Goal: Answer question/provide support

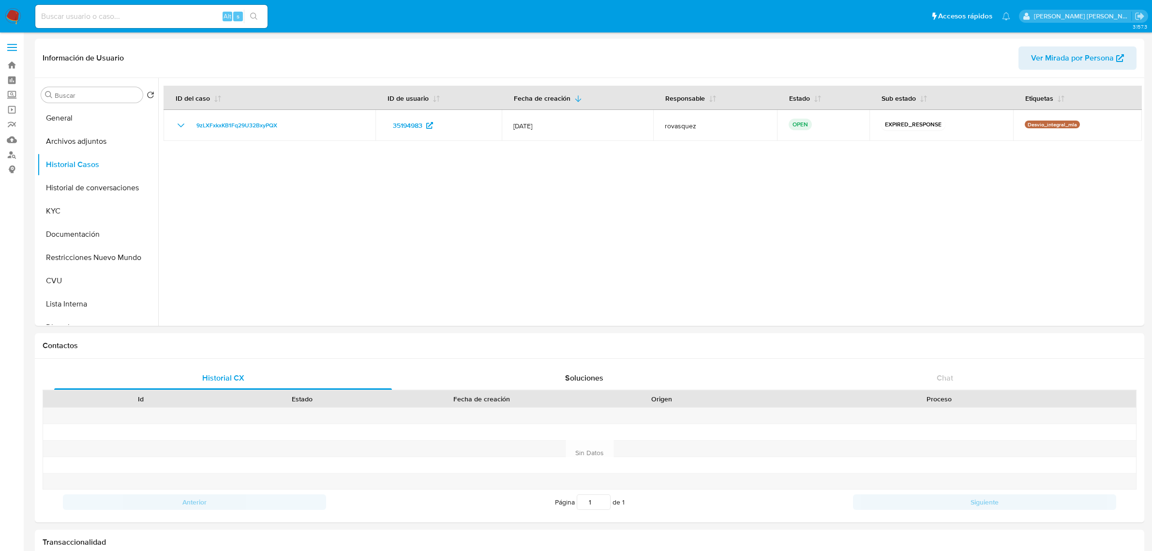
select select "10"
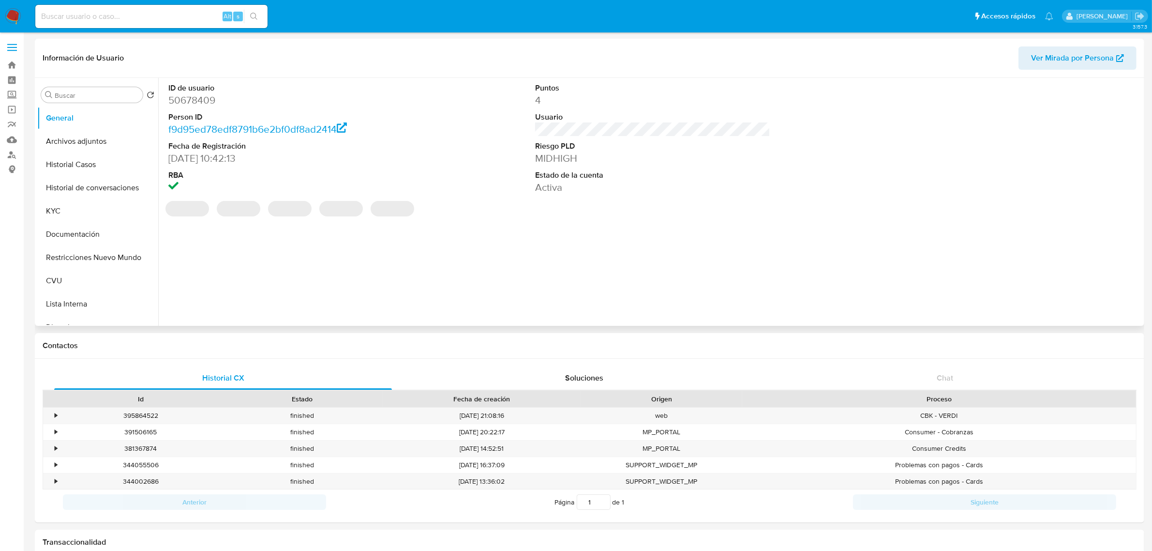
select select "10"
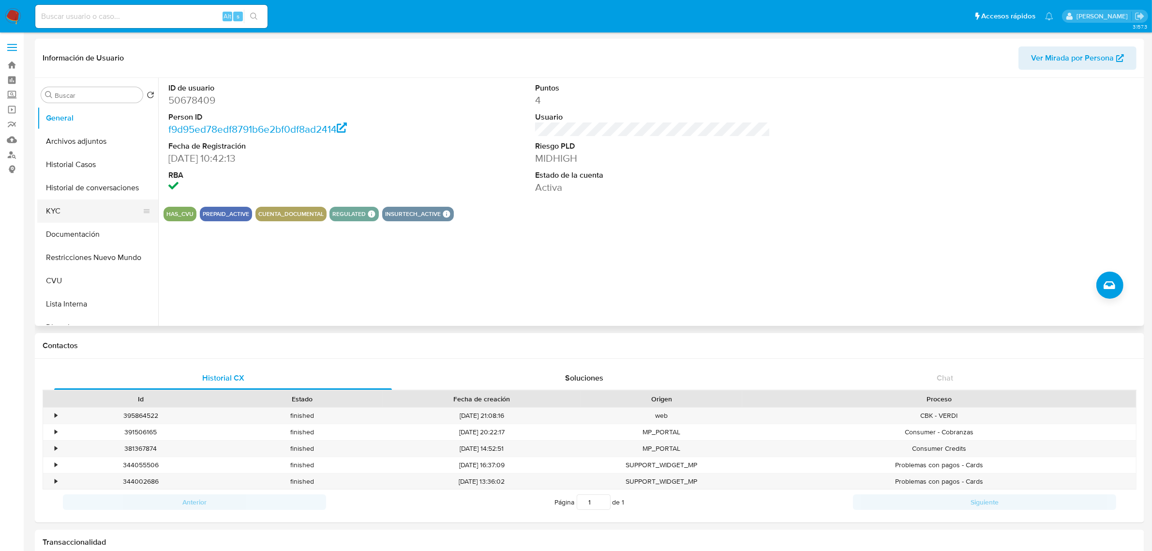
click at [58, 211] on button "KYC" at bounding box center [93, 210] width 113 height 23
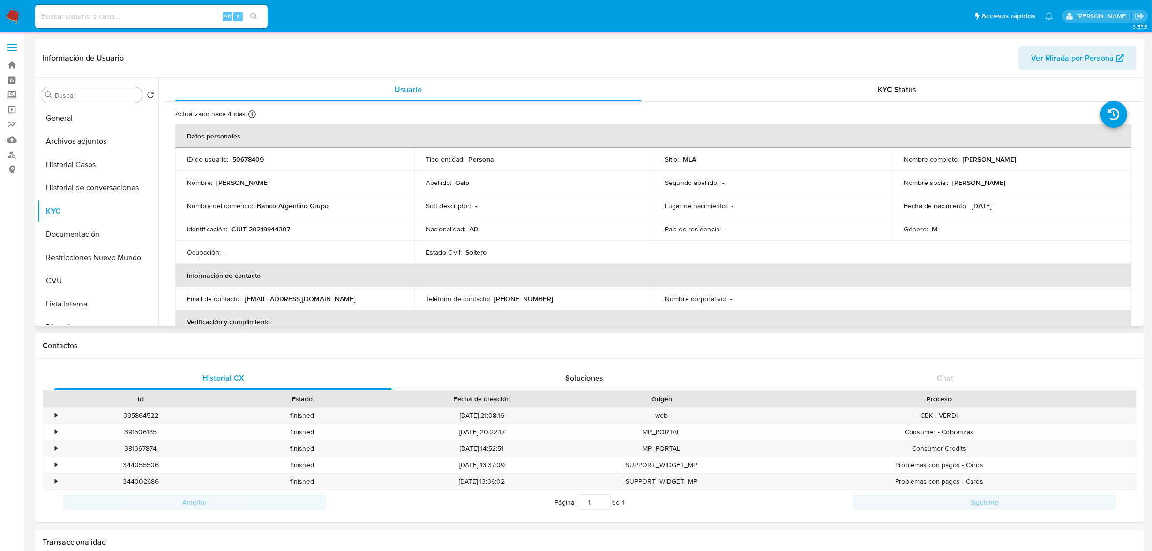
click at [342, 254] on div "Ocupación : -" at bounding box center [295, 252] width 216 height 9
click at [102, 177] on button "Historial de conversaciones" at bounding box center [93, 187] width 113 height 23
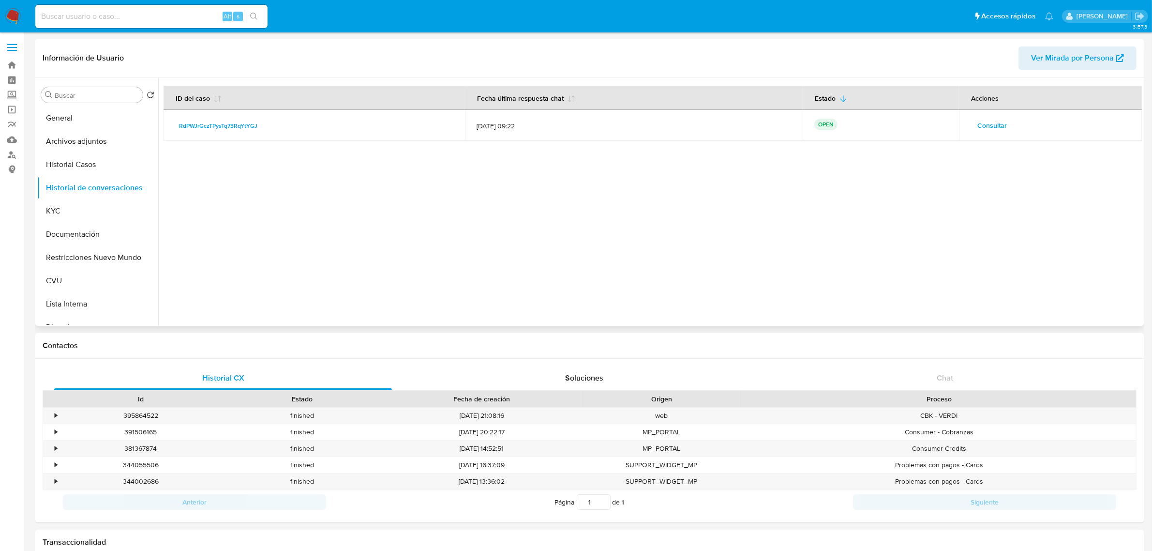
click at [990, 122] on span "Consultar" at bounding box center [992, 126] width 30 height 14
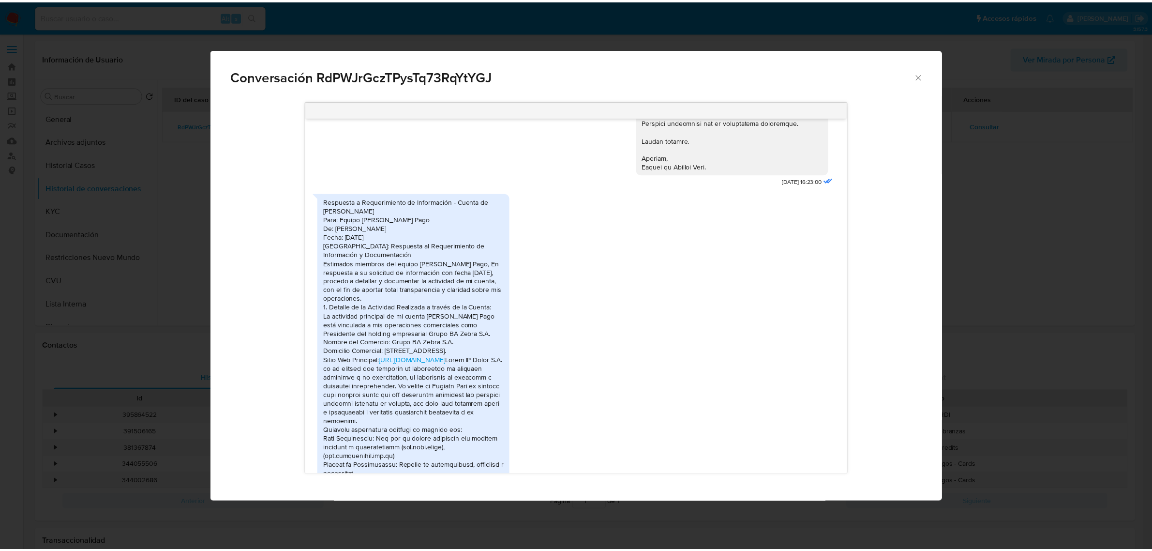
scroll to position [1537, 0]
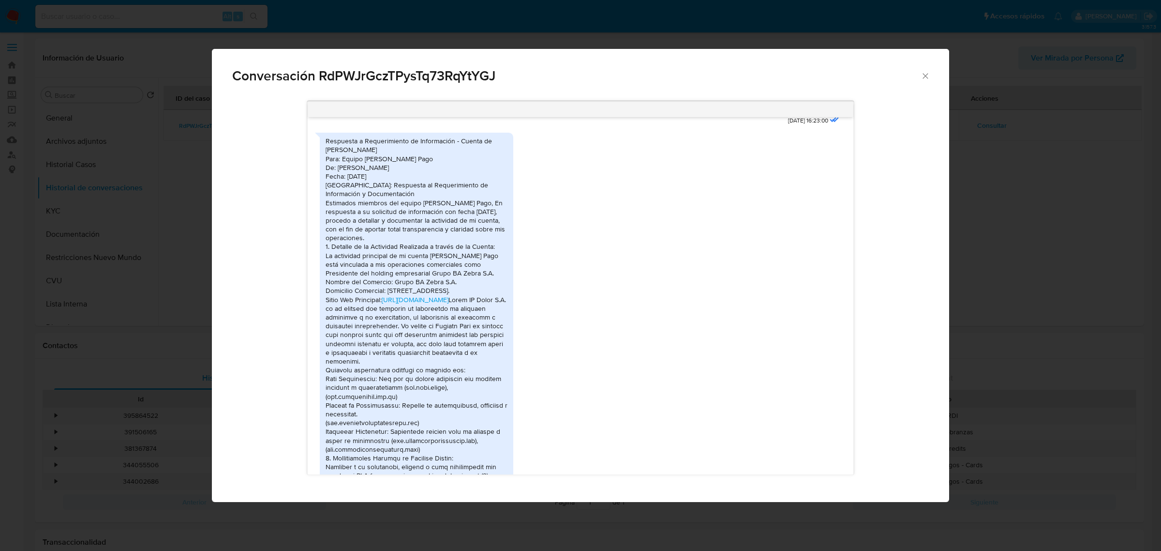
click at [957, 182] on div "Conversación RdPWJrGczTPysTq73RqYtYGJ 17/07/2025 20:08:52 Hola, Esperamos que t…" at bounding box center [580, 275] width 1161 height 551
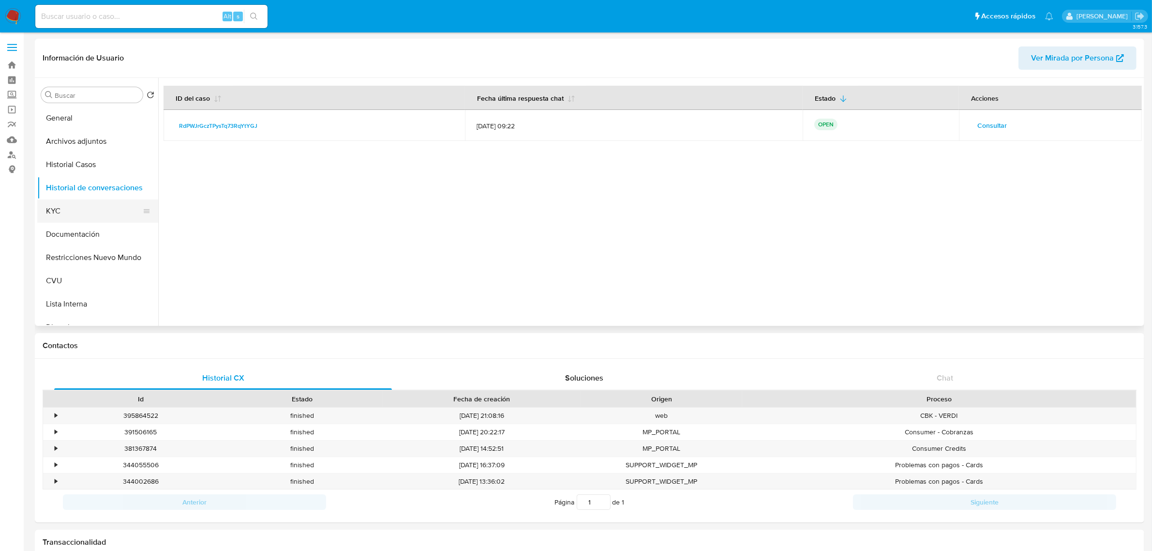
click at [66, 206] on button "KYC" at bounding box center [93, 210] width 113 height 23
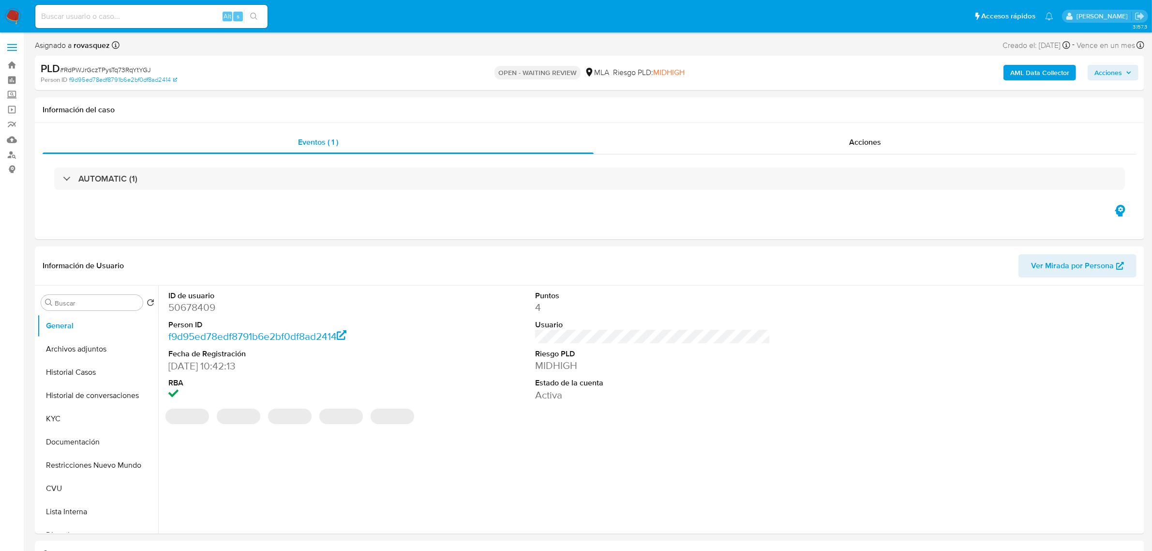
select select "10"
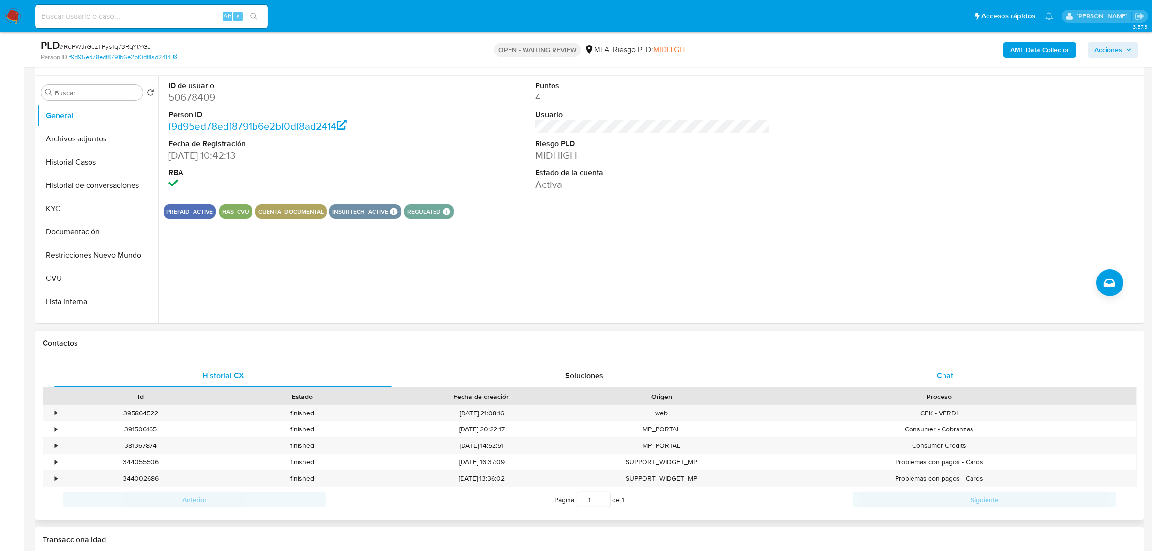
scroll to position [181, 0]
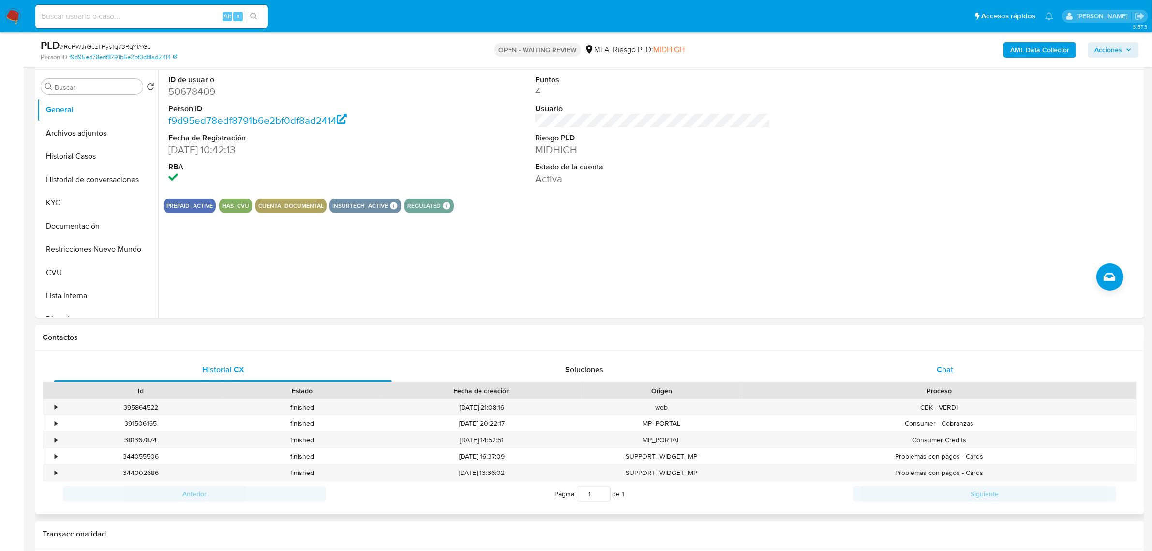
click at [956, 375] on div "Chat" at bounding box center [945, 369] width 338 height 23
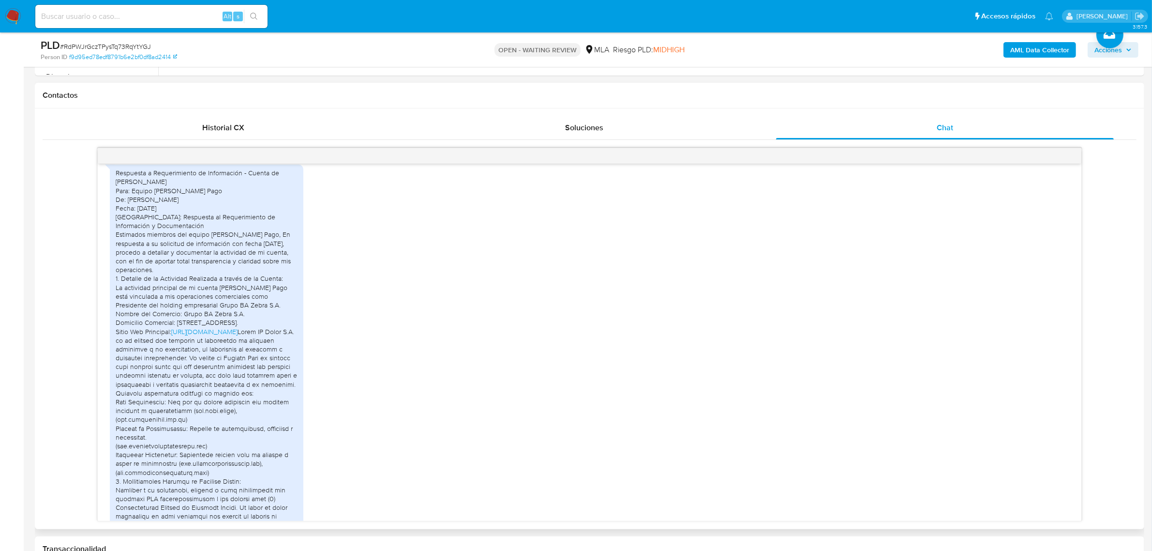
scroll to position [1529, 0]
drag, startPoint x: 155, startPoint y: 273, endPoint x: 295, endPoint y: 282, distance: 140.1
click at [295, 282] on div "Respuesta a Requerimiento de Información - Cuenta de [PERSON_NAME] Para: Equipo…" at bounding box center [207, 483] width 182 height 625
click at [199, 277] on div "Respuesta a Requerimiento de Información - Cuenta de [PERSON_NAME] Para: Equipo…" at bounding box center [207, 483] width 182 height 625
drag, startPoint x: 138, startPoint y: 296, endPoint x: 236, endPoint y: 306, distance: 97.8
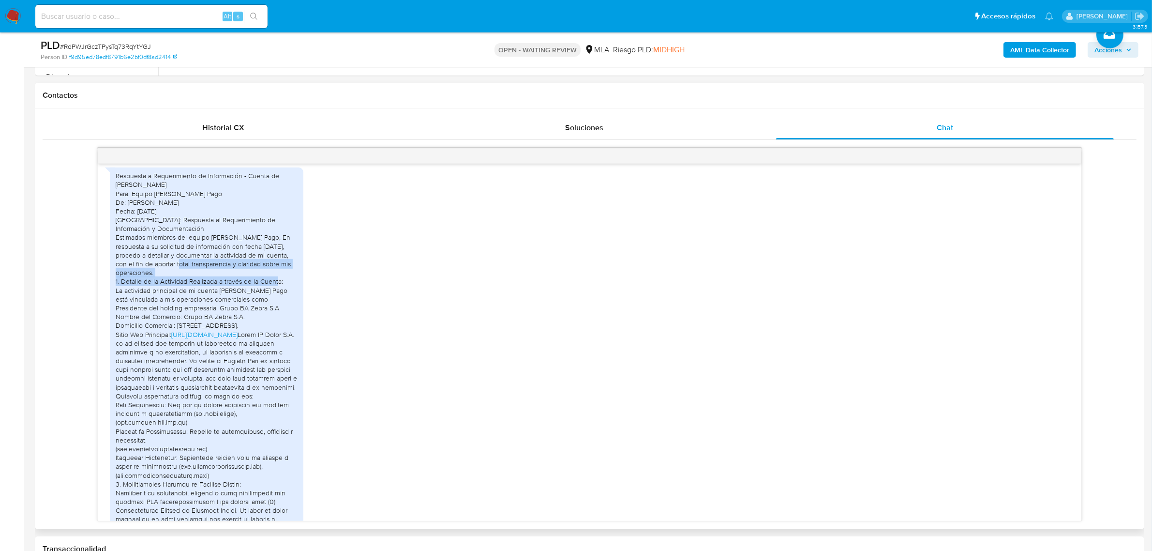
click at [236, 306] on div "Respuesta a Requerimiento de Información - Cuenta de [PERSON_NAME] Para: Equipo…" at bounding box center [207, 483] width 182 height 625
click at [230, 306] on div "Respuesta a Requerimiento de Información - Cuenta de [PERSON_NAME] Para: Equipo…" at bounding box center [207, 483] width 182 height 625
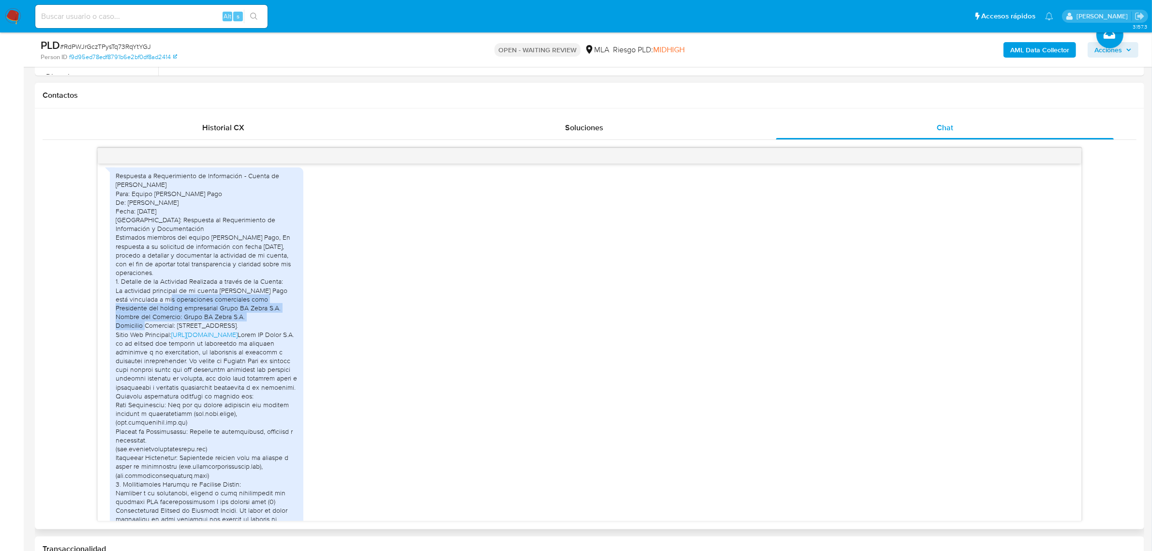
drag, startPoint x: 122, startPoint y: 326, endPoint x: 267, endPoint y: 346, distance: 146.2
click at [267, 346] on div "Respuesta a Requerimiento de Información - Cuenta de [PERSON_NAME] Para: Equipo…" at bounding box center [207, 483] width 182 height 625
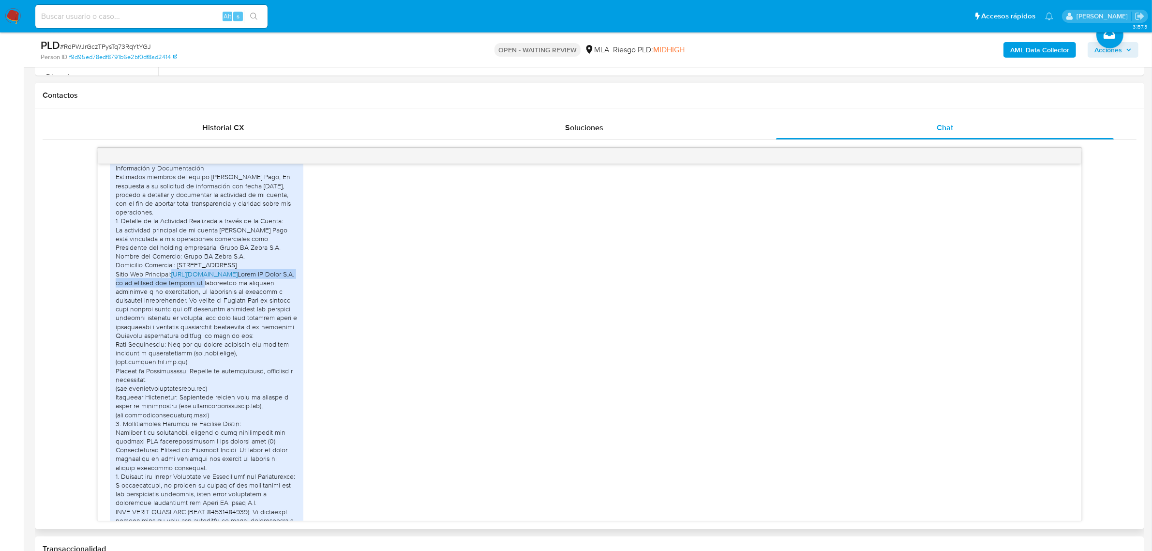
drag, startPoint x: 285, startPoint y: 317, endPoint x: 173, endPoint y: 311, distance: 112.9
click at [173, 311] on div "Respuesta a Requerimiento de Información - Cuenta de Ricardo Ariel Galo Para: E…" at bounding box center [207, 423] width 182 height 625
copy div "http://www.bancoargentino.com.ar Grupo BA Zebra S.A. es un holding que gestiona…"
click at [223, 363] on div "Respuesta a Requerimiento de Información - Cuenta de Ricardo Ariel Galo Para: E…" at bounding box center [207, 423] width 182 height 625
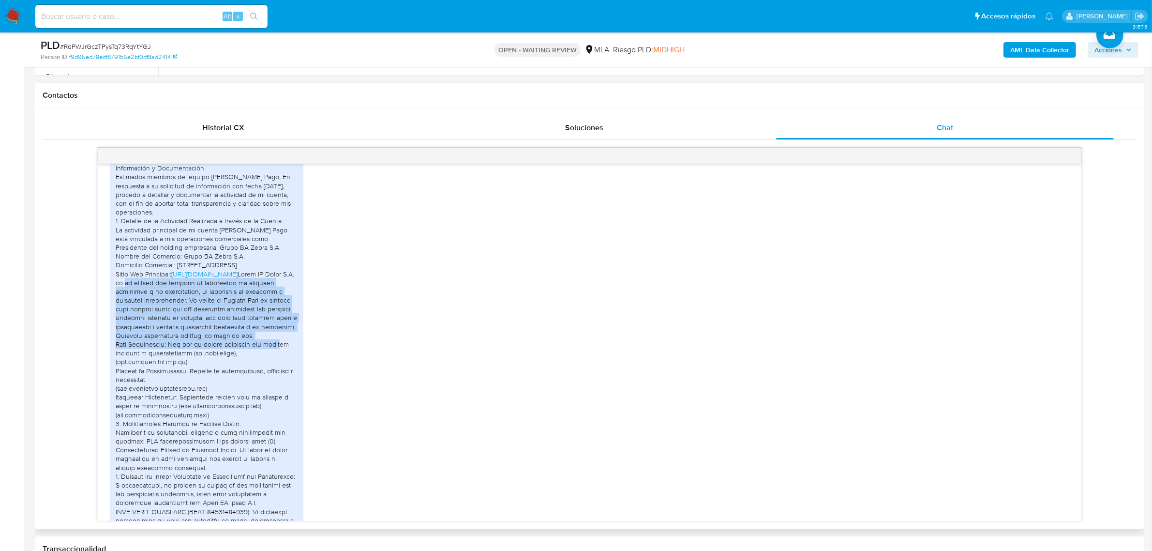
drag, startPoint x: 185, startPoint y: 325, endPoint x: 276, endPoint y: 390, distance: 112.1
click at [276, 390] on div "Respuesta a Requerimiento de Información - Cuenta de Ricardo Ariel Galo Para: E…" at bounding box center [207, 423] width 182 height 625
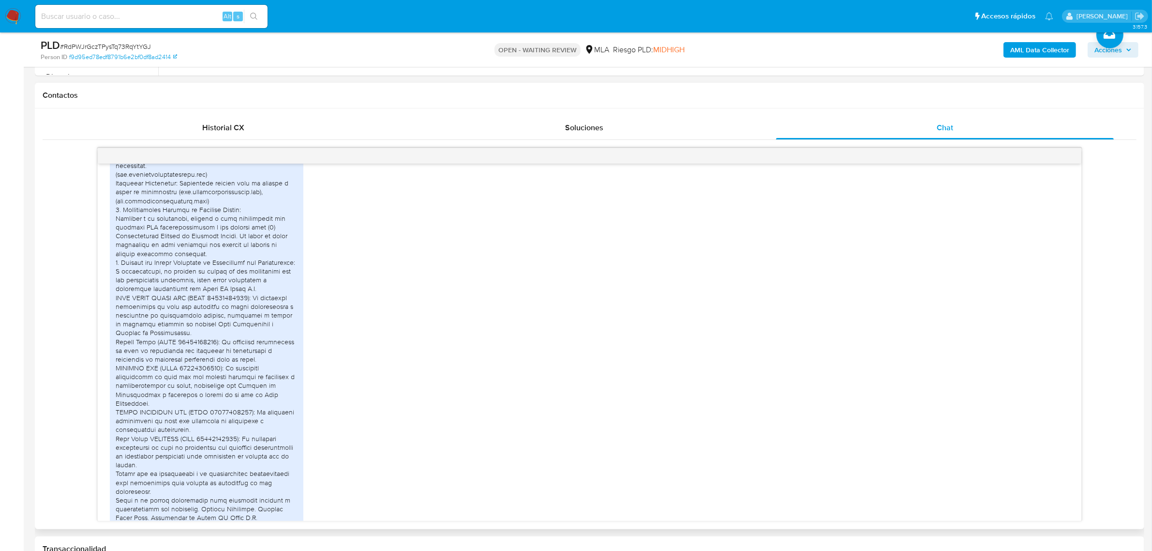
scroll to position [1831, 0]
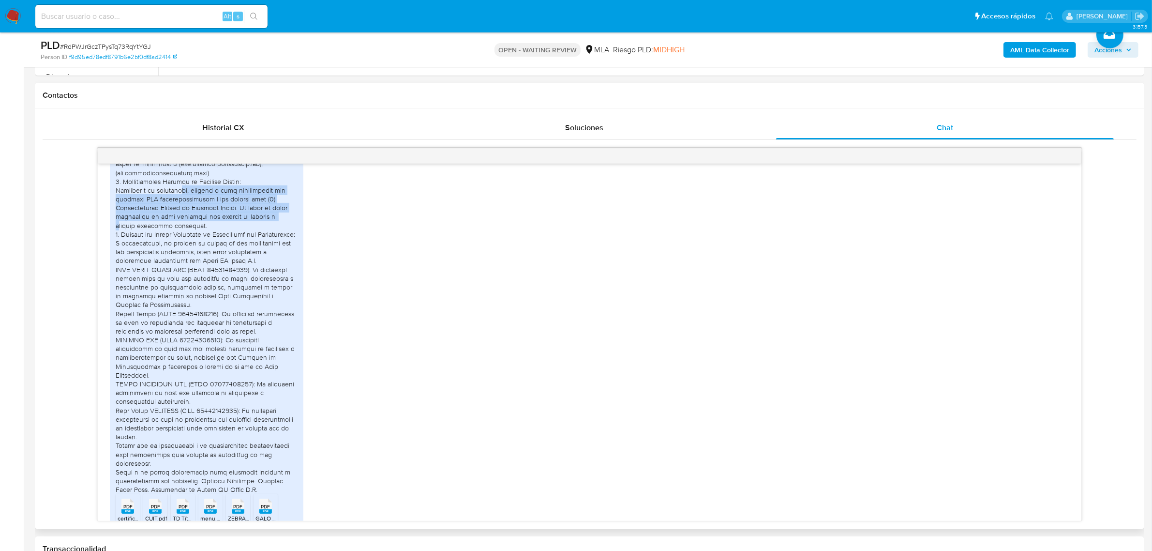
drag, startPoint x: 177, startPoint y: 240, endPoint x: 273, endPoint y: 270, distance: 101.2
click at [273, 268] on div "Respuesta a Requerimiento de Información - Cuenta de Ricardo Ariel Galo Para: E…" at bounding box center [207, 181] width 182 height 625
drag, startPoint x: 273, startPoint y: 272, endPoint x: 278, endPoint y: 270, distance: 5.4
click at [278, 270] on div "Respuesta a Requerimiento de Información - Cuenta de Ricardo Ariel Galo Para: E…" at bounding box center [207, 181] width 182 height 625
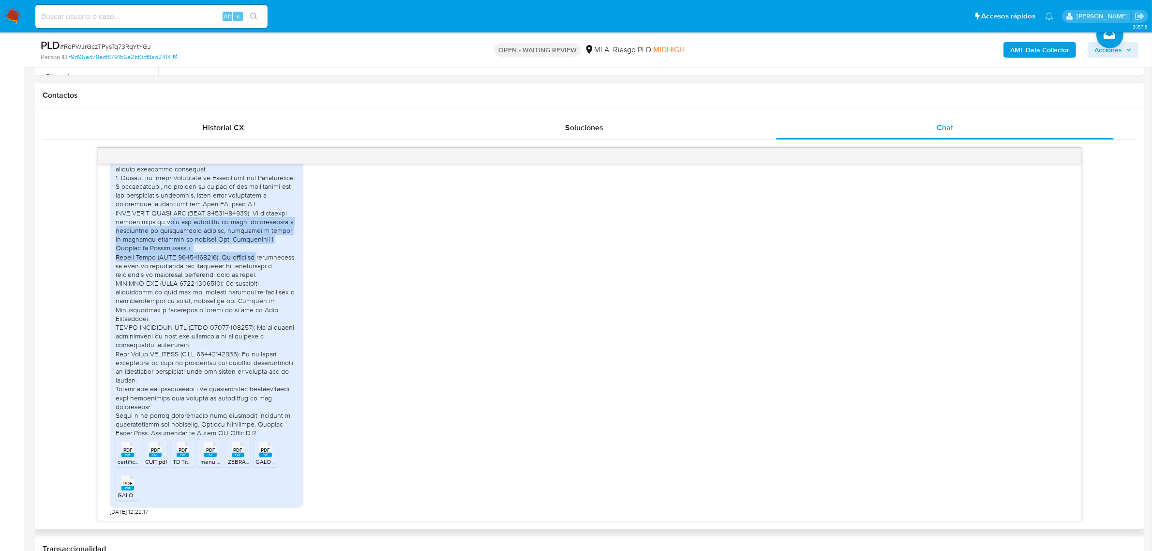
drag, startPoint x: 163, startPoint y: 276, endPoint x: 290, endPoint y: 312, distance: 132.7
click at [290, 312] on div "Respuesta a Requerimiento de Información - Cuenta de Ricardo Ariel Galo Para: E…" at bounding box center [207, 124] width 182 height 625
click at [290, 318] on div "Respuesta a Requerimiento de Información - Cuenta de Ricardo Ariel Galo Para: E…" at bounding box center [207, 124] width 182 height 625
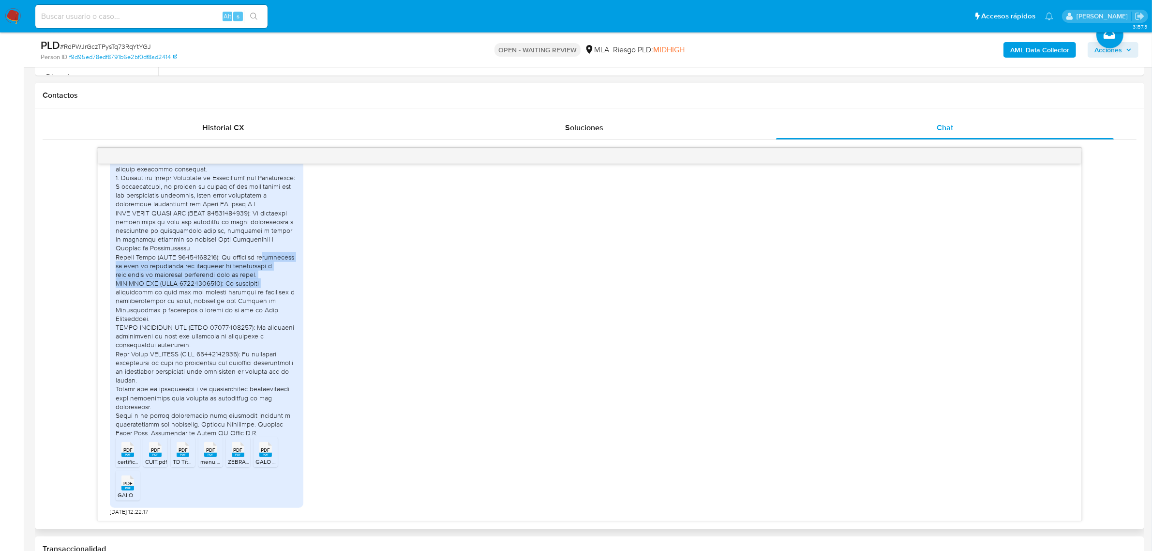
drag, startPoint x: 119, startPoint y: 317, endPoint x: 253, endPoint y: 340, distance: 135.9
click at [253, 340] on div "Respuesta a Requerimiento de Información - Cuenta de Ricardo Ariel Galo Para: E…" at bounding box center [207, 124] width 182 height 625
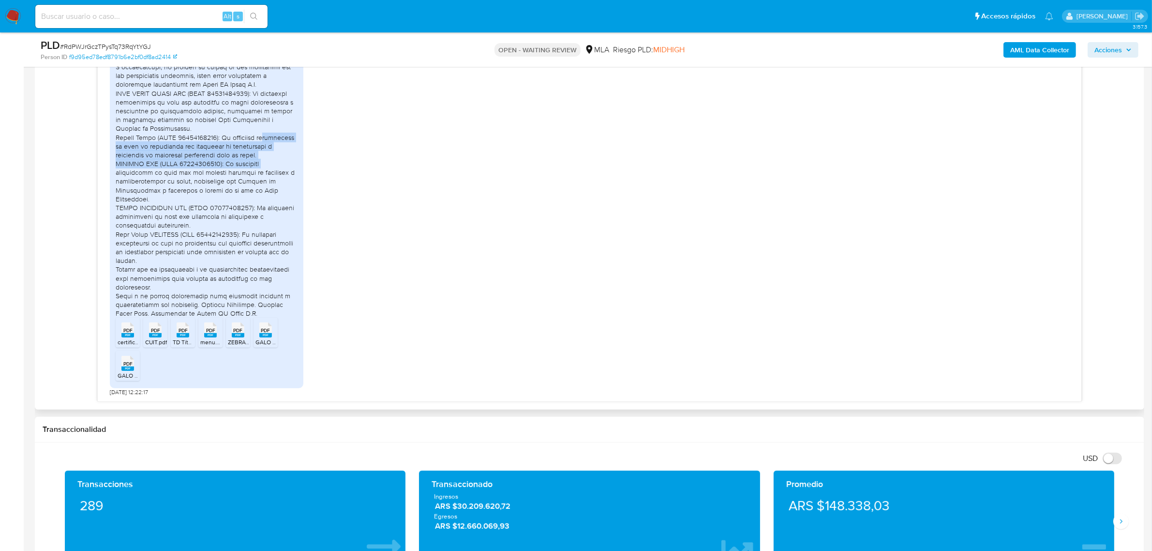
scroll to position [544, 0]
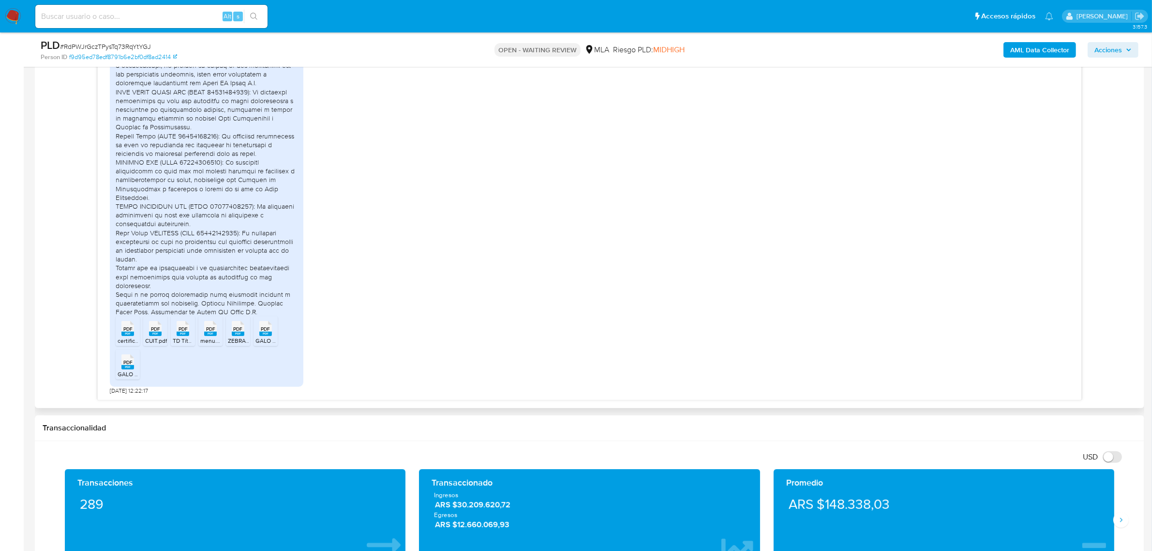
click at [126, 334] on rect at bounding box center [127, 333] width 13 height 4
click at [154, 335] on rect at bounding box center [155, 333] width 13 height 4
click at [182, 335] on rect at bounding box center [183, 333] width 13 height 4
click at [210, 335] on rect at bounding box center [210, 333] width 13 height 4
click at [237, 333] on rect at bounding box center [238, 333] width 13 height 4
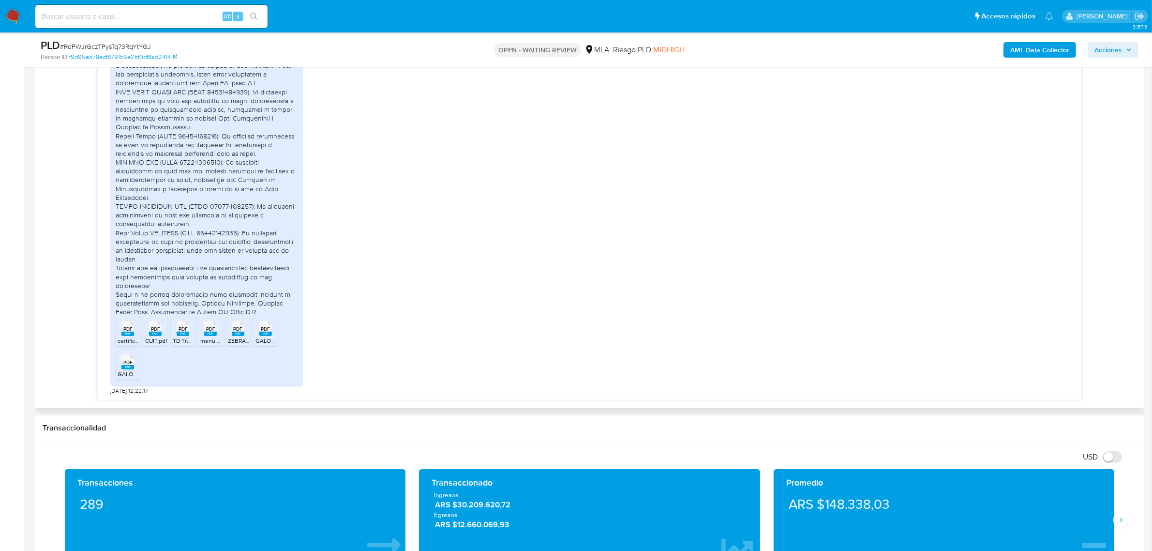
click at [269, 334] on rect at bounding box center [265, 333] width 13 height 4
click at [126, 369] on rect at bounding box center [127, 367] width 13 height 4
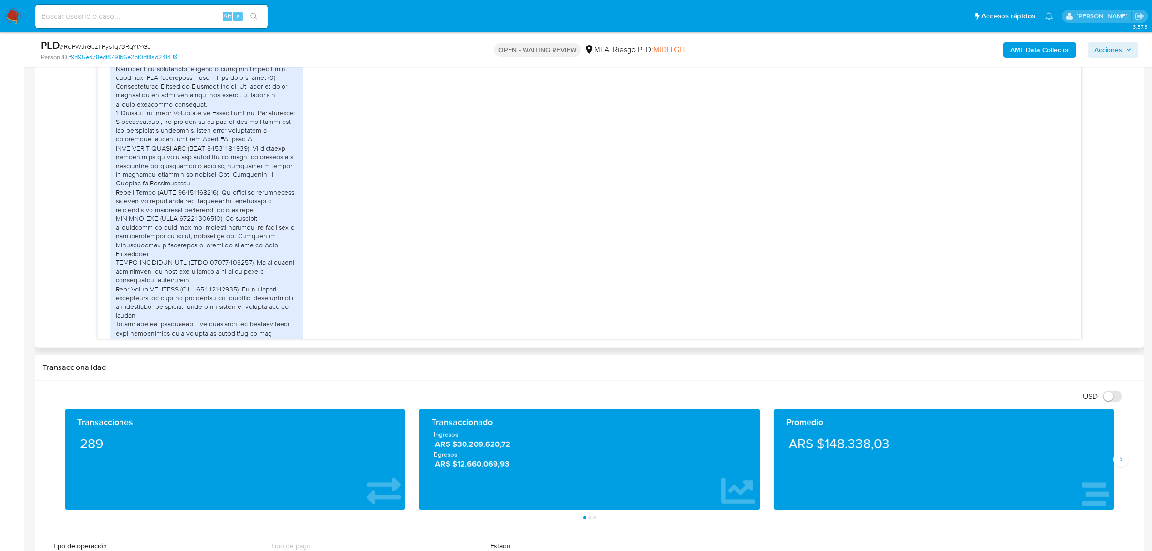
scroll to position [1771, 0]
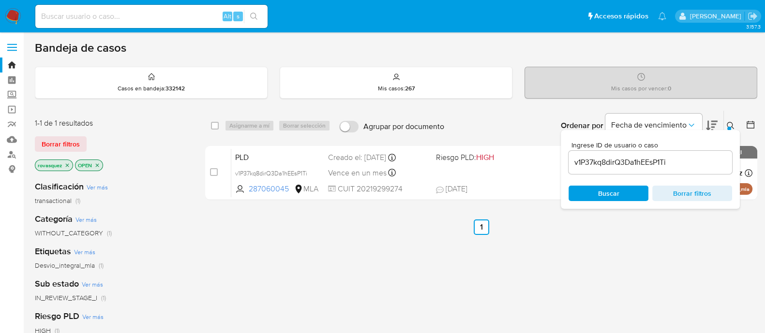
click at [648, 168] on div "v1P37kq8dirQ3Da1hEEsP1Ti" at bounding box center [651, 162] width 164 height 23
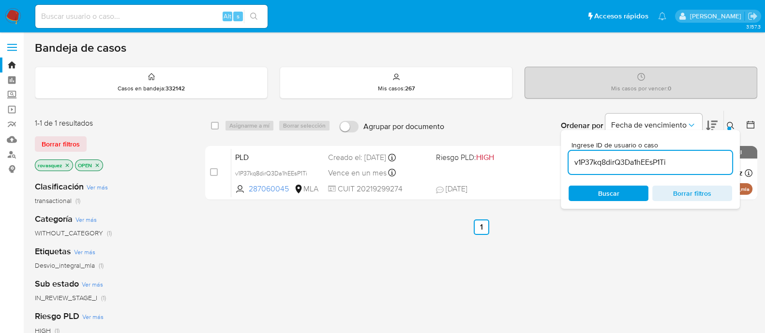
click at [649, 166] on input "v1P37kq8dirQ3Da1hEEsP1Ti" at bounding box center [651, 162] width 164 height 13
paste input "RdPWJrGczTPysTq73RqYtYGJ"
type input "RdPWJrGczTPysTq73RqYtYGJ"
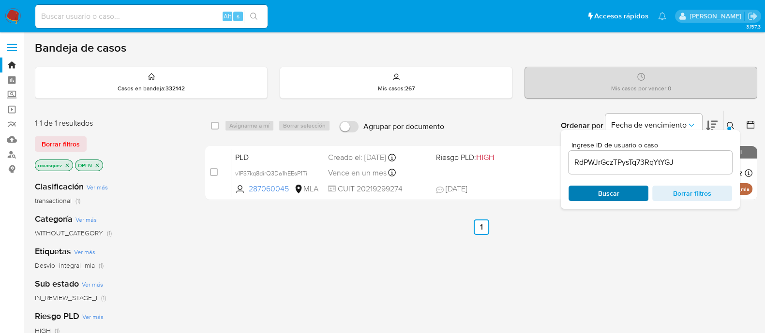
click at [627, 192] on span "Buscar" at bounding box center [608, 194] width 66 height 14
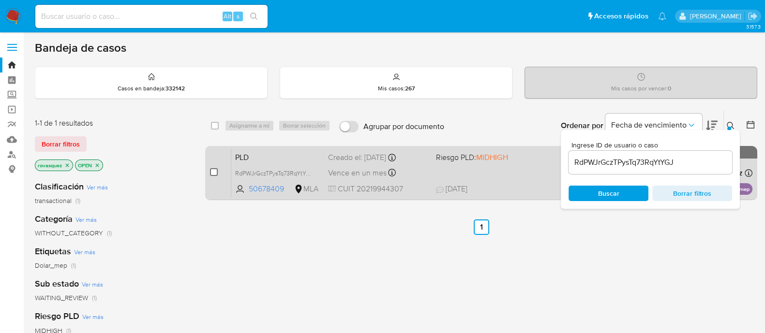
click at [213, 174] on input "checkbox" at bounding box center [214, 172] width 8 height 8
checkbox input "true"
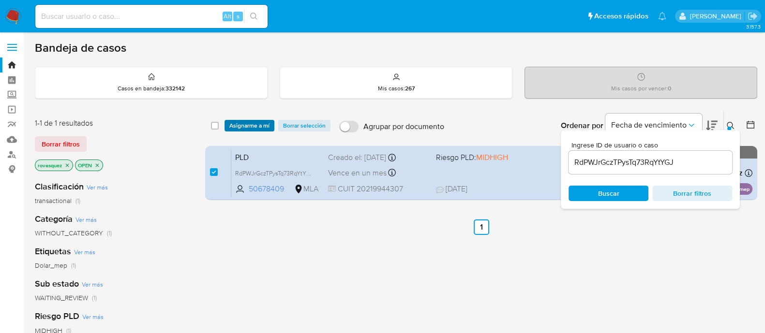
click at [253, 129] on span "Asignarme a mí" at bounding box center [249, 126] width 40 height 10
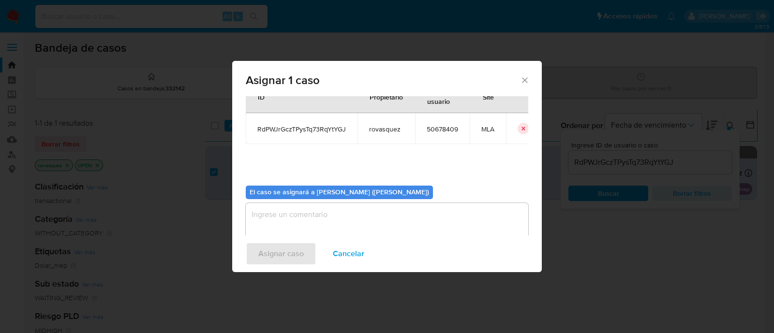
scroll to position [50, 0]
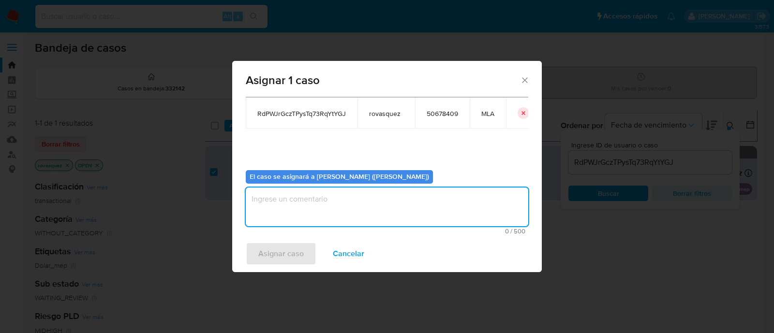
click at [353, 207] on textarea "assign-modal" at bounding box center [387, 207] width 283 height 39
type textarea "."
click at [289, 253] on span "Asignar caso" at bounding box center [280, 253] width 45 height 21
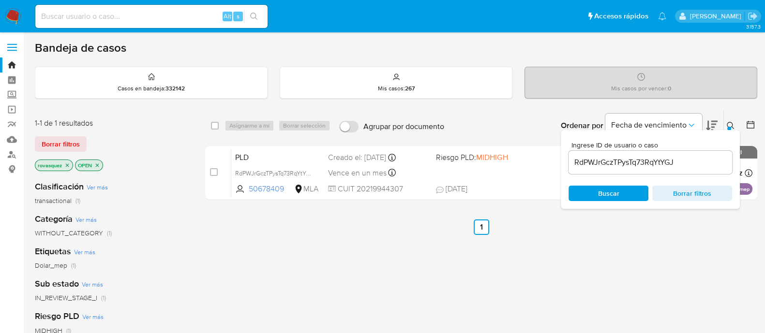
click at [95, 110] on div "1-1 de 1 resultados Borrar filtros rovasquez OPEN Clasificación Ver más transac…" at bounding box center [112, 329] width 155 height 438
click at [640, 169] on div "RdPWJrGczTPysTq73RqYtYGJ" at bounding box center [651, 162] width 164 height 23
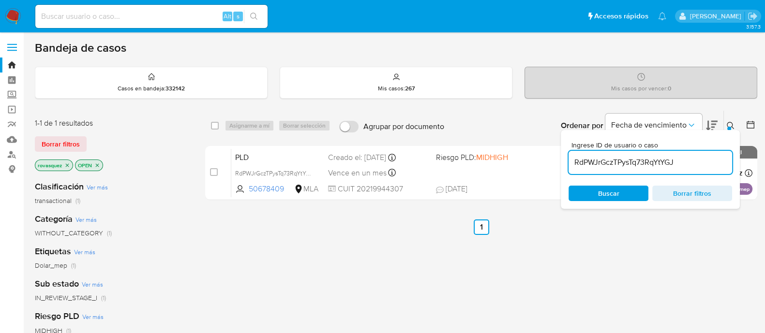
click at [652, 163] on input "RdPWJrGczTPysTq73RqYtYGJ" at bounding box center [651, 162] width 164 height 13
paste input "OytFAIAppFiGX162eZ1rq2AL"
type input "OytFAIAppFiGX162eZ1rq2AL"
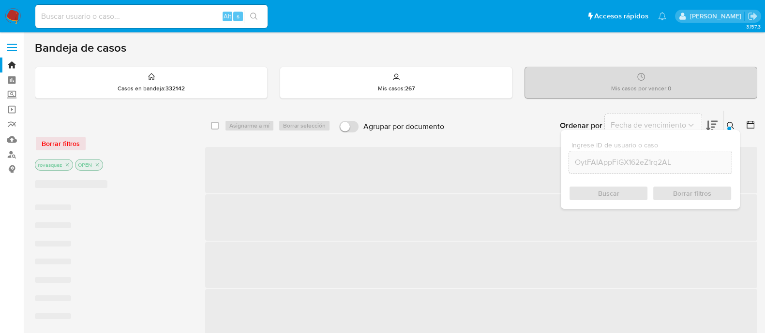
click at [602, 194] on div "Buscar Borrar filtros" at bounding box center [651, 193] width 164 height 15
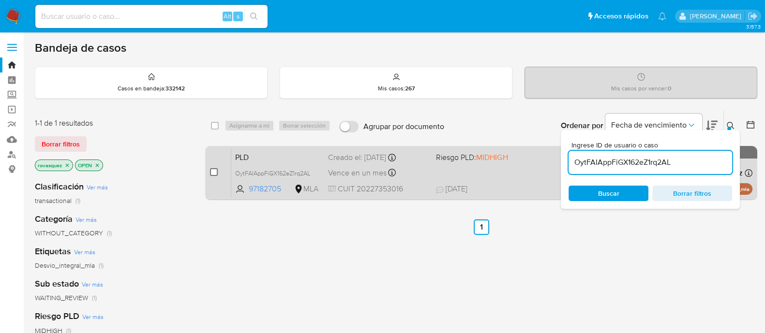
click at [213, 173] on input "checkbox" at bounding box center [214, 172] width 8 height 8
checkbox input "true"
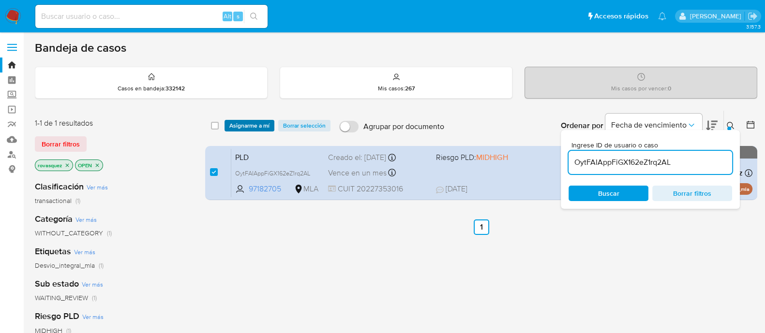
click at [252, 124] on span "Asignarme a mí" at bounding box center [249, 126] width 40 height 10
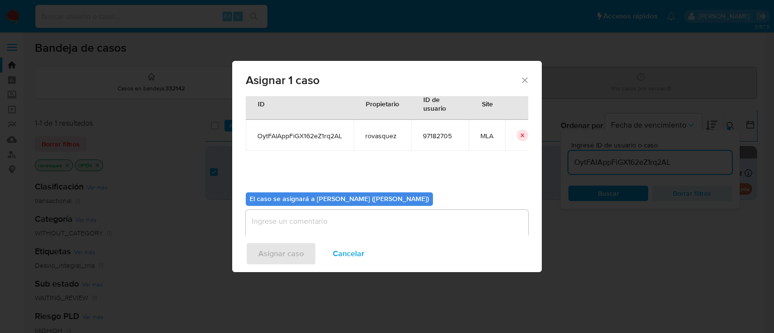
scroll to position [50, 0]
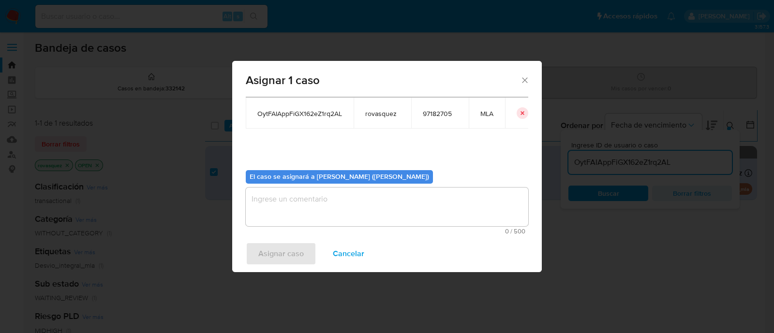
click at [319, 206] on textarea "assign-modal" at bounding box center [387, 207] width 283 height 39
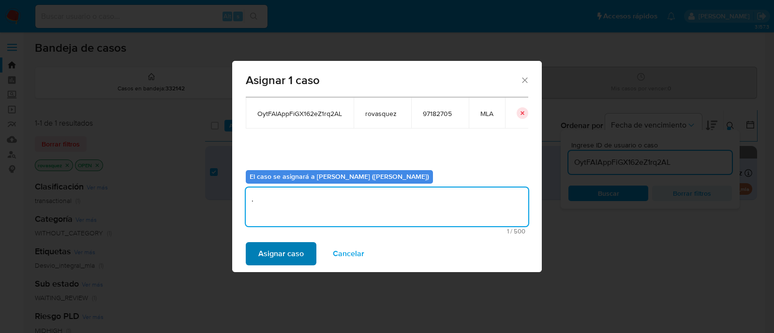
type textarea "."
click at [278, 250] on span "Asignar caso" at bounding box center [280, 253] width 45 height 21
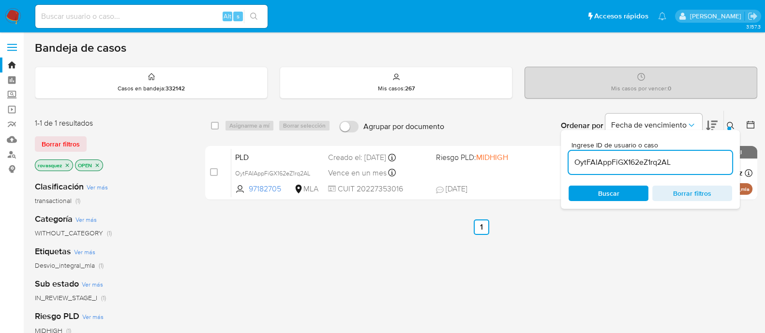
click at [606, 159] on input "OytFAIAppFiGX162eZ1rq2AL" at bounding box center [651, 162] width 164 height 13
paste input "v1P37kq8dirQ3Da1hEEsP1Ti"
type input "v1P37kq8dirQ3Da1hEEsP1Ti"
click at [607, 194] on span "Buscar" at bounding box center [608, 193] width 21 height 15
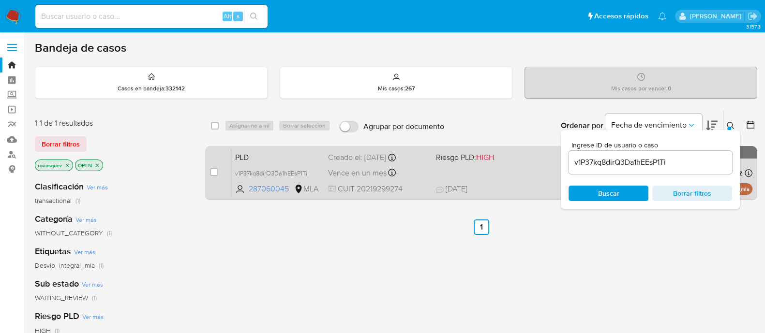
click at [216, 175] on div "case-item-checkbox" at bounding box center [214, 172] width 8 height 10
click at [216, 175] on input "checkbox" at bounding box center [214, 172] width 8 height 8
checkbox input "true"
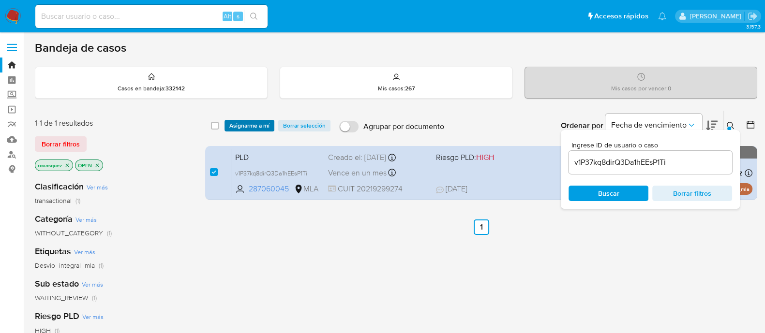
click at [250, 125] on span "Asignarme a mí" at bounding box center [249, 126] width 40 height 10
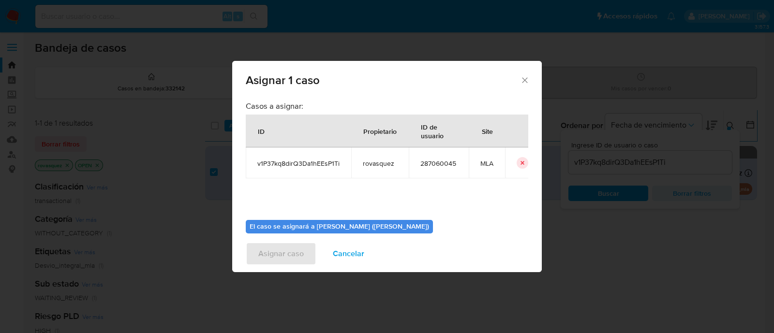
scroll to position [50, 0]
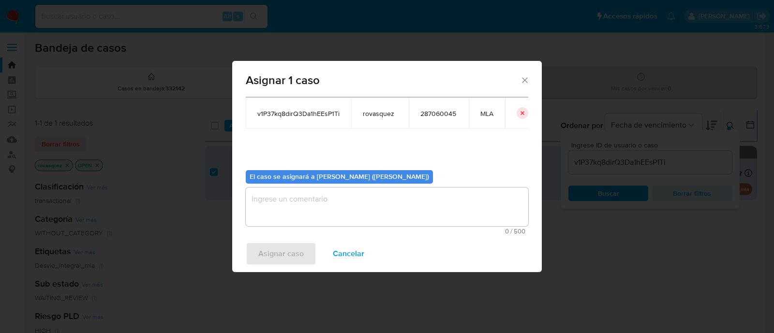
click at [326, 211] on textarea "assign-modal" at bounding box center [387, 207] width 283 height 39
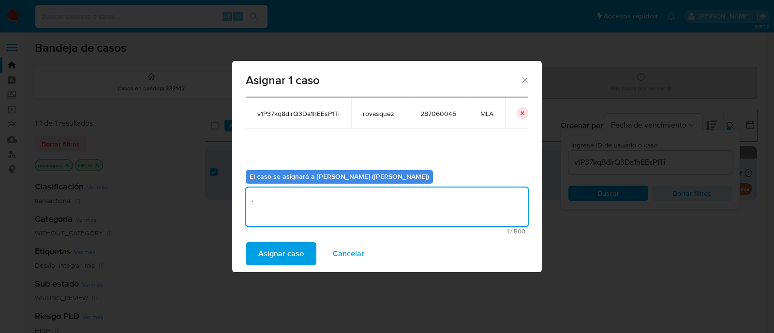
type textarea "."
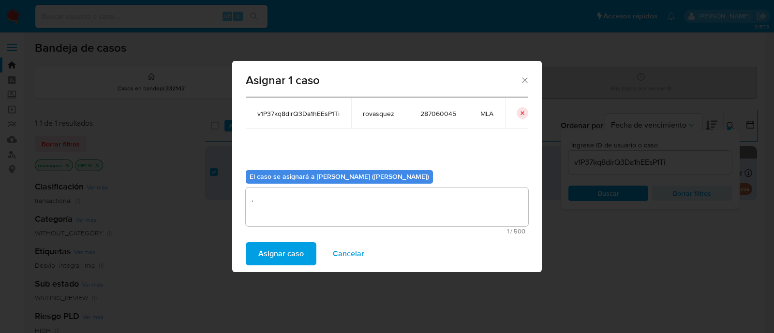
click at [294, 257] on span "Asignar caso" at bounding box center [280, 253] width 45 height 21
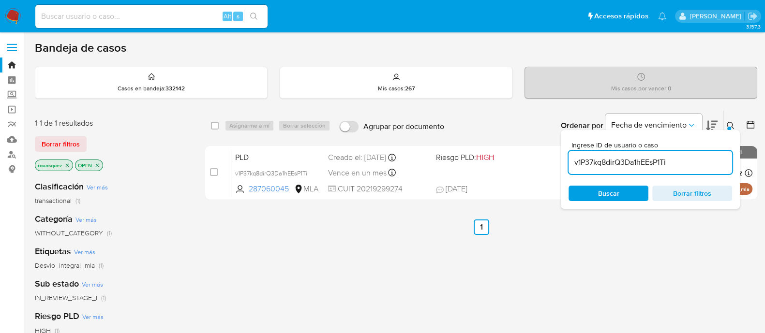
click at [630, 162] on input "v1P37kq8dirQ3Da1hEEsP1Ti" at bounding box center [651, 162] width 164 height 13
paste input "HcLf63CmXcl54hvNLJJOMubo"
type input "HcLf63CmXcl54hvNLJJOMubo"
click at [607, 195] on span "Buscar" at bounding box center [608, 193] width 21 height 15
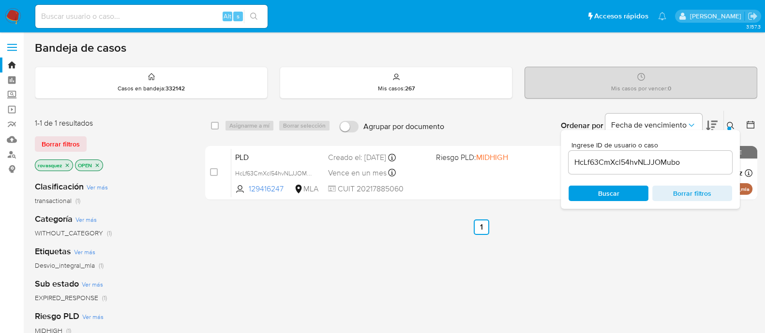
click at [215, 174] on input "checkbox" at bounding box center [214, 172] width 8 height 8
checkbox input "true"
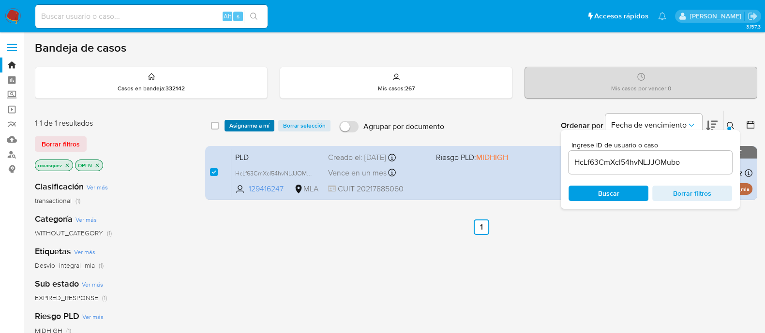
click at [259, 130] on span "Asignarme a mí" at bounding box center [249, 126] width 40 height 10
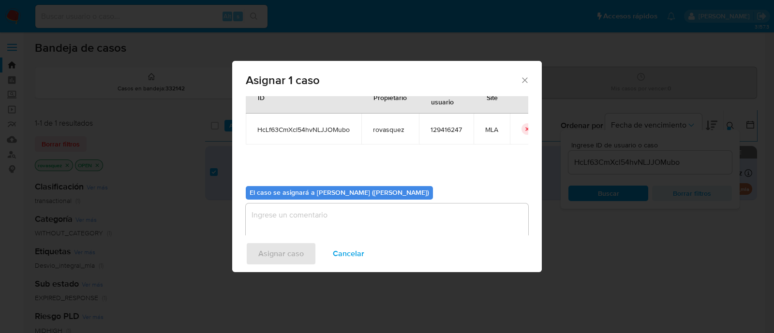
scroll to position [50, 0]
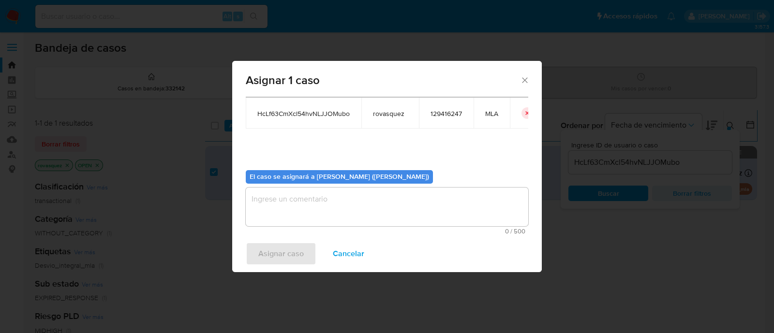
click at [308, 206] on textarea "assign-modal" at bounding box center [387, 207] width 283 height 39
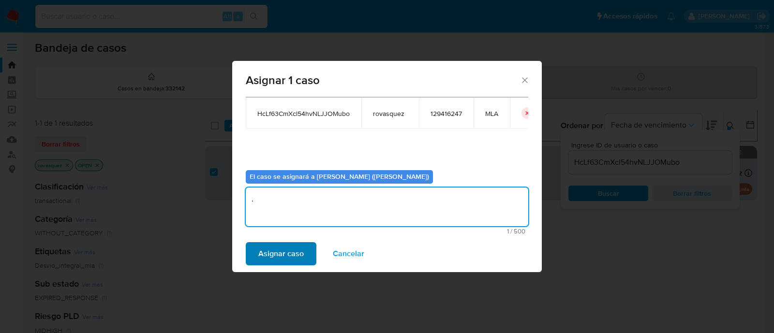
type textarea "."
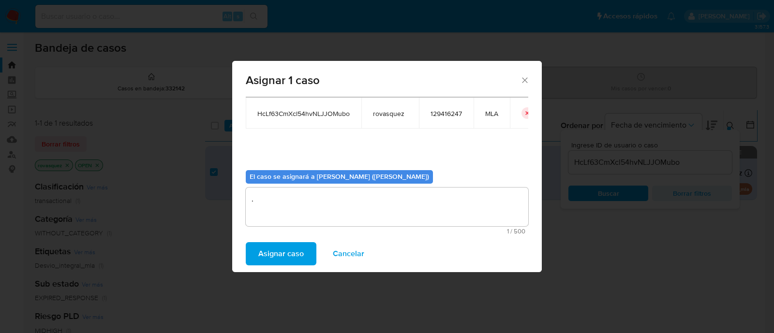
click at [280, 256] on span "Asignar caso" at bounding box center [280, 253] width 45 height 21
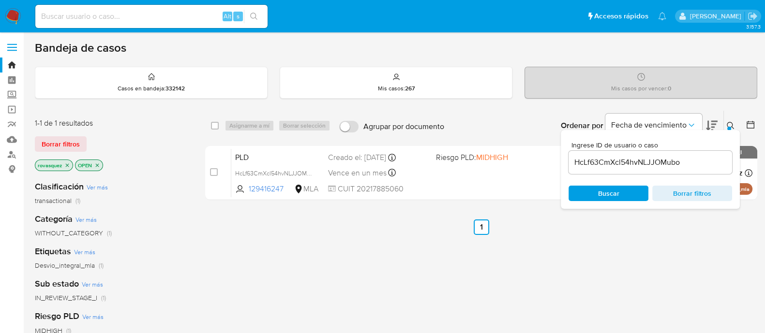
click at [615, 162] on input "HcLf63CmXcl54hvNLJJOMubo" at bounding box center [651, 162] width 164 height 13
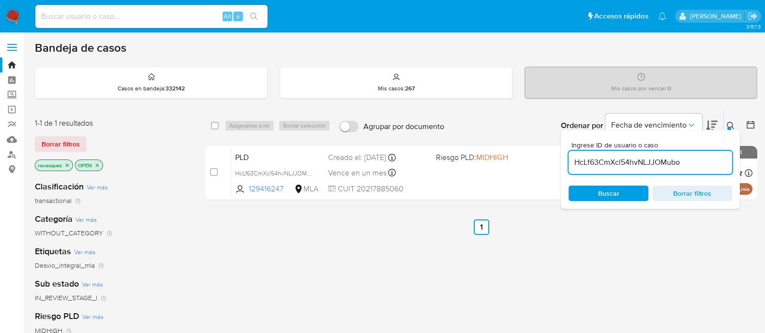
click at [615, 162] on input "HcLf63CmXcl54hvNLJJOMubo" at bounding box center [651, 162] width 164 height 13
paste input "M5URfLMLv5k8Gd5ziscEl5lu"
type input "M5URfLMLv5k8Gd5ziscEl5lu"
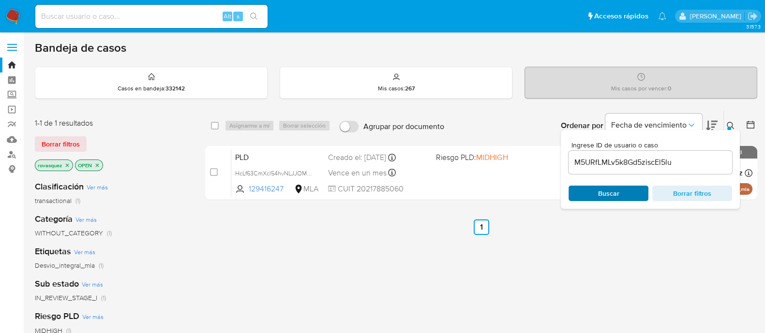
click at [608, 193] on span "Buscar" at bounding box center [608, 193] width 21 height 15
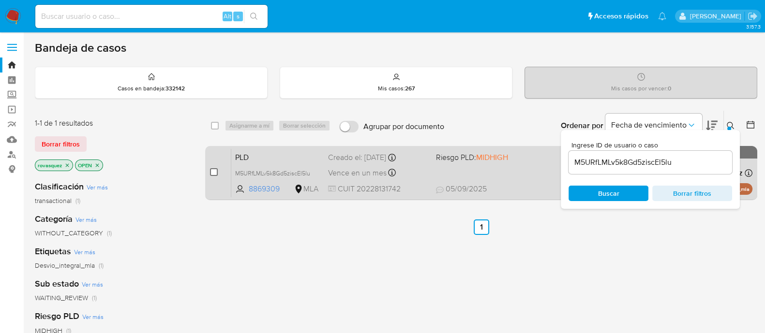
click at [213, 170] on input "checkbox" at bounding box center [214, 172] width 8 height 8
checkbox input "true"
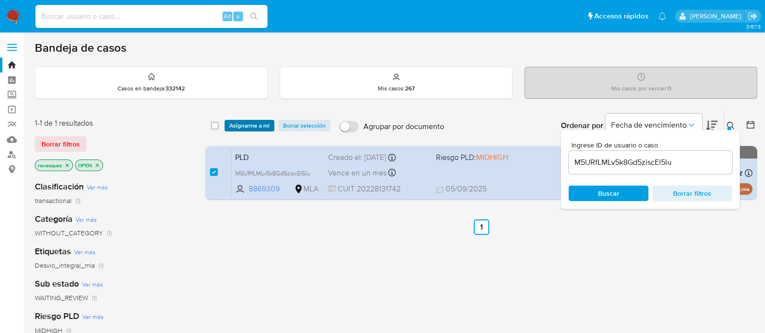
click at [263, 123] on span "Asignarme a mí" at bounding box center [249, 126] width 40 height 10
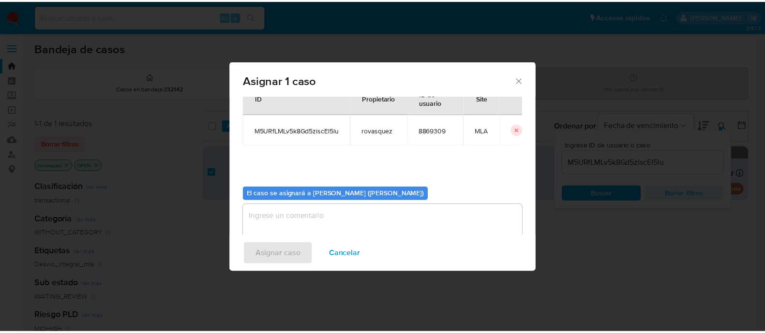
scroll to position [50, 0]
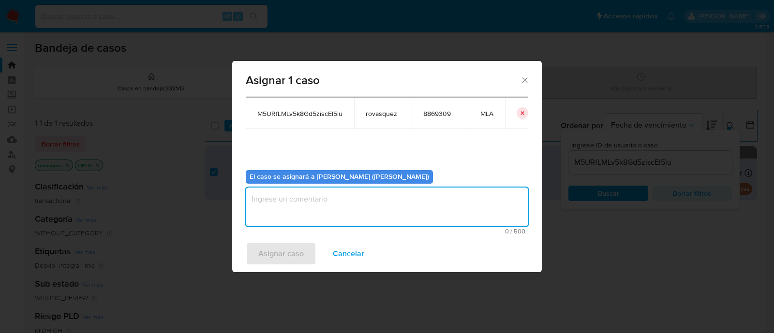
click at [330, 206] on textarea "assign-modal" at bounding box center [387, 207] width 283 height 39
type textarea "."
click at [288, 264] on span "Asignar caso" at bounding box center [280, 253] width 45 height 21
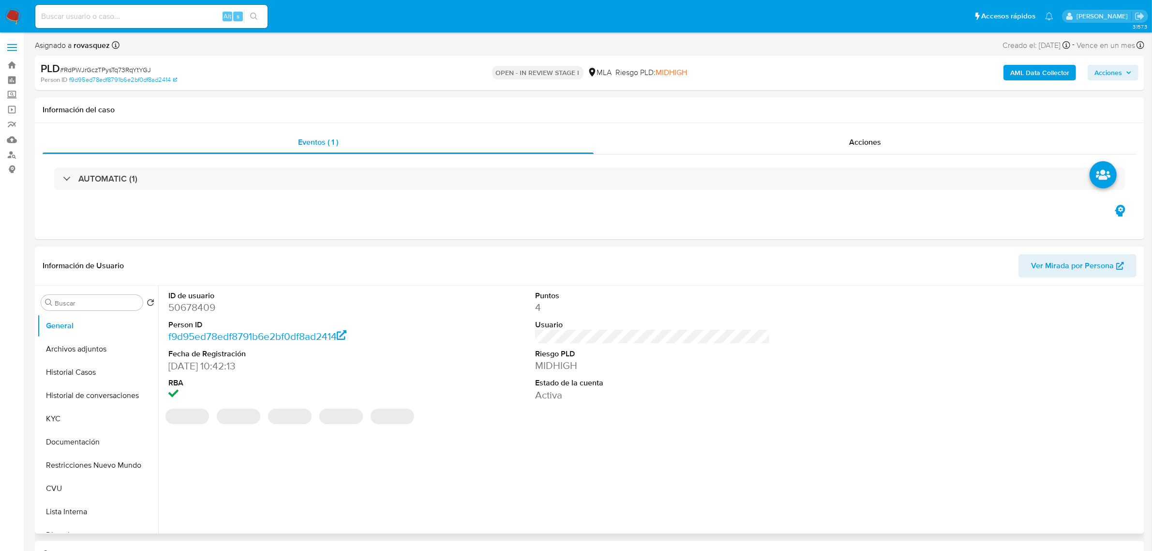
select select "10"
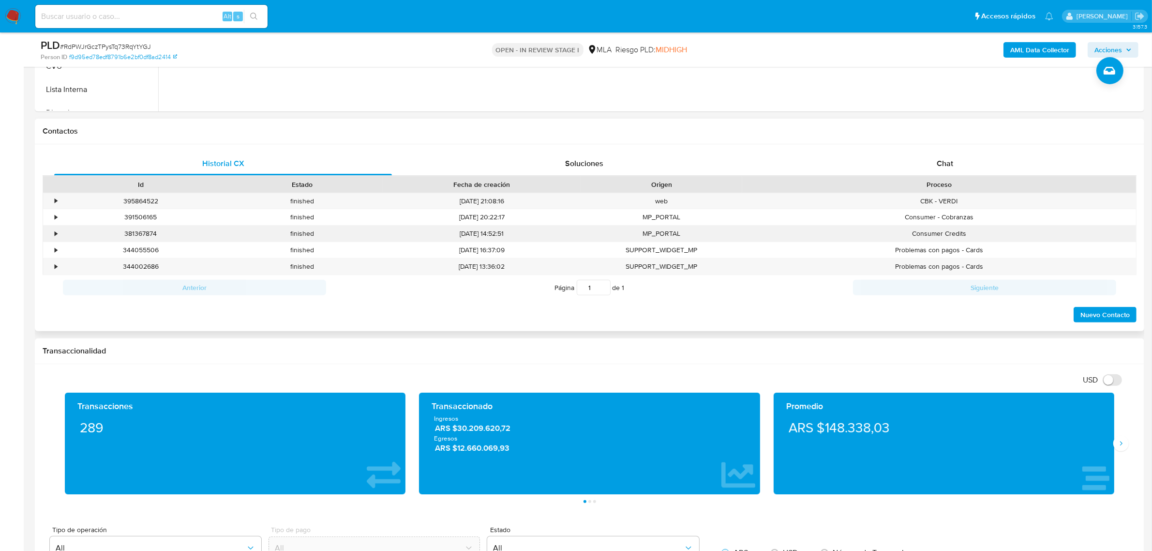
scroll to position [363, 0]
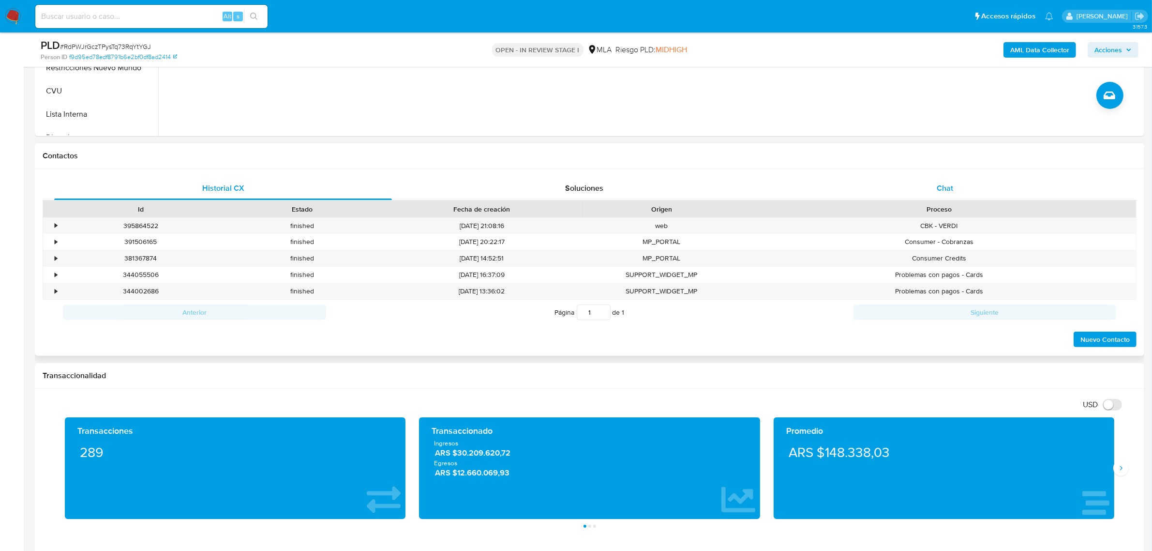
click at [947, 184] on span "Chat" at bounding box center [945, 187] width 16 height 11
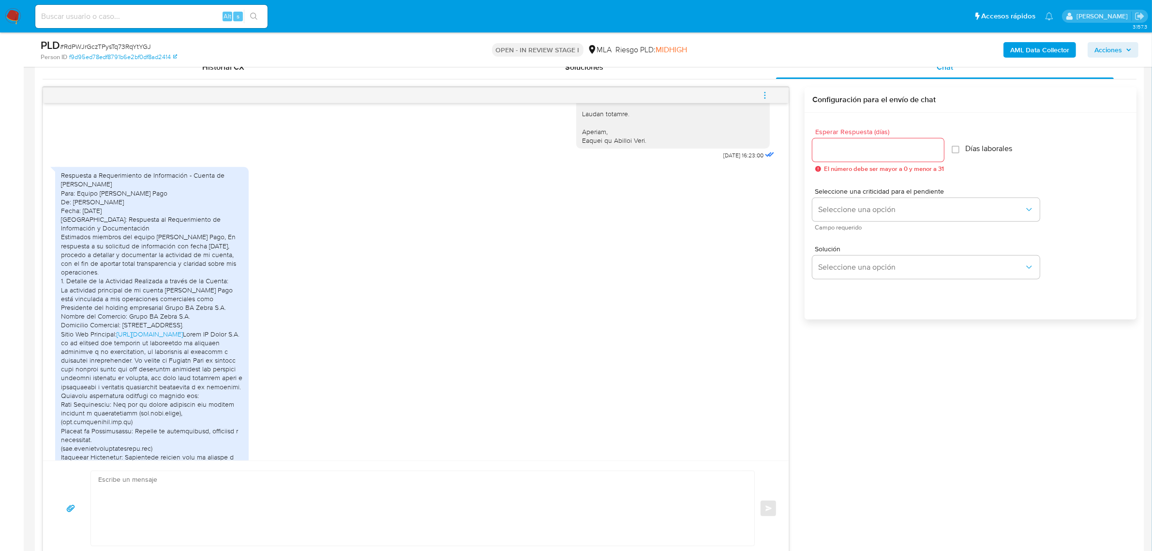
scroll to position [1469, 0]
click at [188, 499] on textarea at bounding box center [420, 508] width 644 height 75
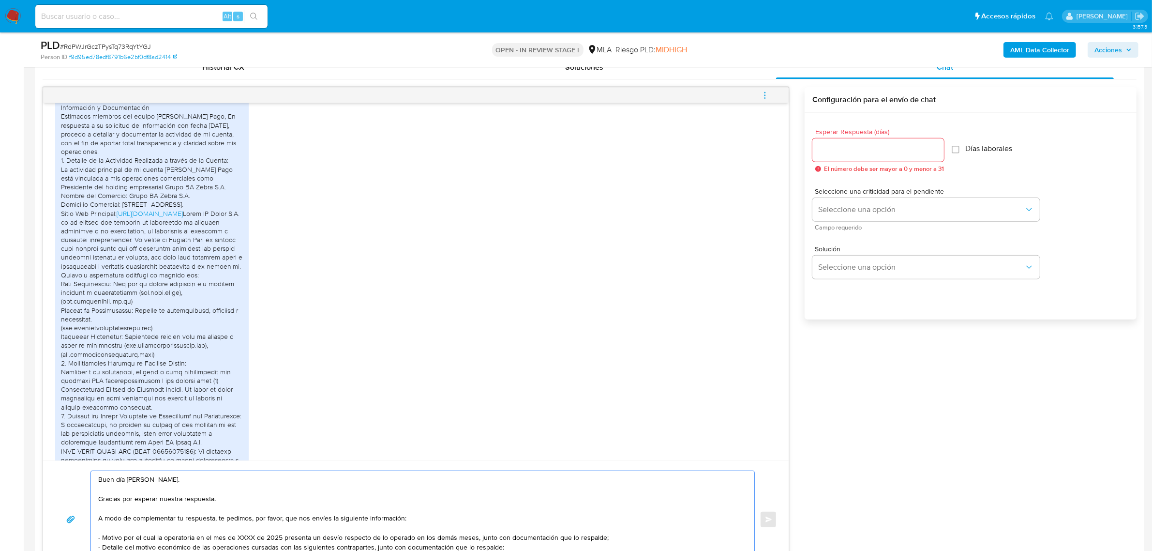
click at [240, 500] on textarea "Buen día Ricardo. Gracias por esperar nuestra respuesta. A modo de complementar…" at bounding box center [420, 519] width 644 height 97
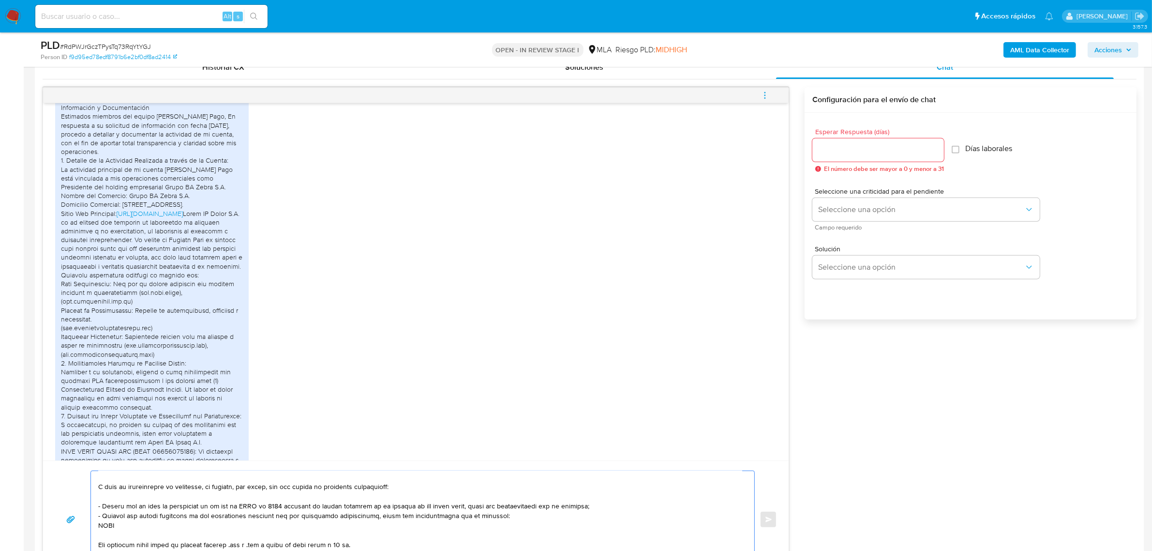
scroll to position [0, 0]
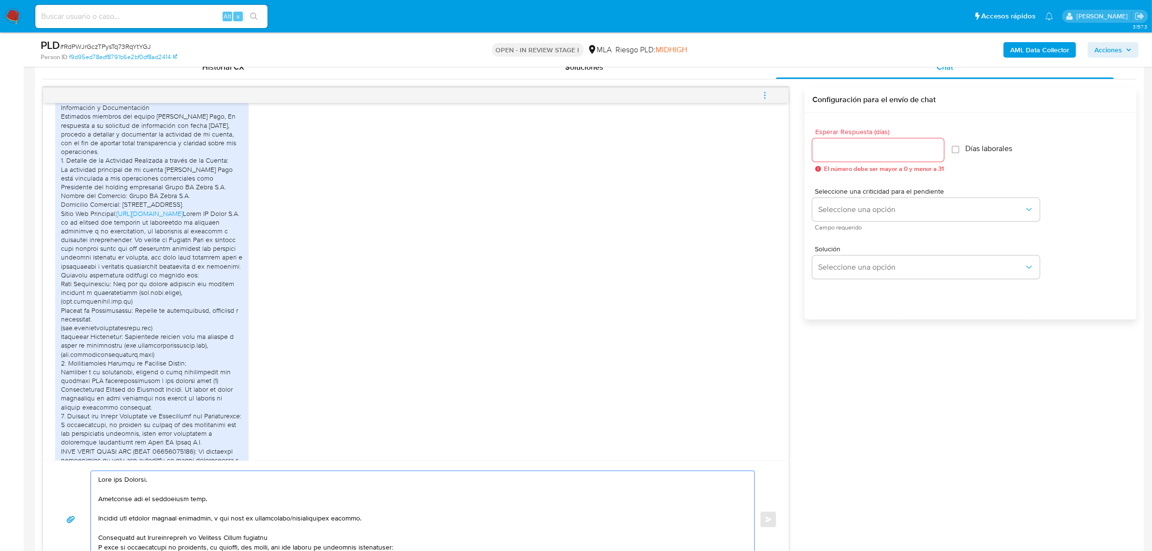
paste textarea "identificamos una diferencia entre los montos facturados y los ingresos registr…"
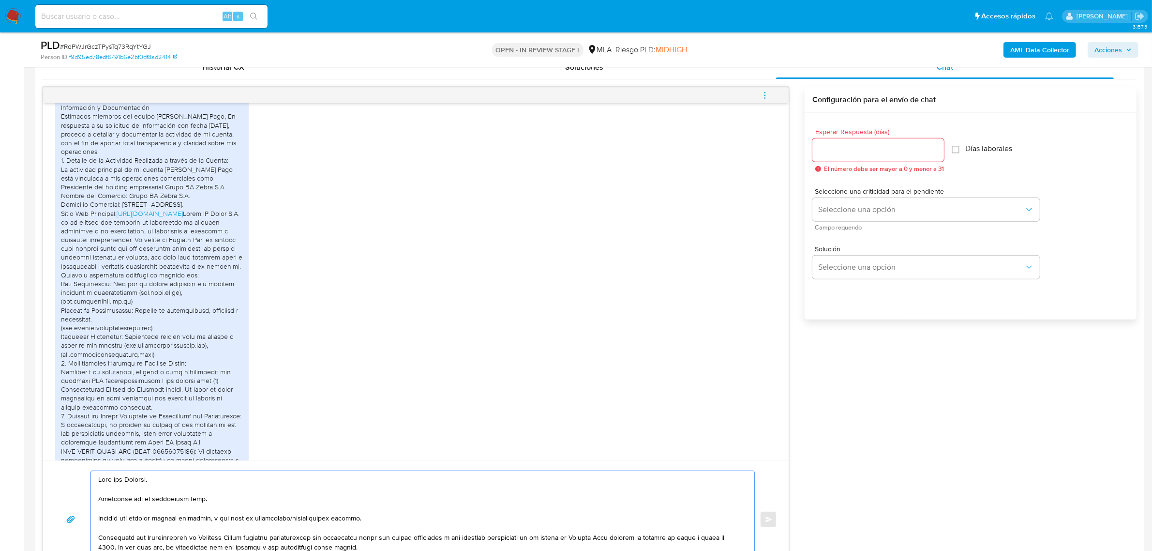
scroll to position [501, 0]
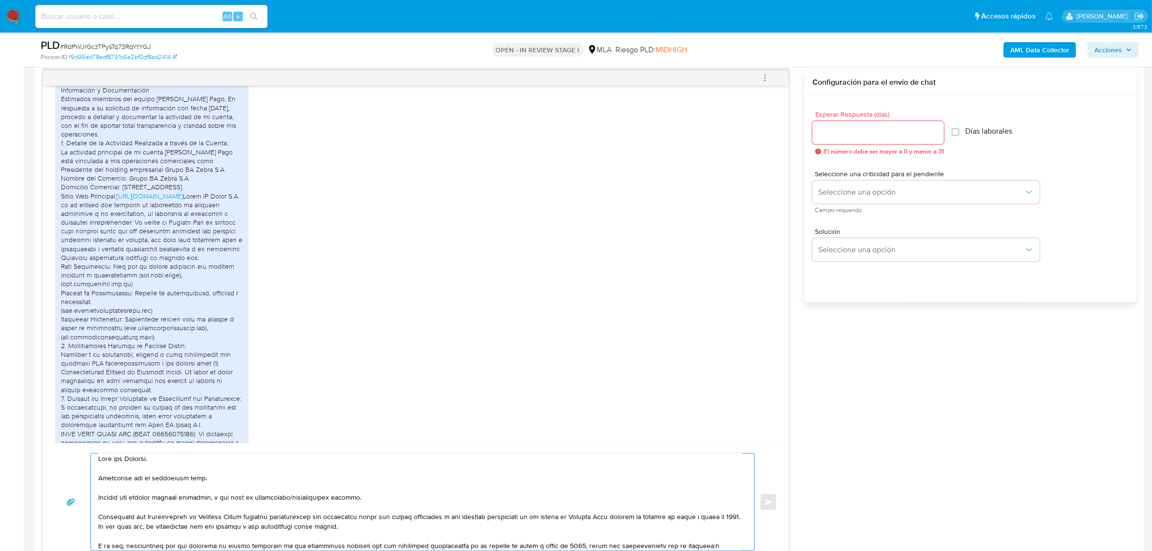
click at [265, 519] on textarea at bounding box center [420, 501] width 644 height 97
click at [278, 516] on textarea at bounding box center [420, 501] width 644 height 97
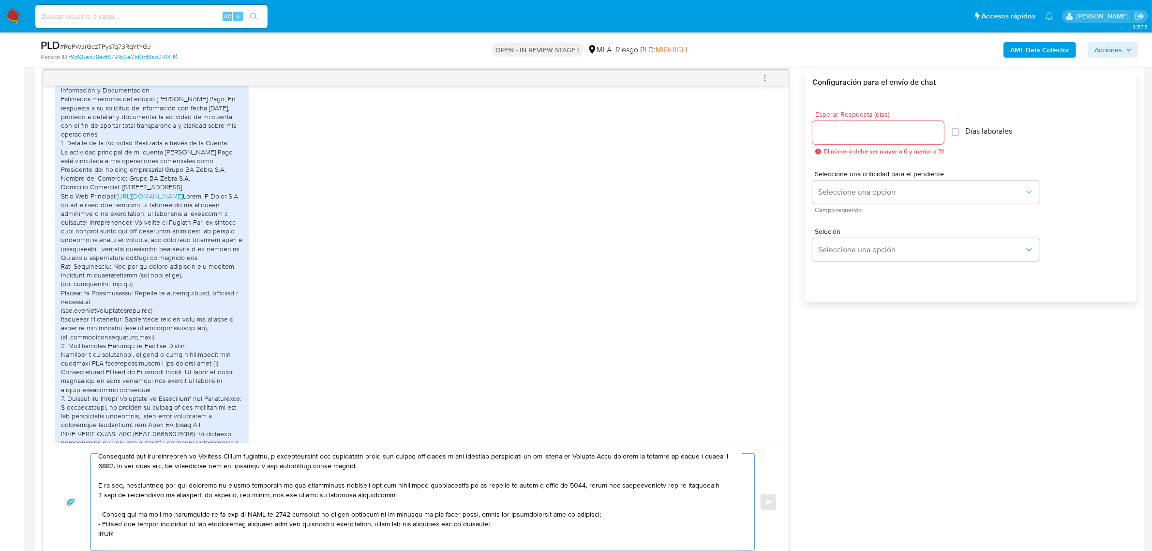
scroll to position [3, 0]
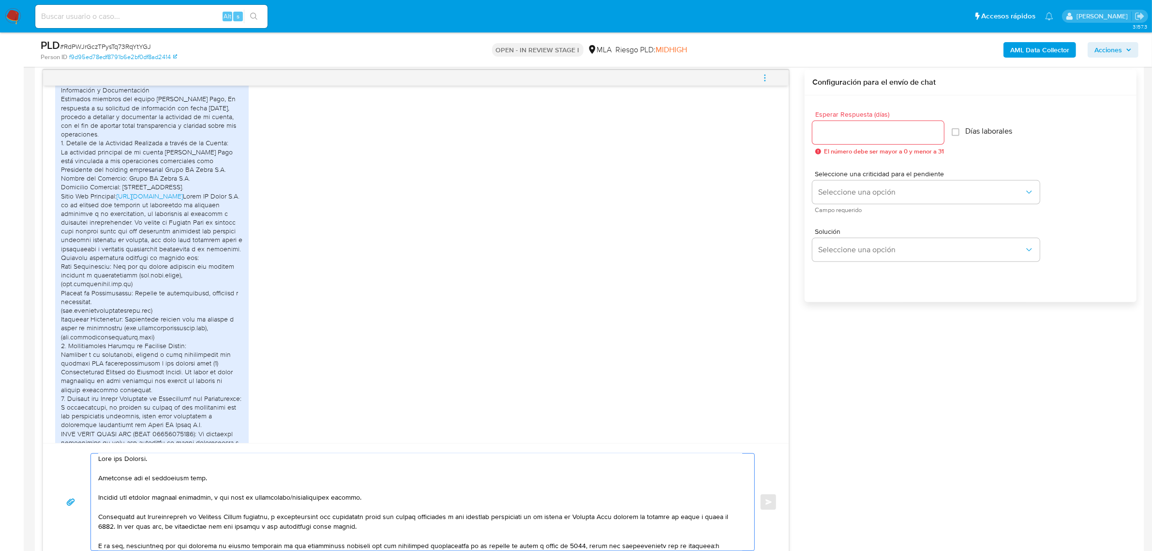
click at [364, 523] on textarea at bounding box center [420, 501] width 644 height 97
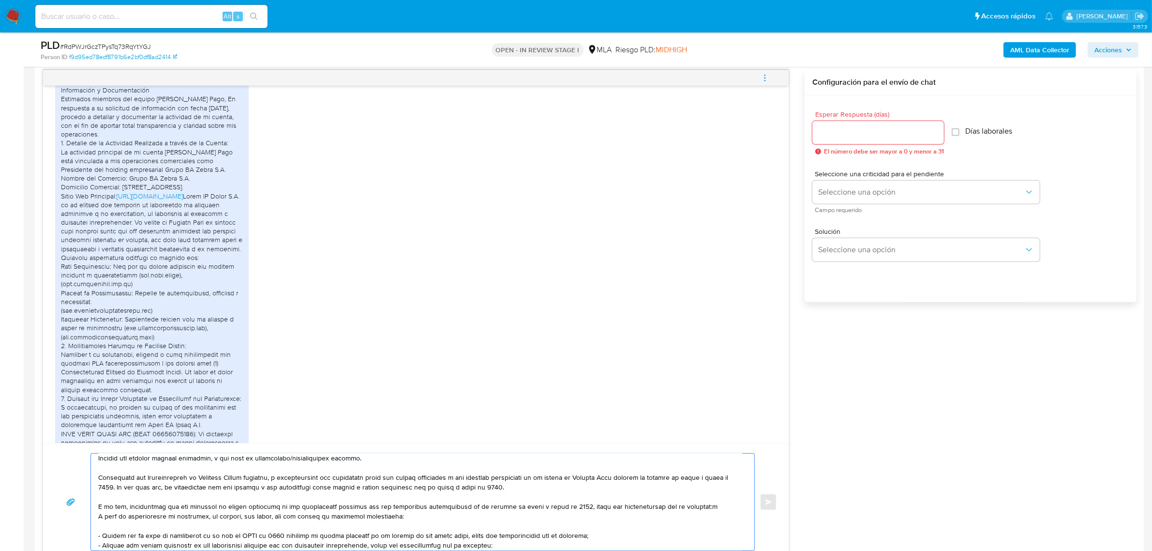
scroll to position [64, 0]
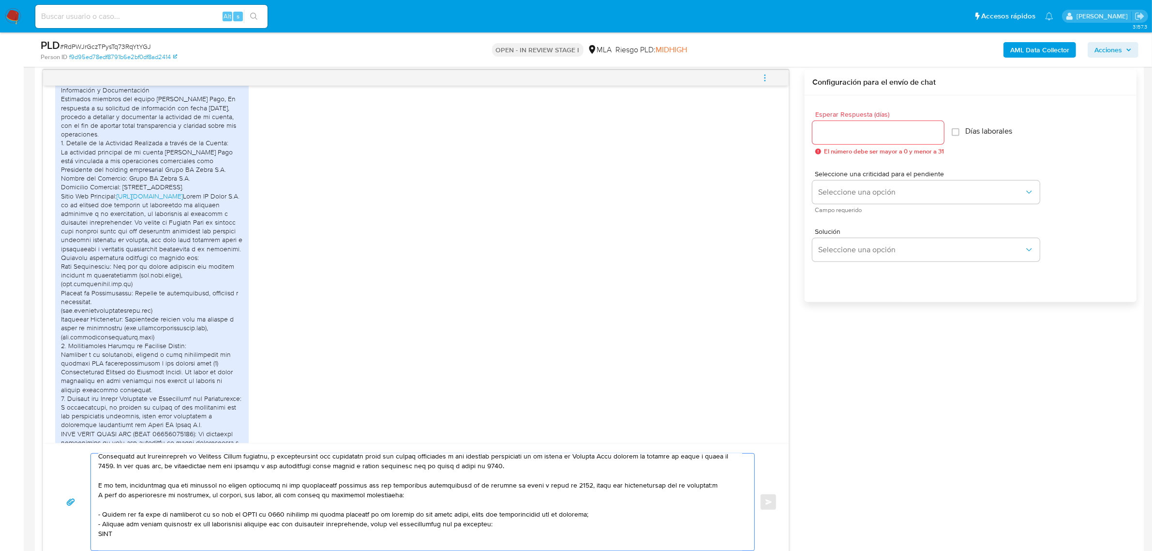
click at [234, 491] on textarea at bounding box center [420, 501] width 644 height 97
click at [350, 487] on textarea at bounding box center [420, 501] width 644 height 97
click at [227, 491] on textarea at bounding box center [420, 501] width 644 height 97
drag, startPoint x: 707, startPoint y: 484, endPoint x: 717, endPoint y: 507, distance: 24.7
click at [717, 507] on textarea at bounding box center [420, 501] width 644 height 97
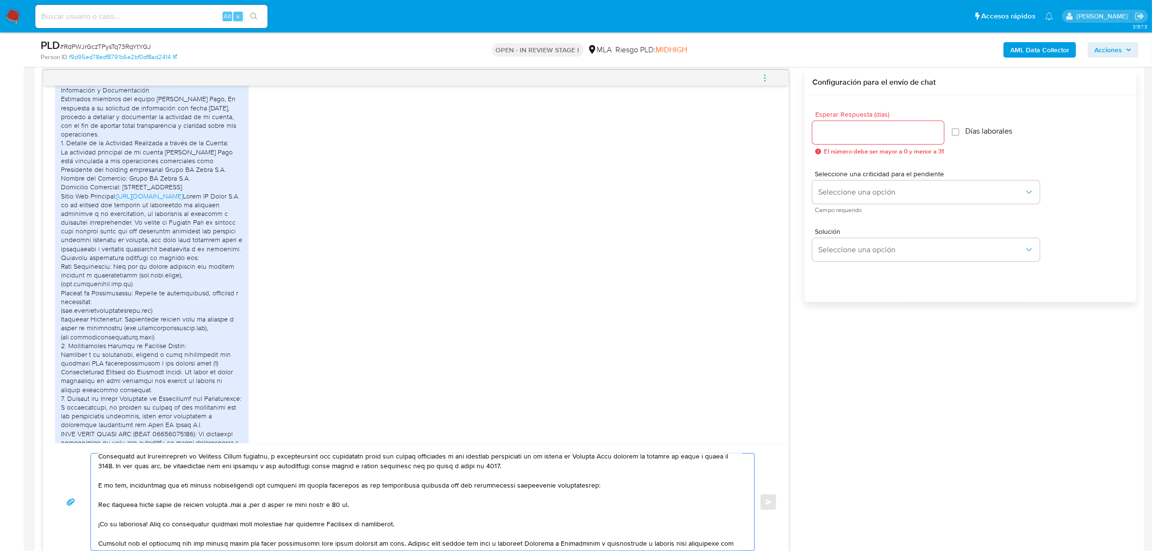
click at [200, 492] on textarea at bounding box center [420, 501] width 644 height 97
click at [201, 486] on textarea at bounding box center [420, 501] width 644 height 97
click at [0, 0] on lt-span "envíes" at bounding box center [0, 0] width 0 height 0
click at [110, 496] on textarea at bounding box center [420, 501] width 644 height 97
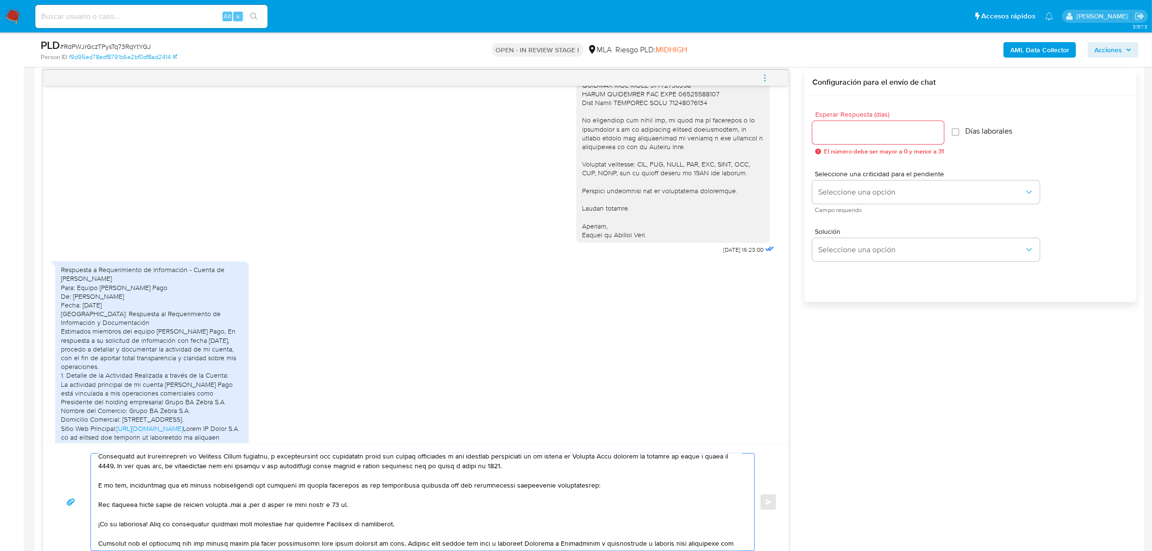
scroll to position [1348, 0]
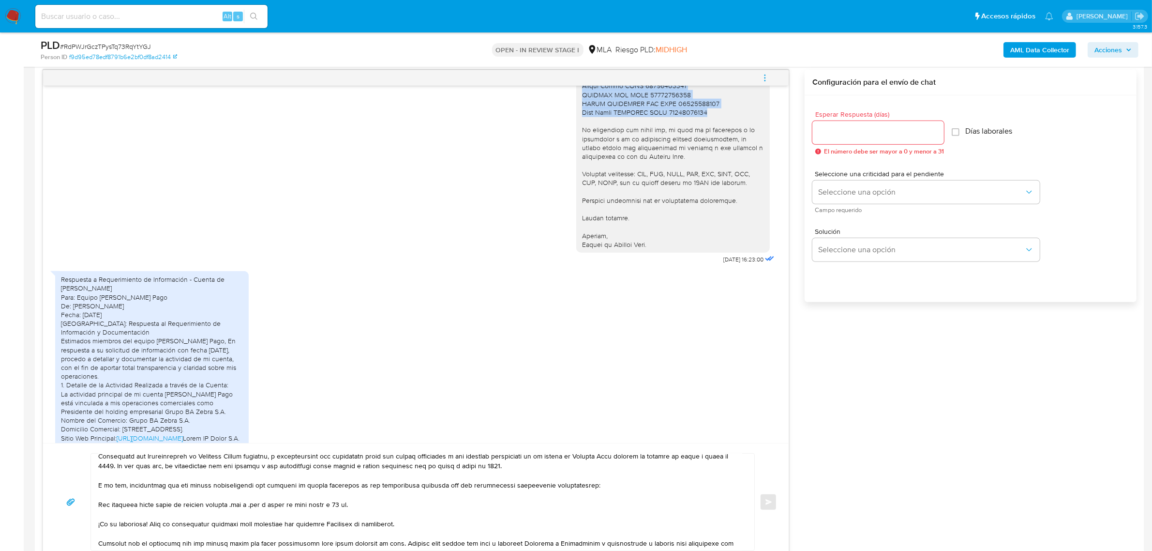
drag, startPoint x: 700, startPoint y: 139, endPoint x: 567, endPoint y: 110, distance: 135.8
click at [576, 110] on div at bounding box center [673, 73] width 194 height 360
copy div "BLUE ANGUS WAGYU SRL CUIT 30718180054 Nestor Ponce CUIT 20959034290 MAYFRIO SRL…"
click at [120, 495] on textarea at bounding box center [420, 501] width 644 height 97
paste textarea "BLUE ANGUS WAGYU SRL CUIT 30718180054 Nestor Ponce CUIT 20959034290 MAYFRIO SRL…"
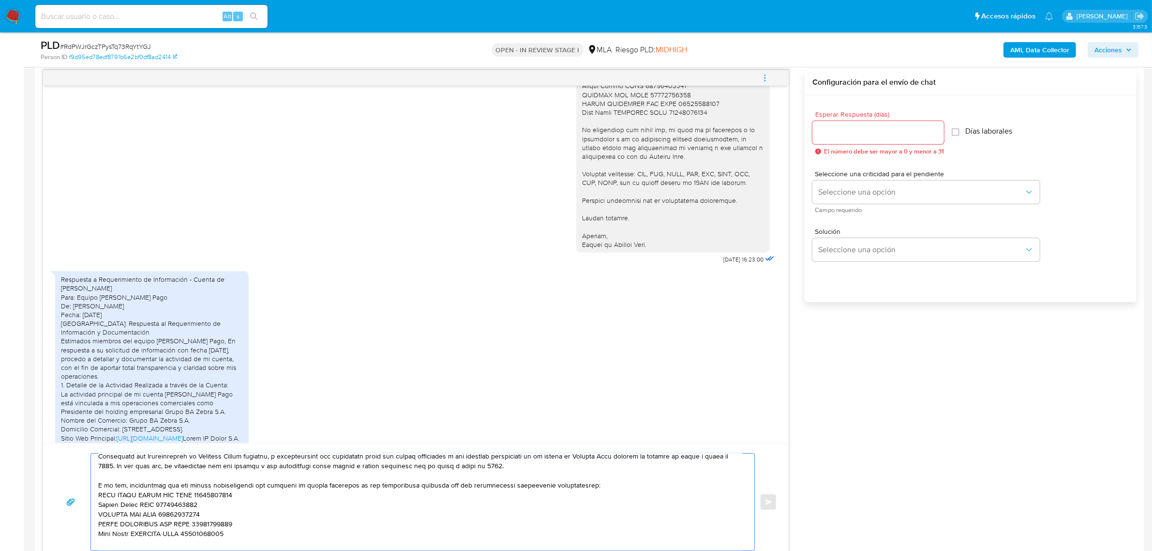
click at [238, 537] on textarea at bounding box center [420, 501] width 644 height 97
click at [122, 540] on textarea at bounding box center [420, 501] width 644 height 97
paste textarea "27310713355 name: Erica Gisela Soledad De Cicco || alias: 27110096831 Elena Car…"
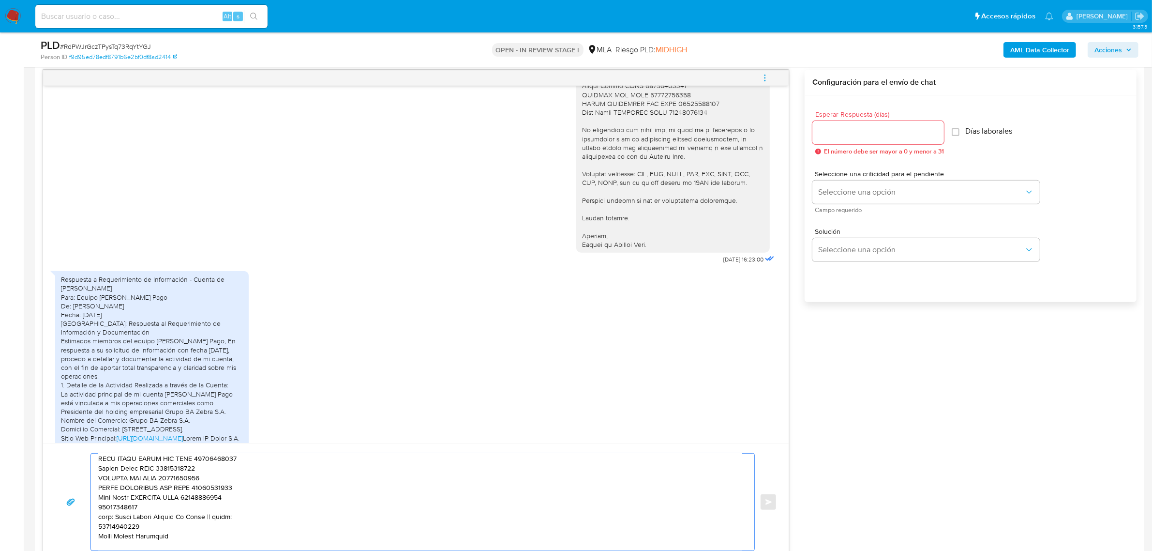
click at [128, 509] on textarea at bounding box center [420, 501] width 644 height 97
paste textarea "27310713355"
paste textarea "27110096831"
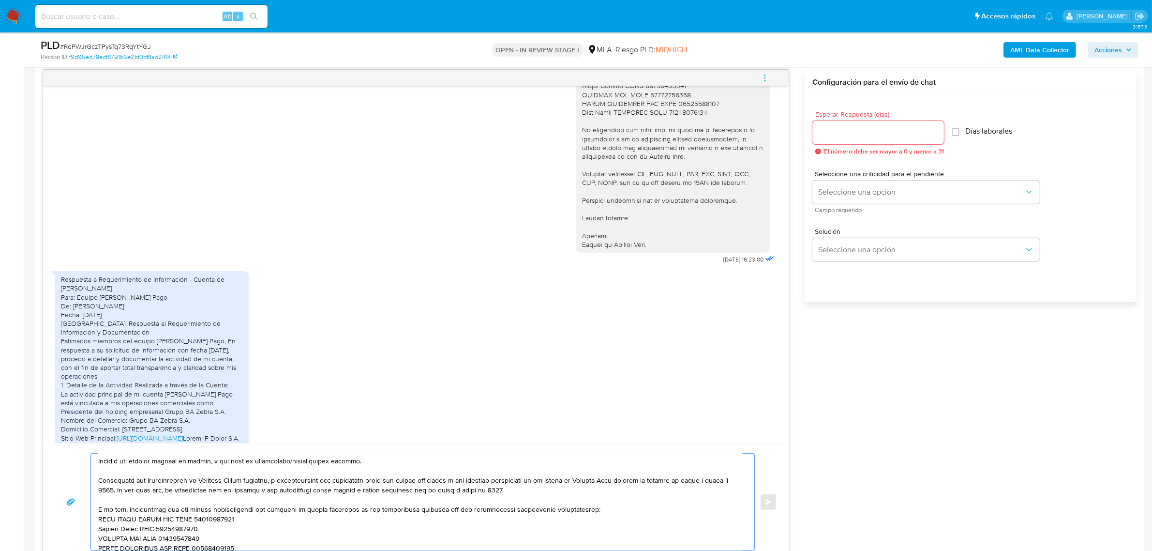
scroll to position [0, 0]
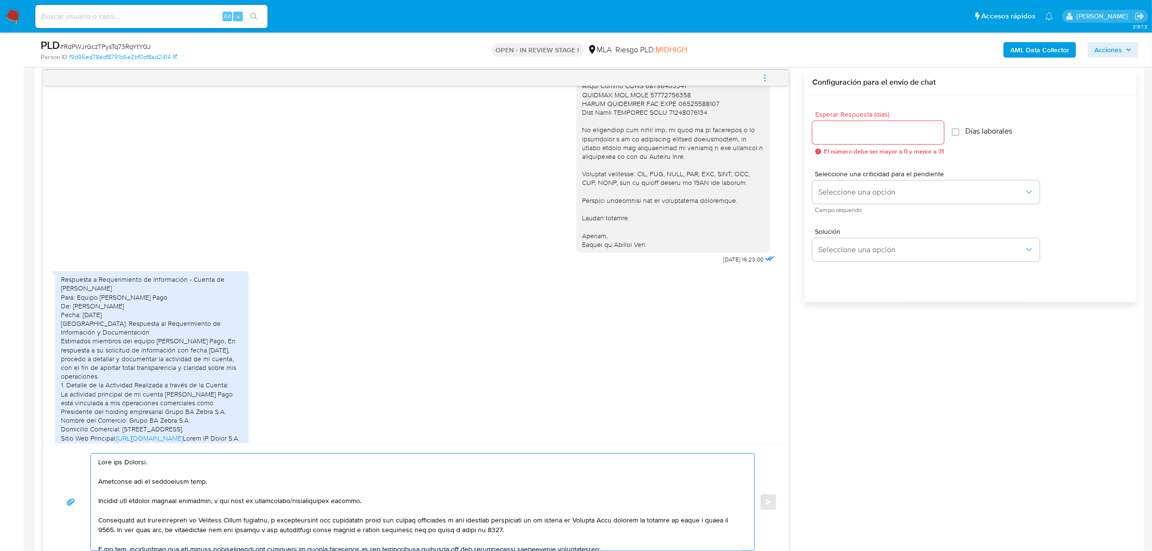
click at [135, 511] on textarea at bounding box center [420, 501] width 644 height 97
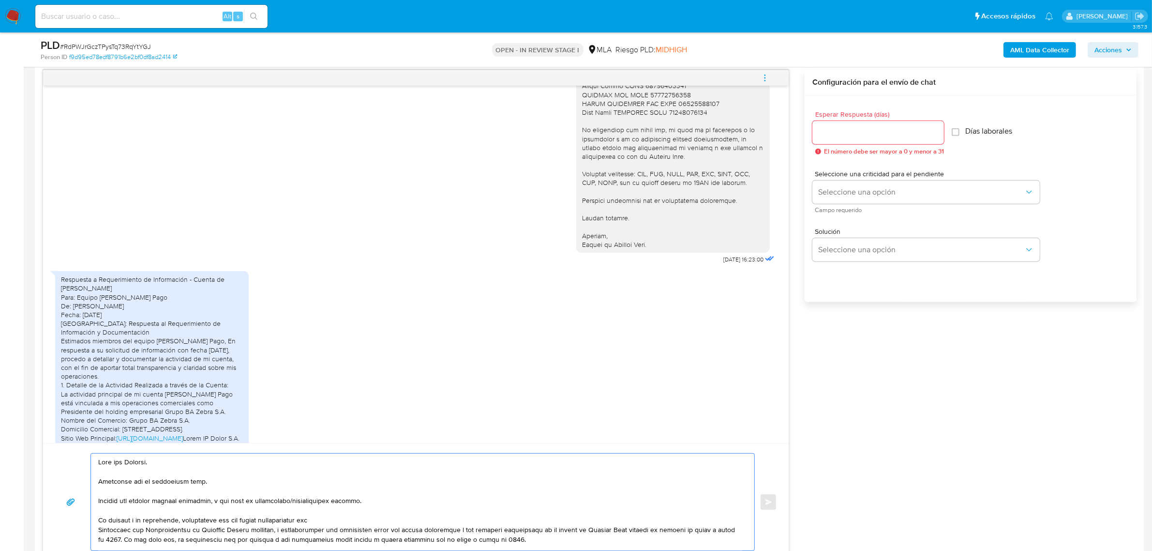
drag, startPoint x: 345, startPoint y: 523, endPoint x: 103, endPoint y: 522, distance: 241.5
click at [103, 522] on textarea at bounding box center [420, 501] width 644 height 97
click at [338, 522] on textarea at bounding box center [420, 501] width 644 height 97
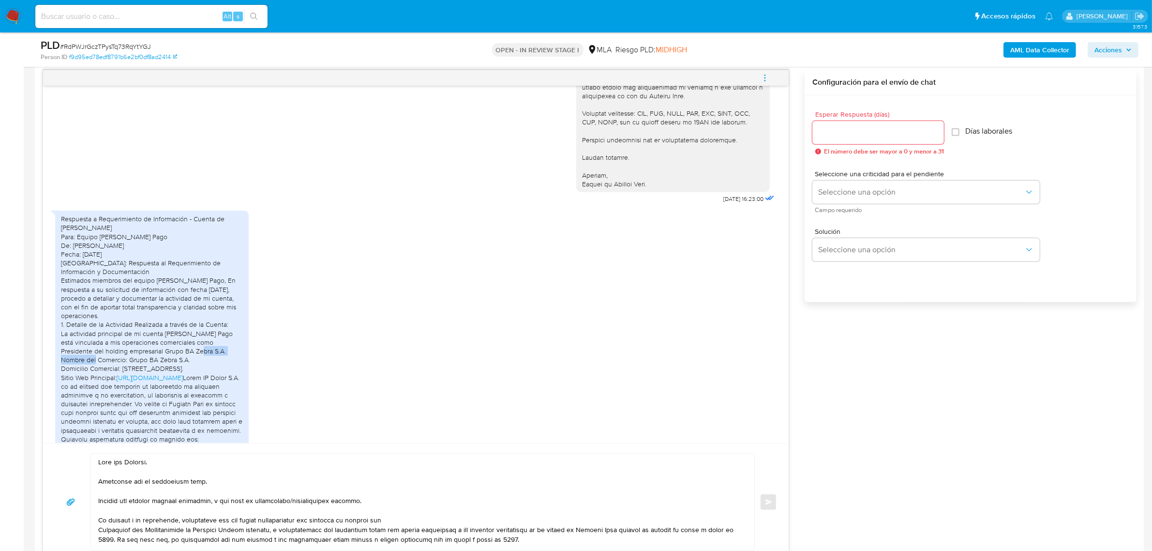
drag, startPoint x: 131, startPoint y: 381, endPoint x: 194, endPoint y: 381, distance: 62.9
click at [194, 381] on div "Respuesta a Requerimiento de Información - Cuenta de Ricardo Ariel Galo Para: E…" at bounding box center [152, 526] width 182 height 625
copy div "Grupo BA Zebra S.A."
click at [414, 519] on textarea at bounding box center [420, 501] width 644 height 97
paste textarea "Grupo BA Zebra S.A."
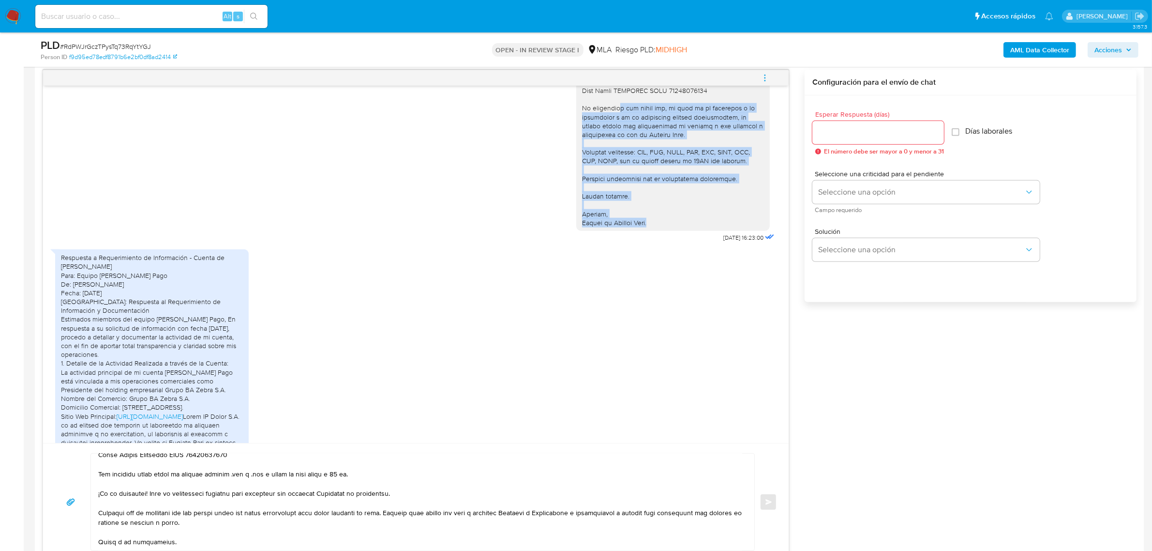
scroll to position [1348, 0]
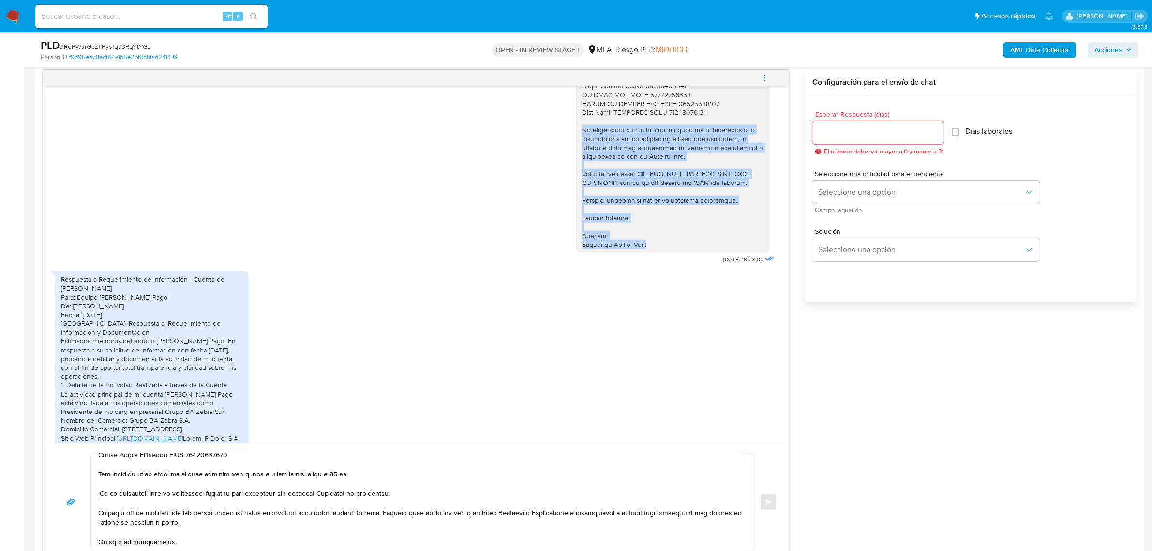
drag, startPoint x: 661, startPoint y: 216, endPoint x: 572, endPoint y: 159, distance: 106.4
click at [576, 159] on div at bounding box center [673, 73] width 194 height 360
copy div "Es importante que sepas que, en caso de no responder a lo solicitado o si lo pr…"
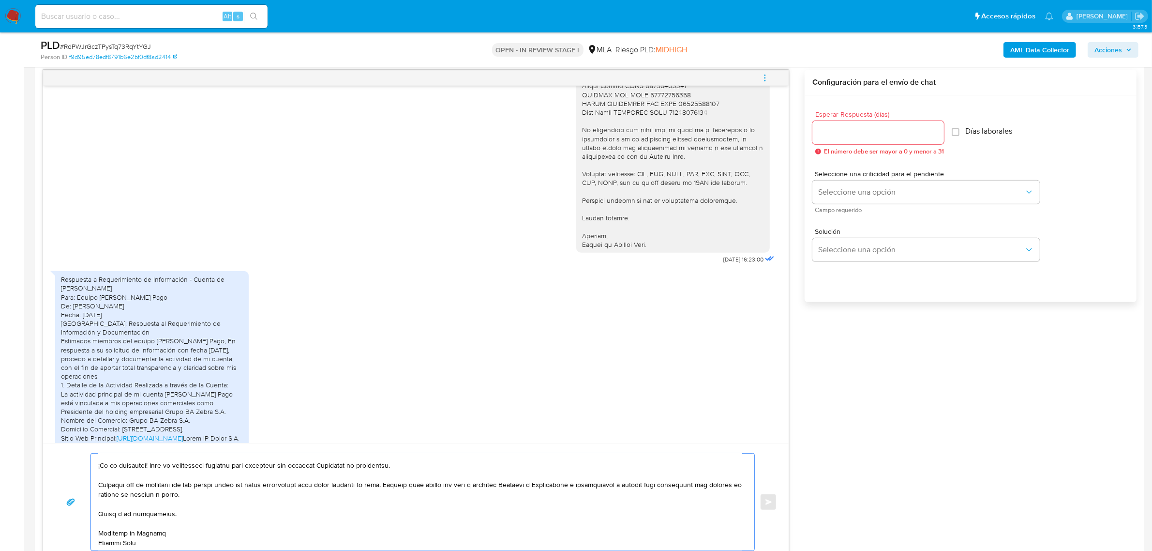
scroll to position [504, 0]
drag, startPoint x: 153, startPoint y: 545, endPoint x: 102, endPoint y: 465, distance: 95.3
click at [102, 465] on textarea at bounding box center [420, 499] width 644 height 97
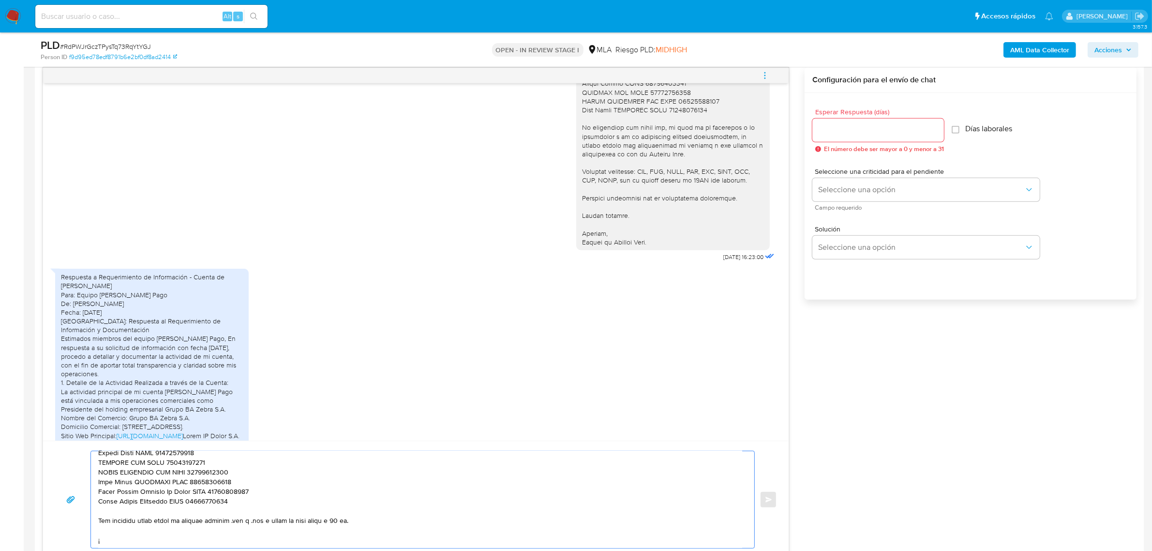
scroll to position [132, 0]
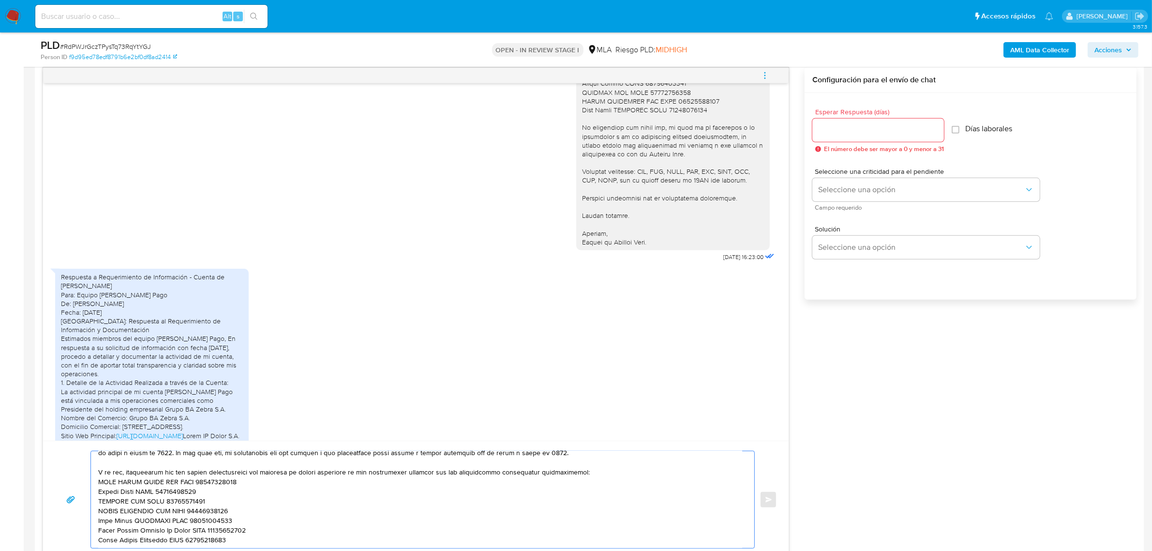
paste textarea "Es importante que sepas que, en caso de no responder a lo solicitado o si lo pr…"
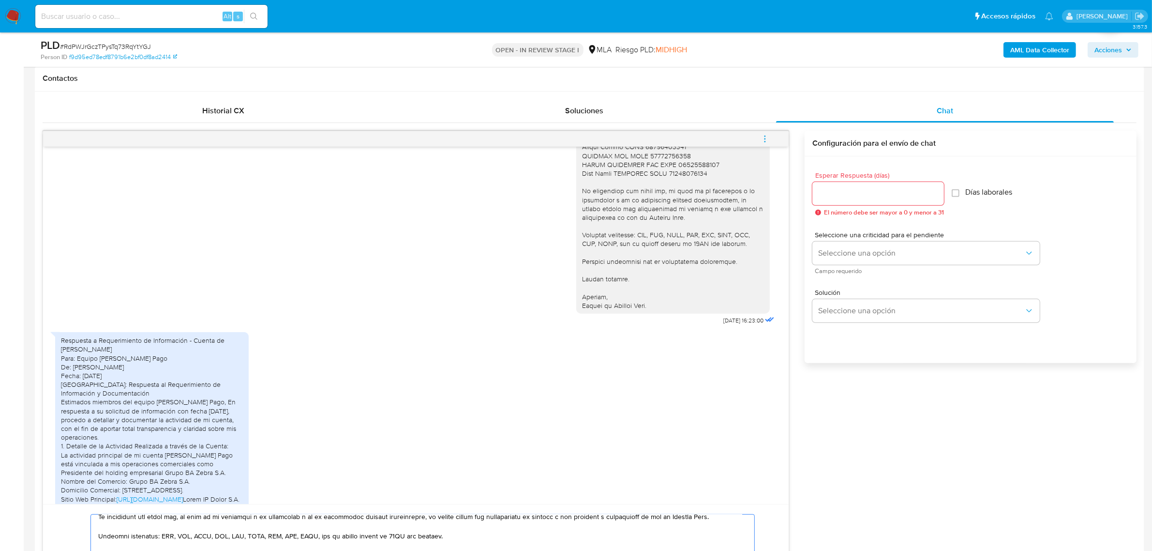
scroll to position [383, 0]
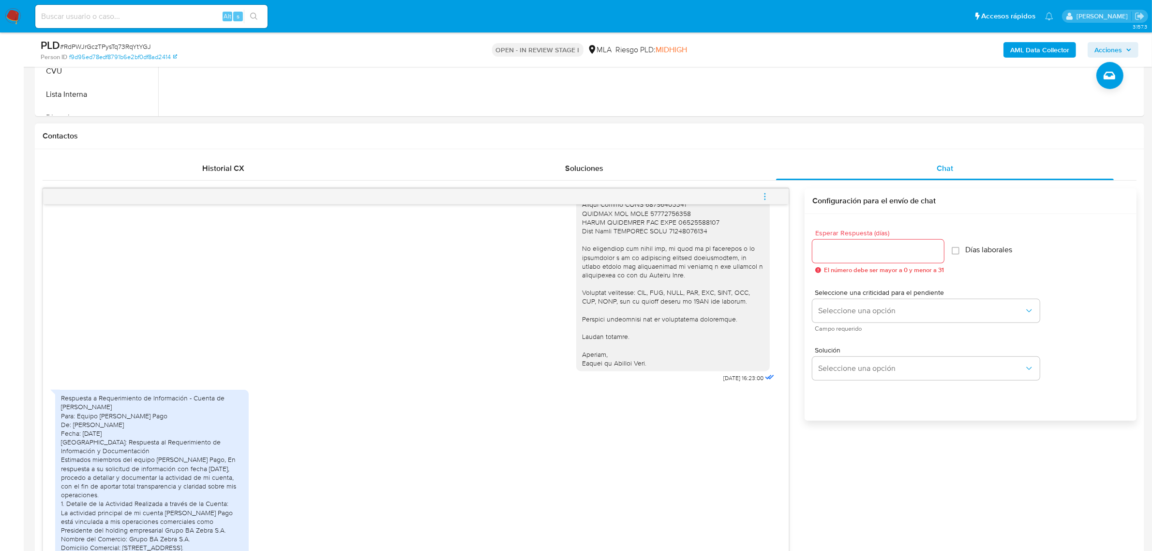
type textarea "Buen día Ricardo. Esperamos que te encuentres bien. Gracias por esperar nuestra…"
click at [825, 247] on input "Esperar Respuesta (días)" at bounding box center [878, 251] width 132 height 13
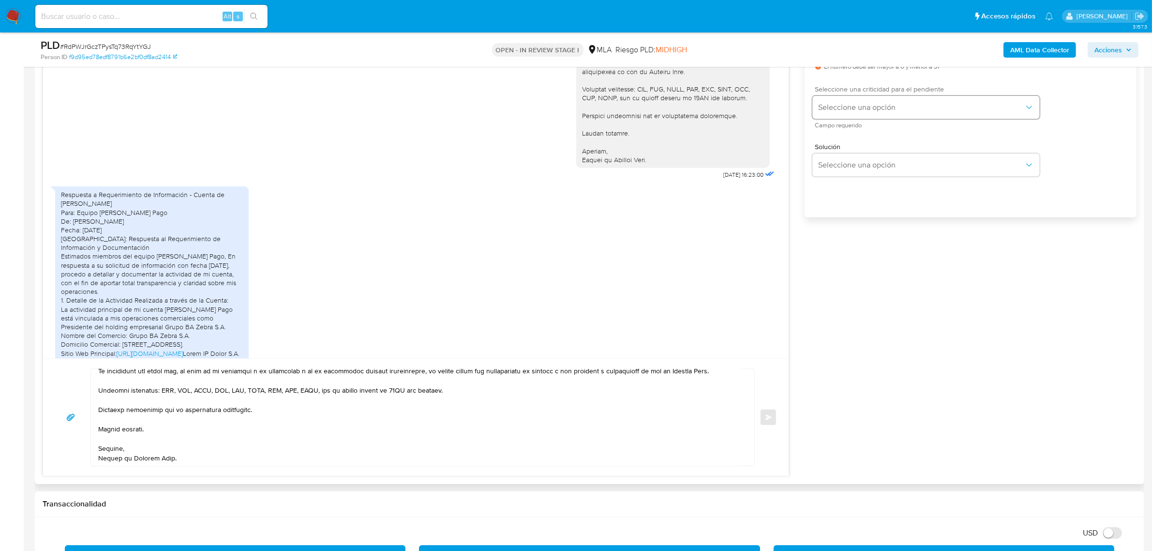
scroll to position [564, 0]
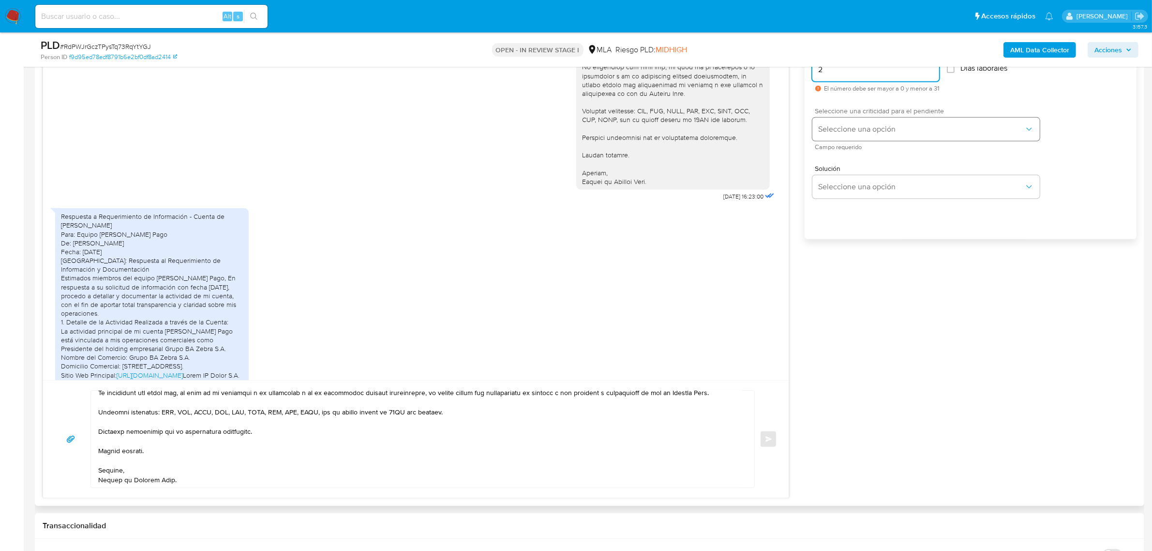
type input "2"
click at [842, 139] on button "Seleccione una opción" at bounding box center [925, 129] width 227 height 23
click at [845, 158] on div "HIGH" at bounding box center [925, 149] width 212 height 19
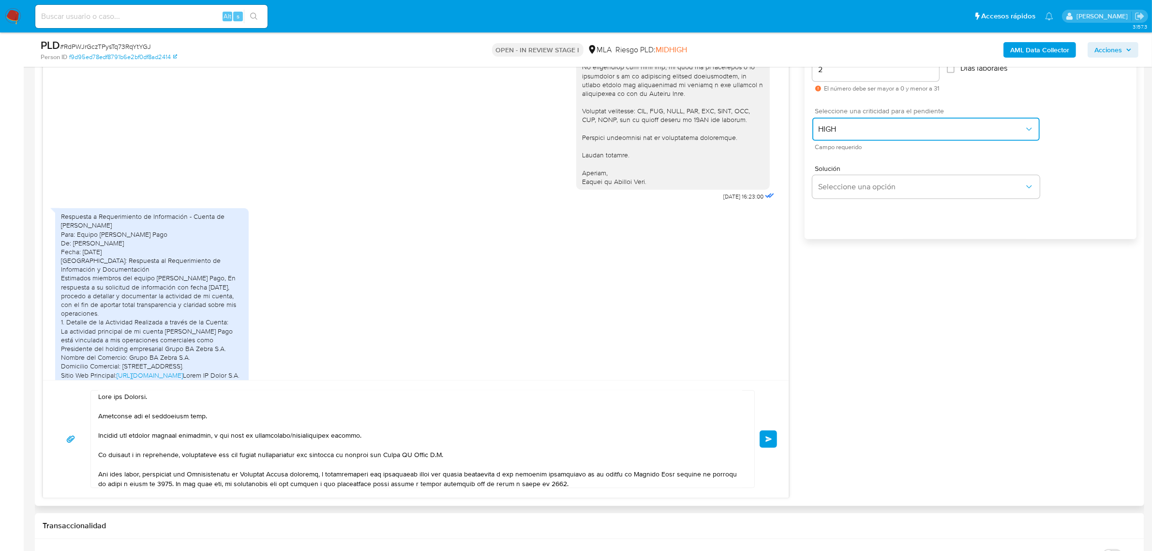
scroll to position [0, 0]
click at [773, 437] on button "Enviar" at bounding box center [768, 438] width 17 height 17
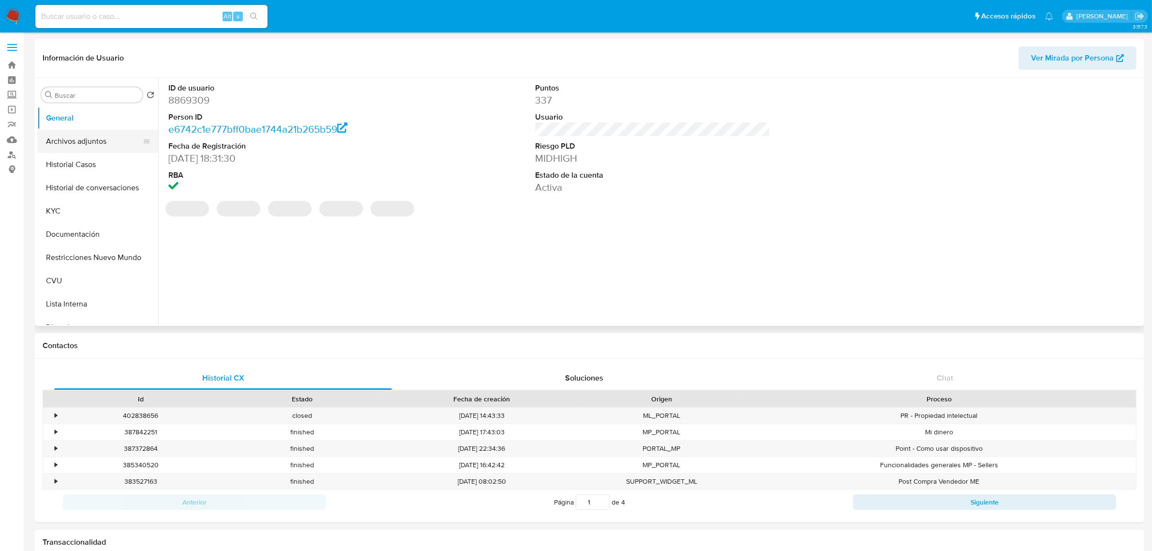
select select "10"
click at [87, 158] on button "Historial Casos" at bounding box center [93, 164] width 113 height 23
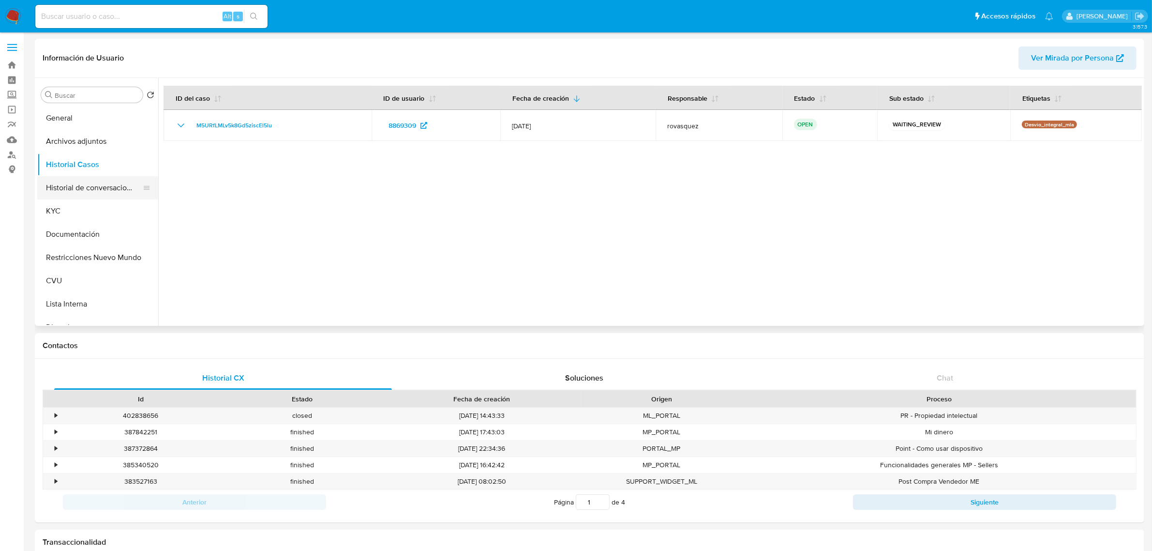
click at [80, 189] on button "Historial de conversaciones" at bounding box center [93, 187] width 113 height 23
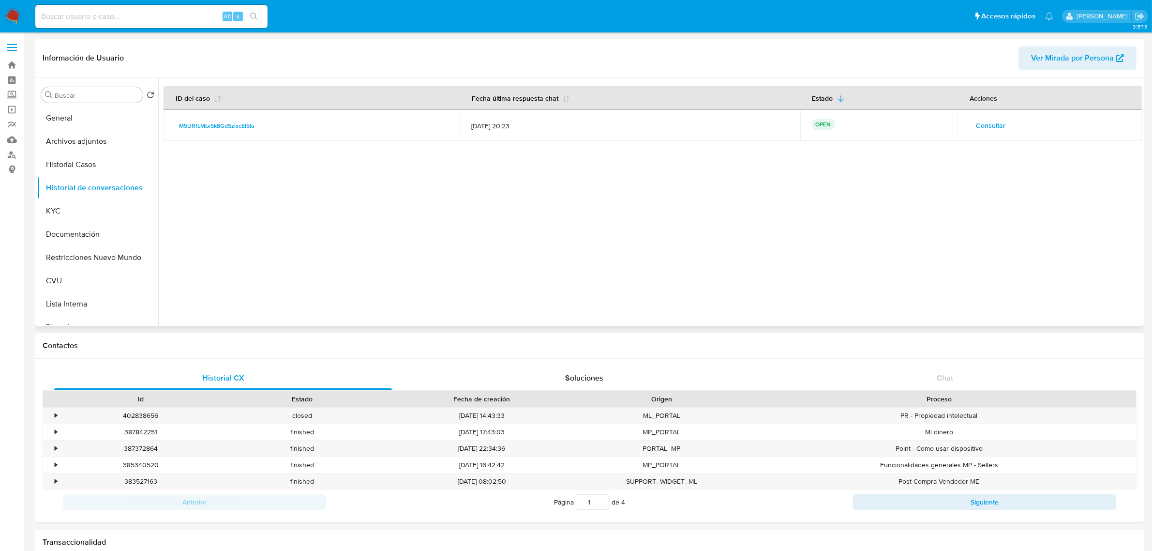
click at [978, 124] on span "Consultar" at bounding box center [991, 126] width 30 height 14
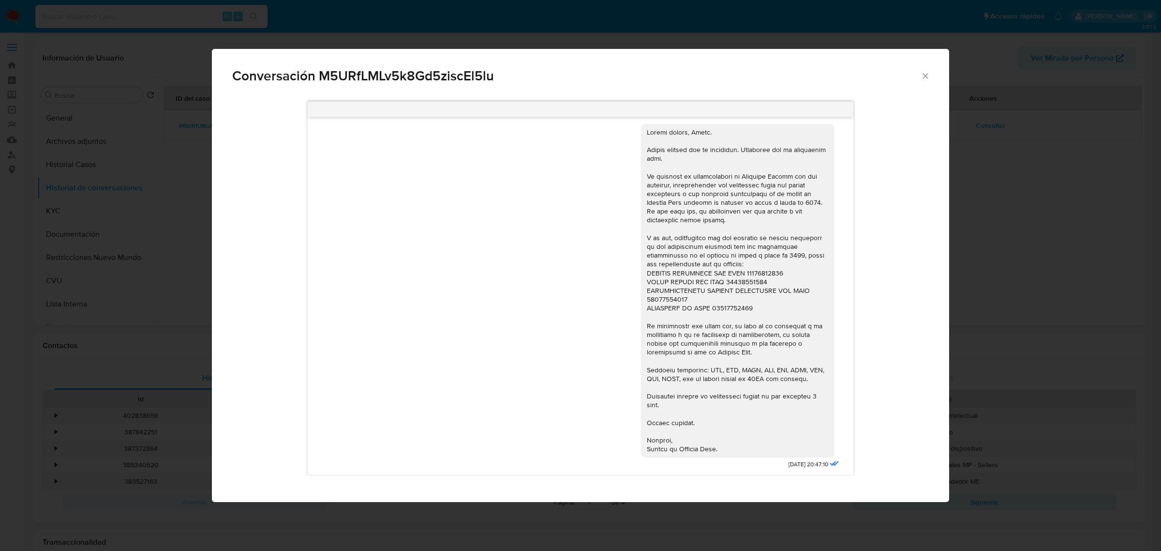
scroll to position [869, 0]
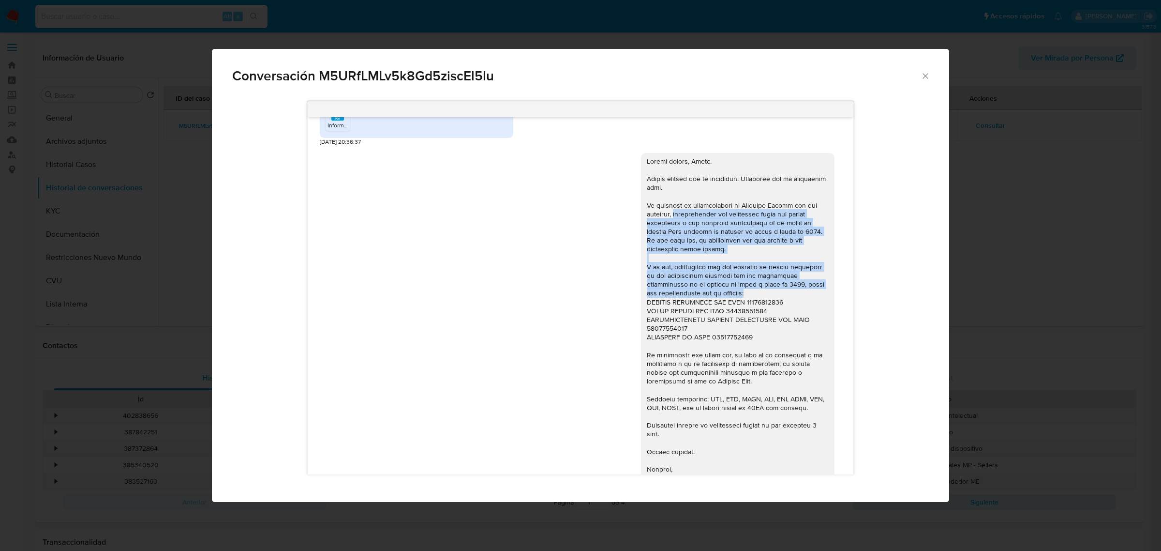
drag, startPoint x: 666, startPoint y: 213, endPoint x: 789, endPoint y: 297, distance: 148.7
click at [789, 297] on div "Comunicación" at bounding box center [738, 320] width 182 height 326
copy div "identificamos una diferencia entre los montos facturados y los ingresos registr…"
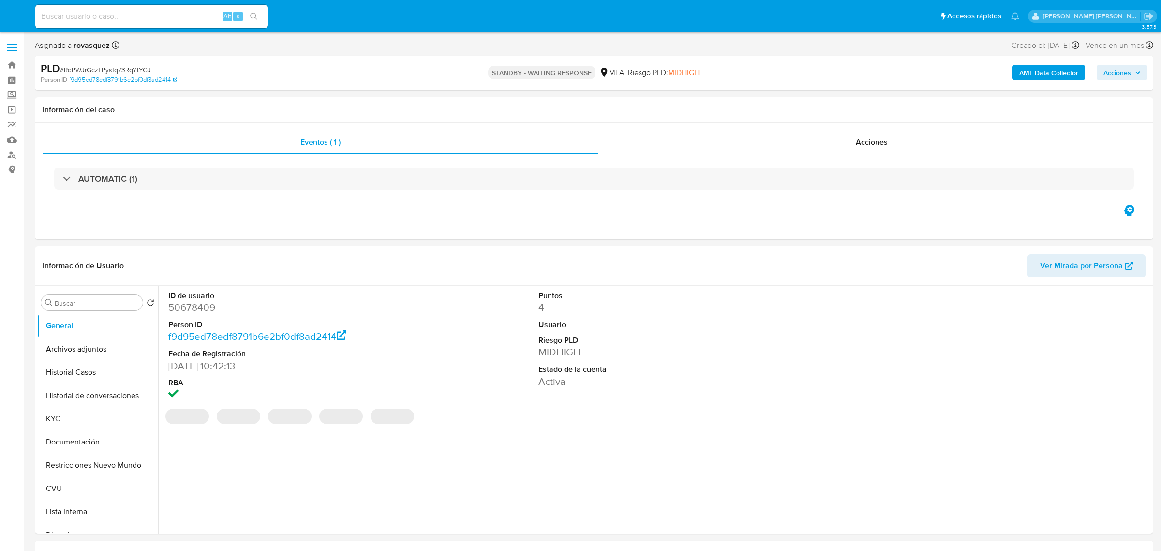
select select "10"
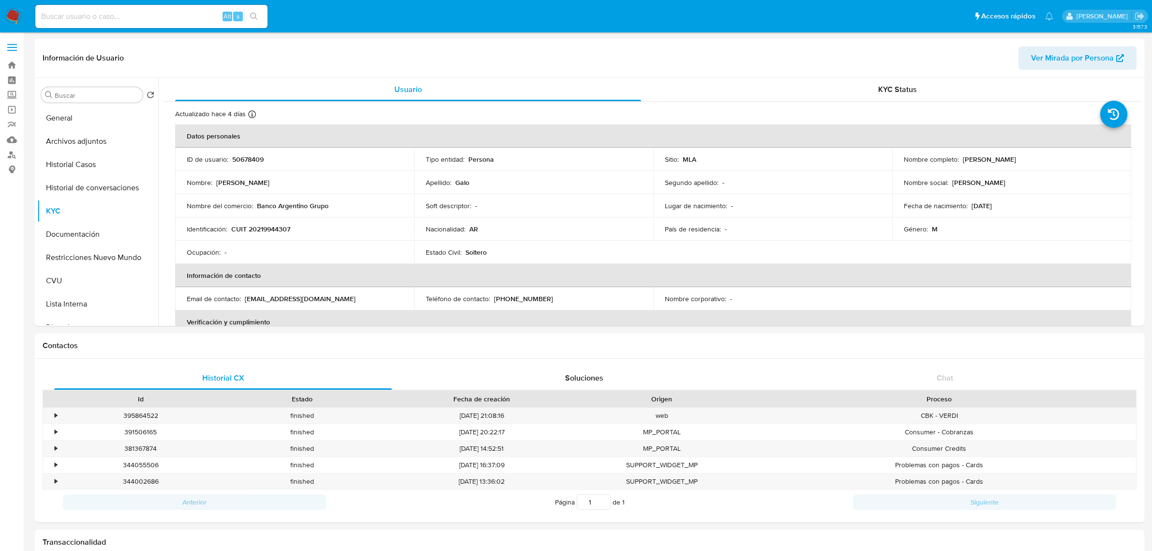
select select "10"
click at [514, 299] on p "[PHONE_NUMBER]" at bounding box center [523, 298] width 59 height 9
copy p "4982243"
drag, startPoint x: 493, startPoint y: 296, endPoint x: 558, endPoint y: 299, distance: 65.4
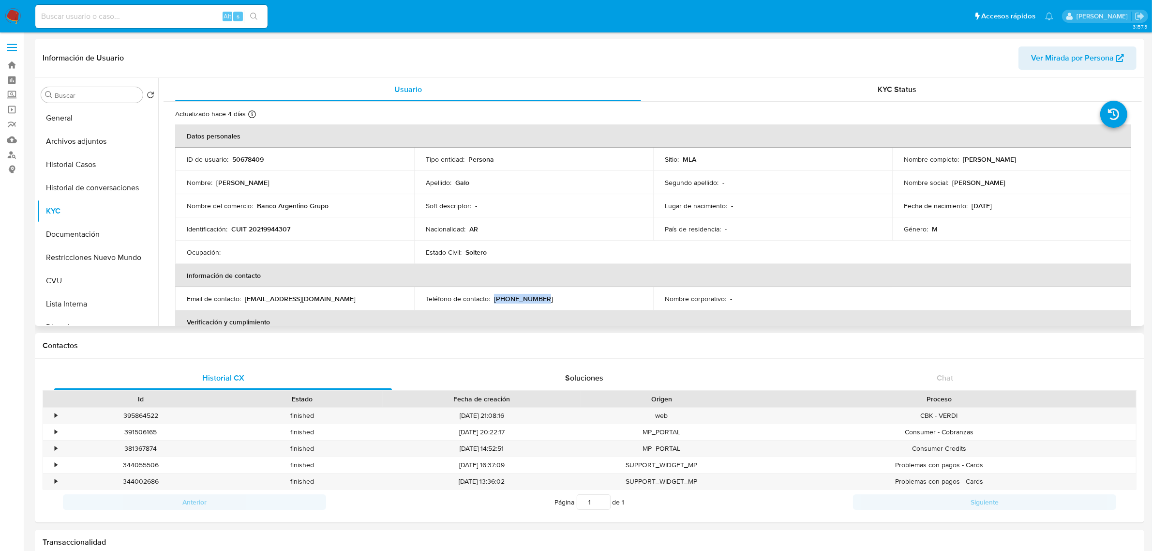
click at [558, 299] on div "Teléfono de contacto : [PHONE_NUMBER]" at bounding box center [534, 298] width 216 height 9
copy p "[PHONE_NUMBER]"
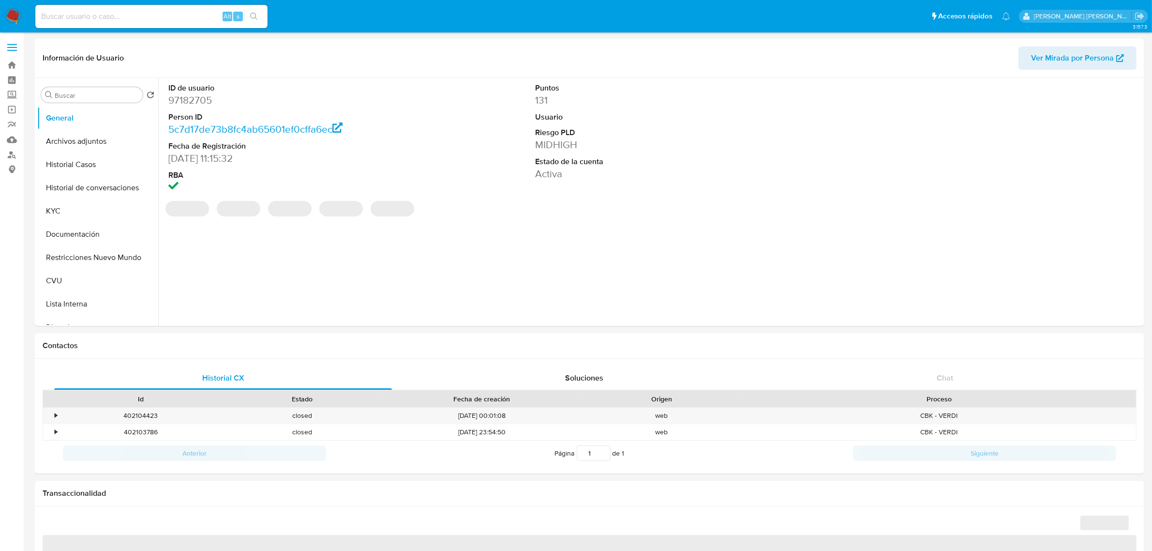
select select "10"
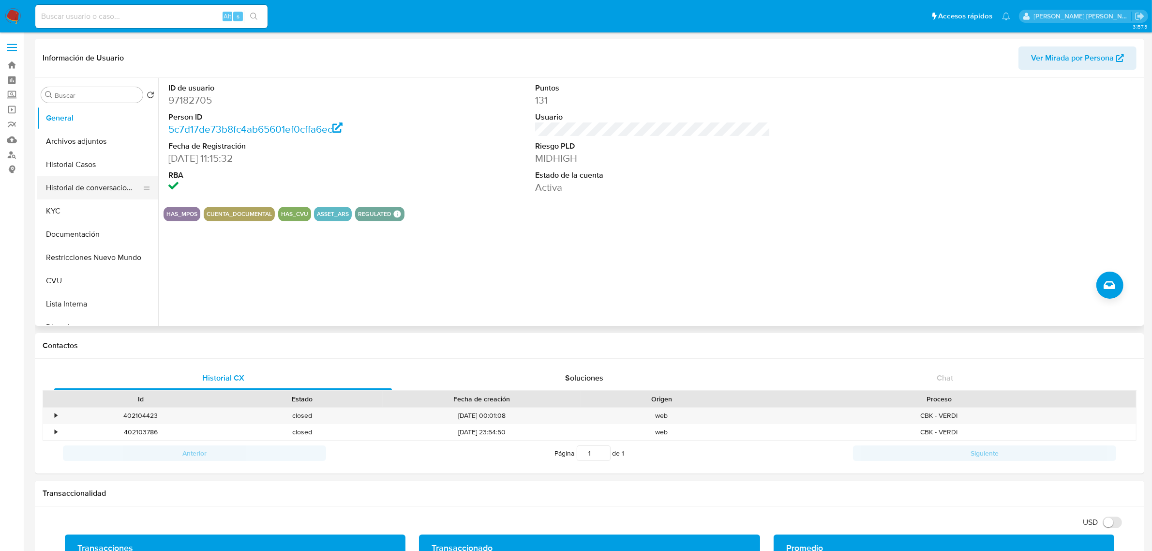
click at [103, 191] on button "Historial de conversaciones" at bounding box center [93, 187] width 113 height 23
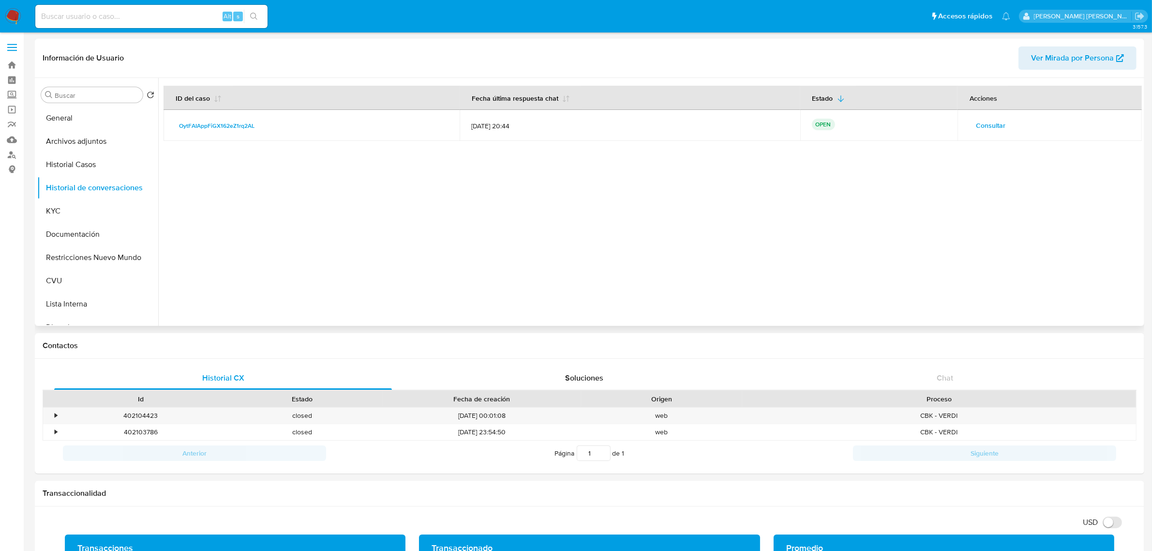
click at [976, 124] on span "Consultar" at bounding box center [991, 126] width 30 height 14
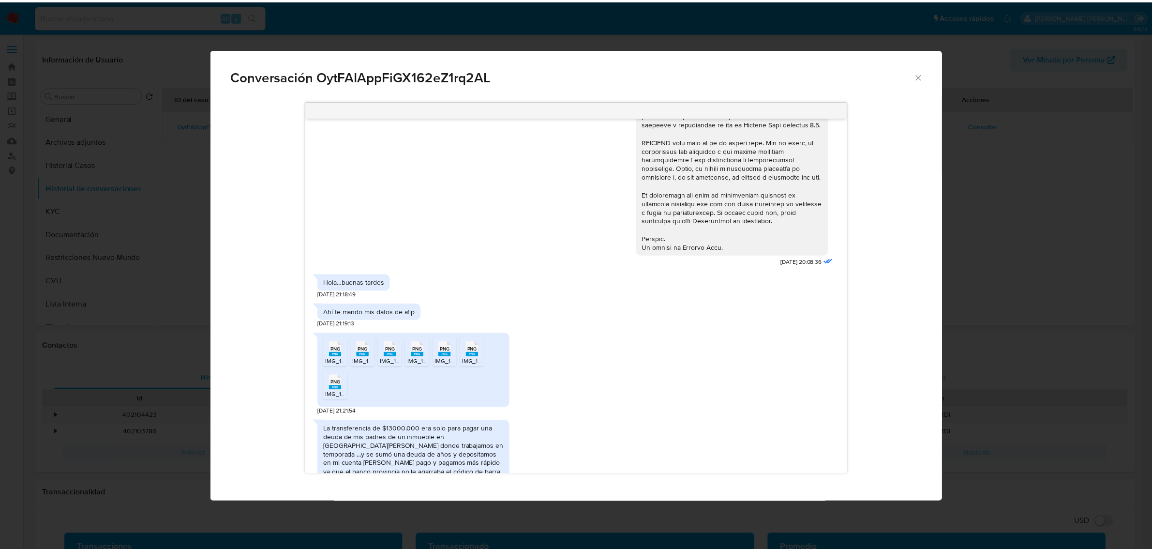
scroll to position [452, 0]
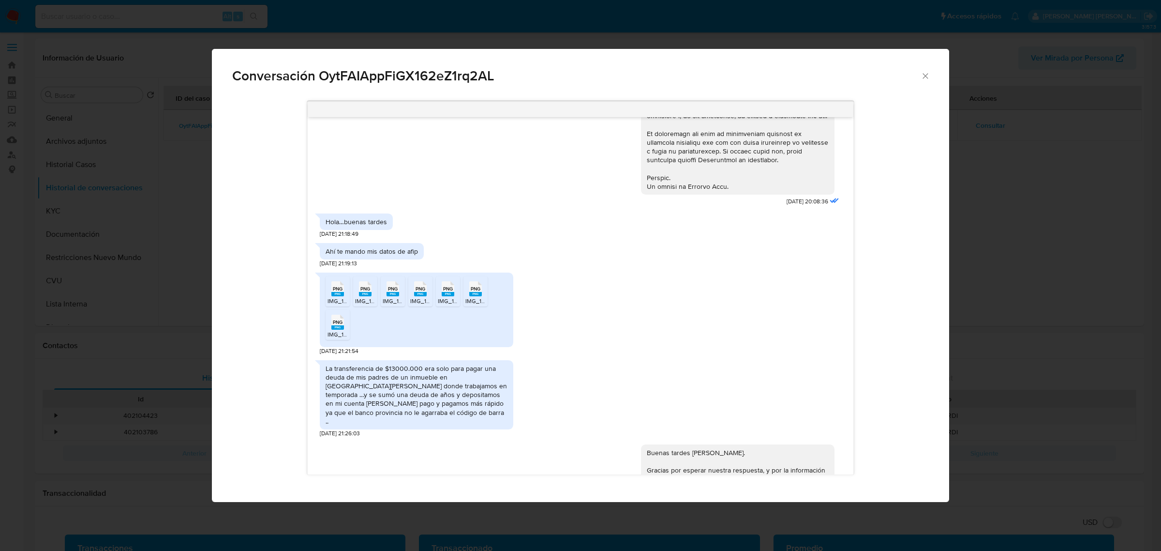
click at [928, 78] on icon "Cerrar" at bounding box center [925, 75] width 5 height 5
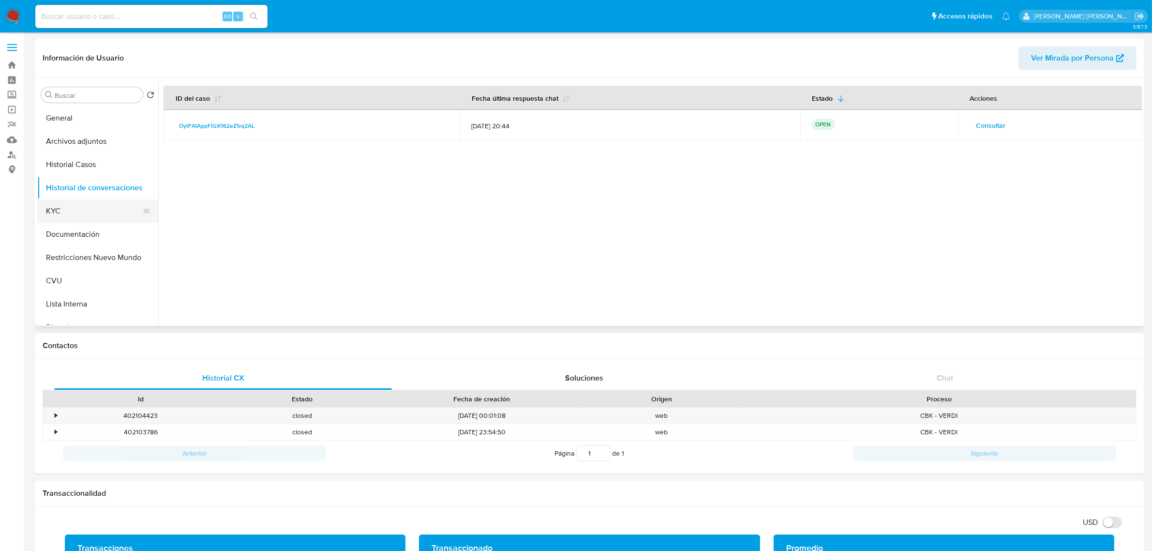
click at [58, 219] on button "KYC" at bounding box center [93, 210] width 113 height 23
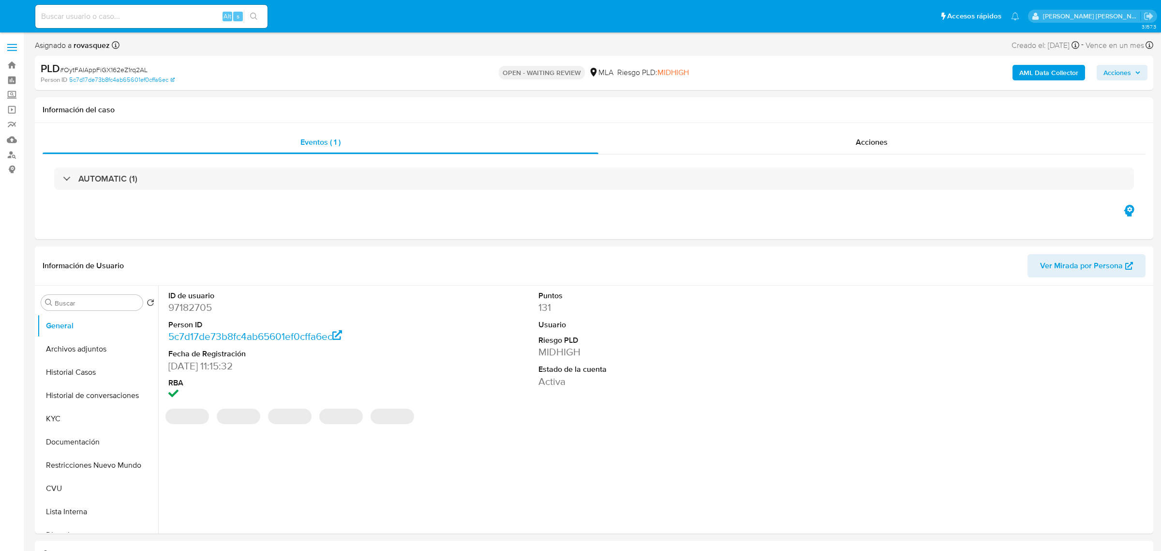
select select "10"
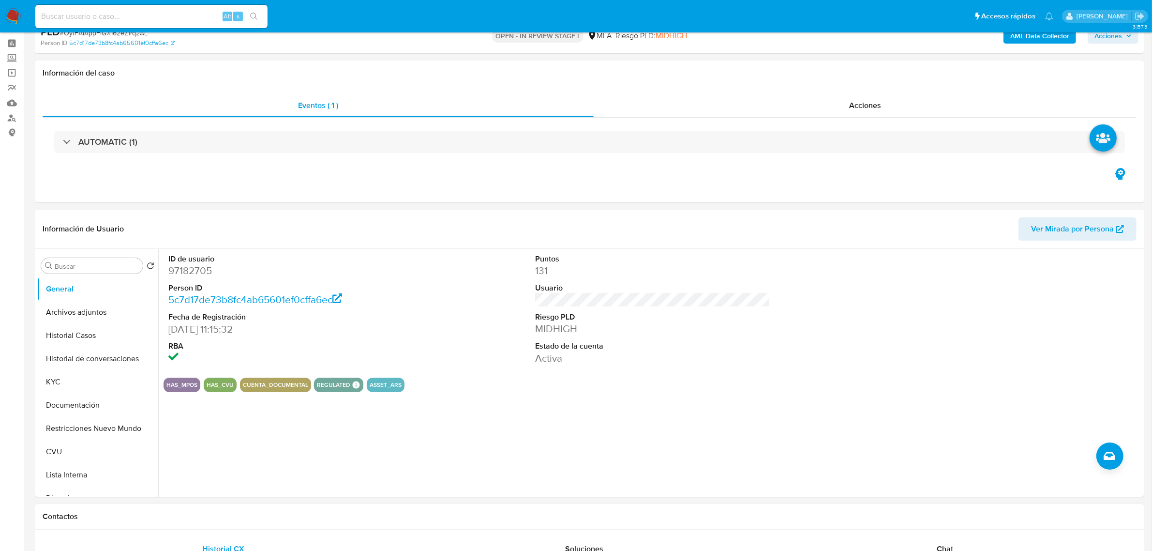
scroll to position [242, 0]
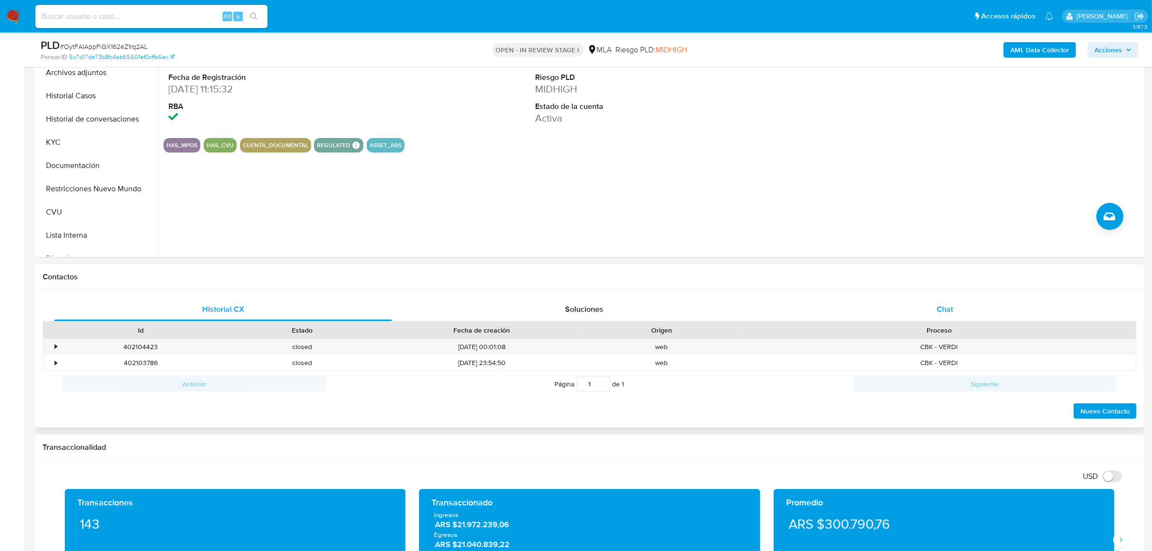
click at [948, 309] on span "Chat" at bounding box center [945, 308] width 16 height 11
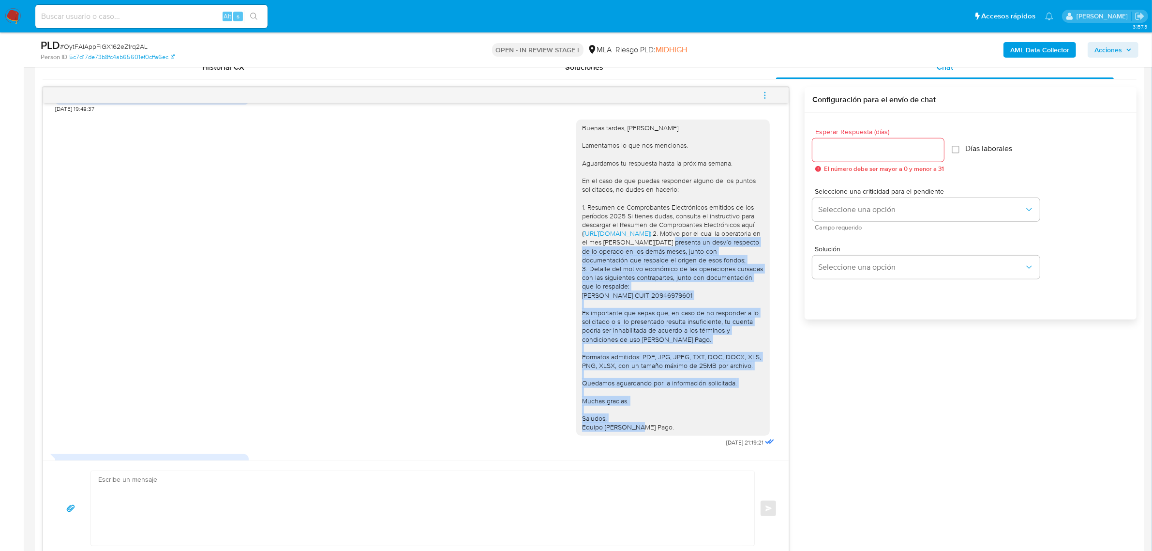
scroll to position [1117, 0]
drag, startPoint x: 666, startPoint y: 396, endPoint x: 567, endPoint y: 223, distance: 199.4
click at [567, 223] on div "Buenas tardes, Javier. Lamentamos lo que nos mencionas. Aguardamos tu respuesta…" at bounding box center [415, 282] width 721 height 336
copy div "1. Resumen de Comprobantes Electrónicos emitidos de los períodos 2025 Si tienes…"
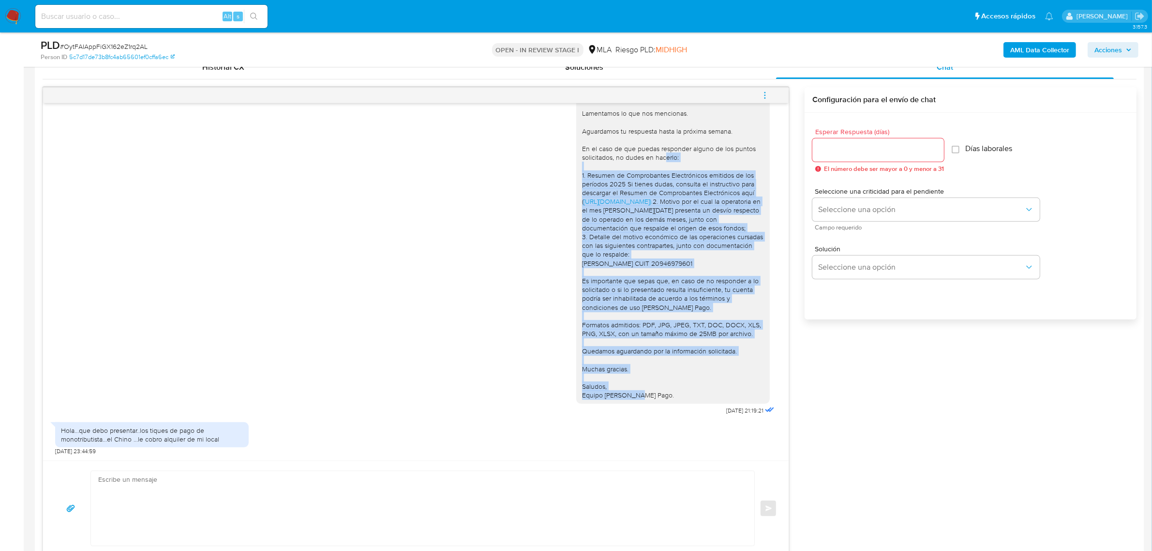
scroll to position [1177, 0]
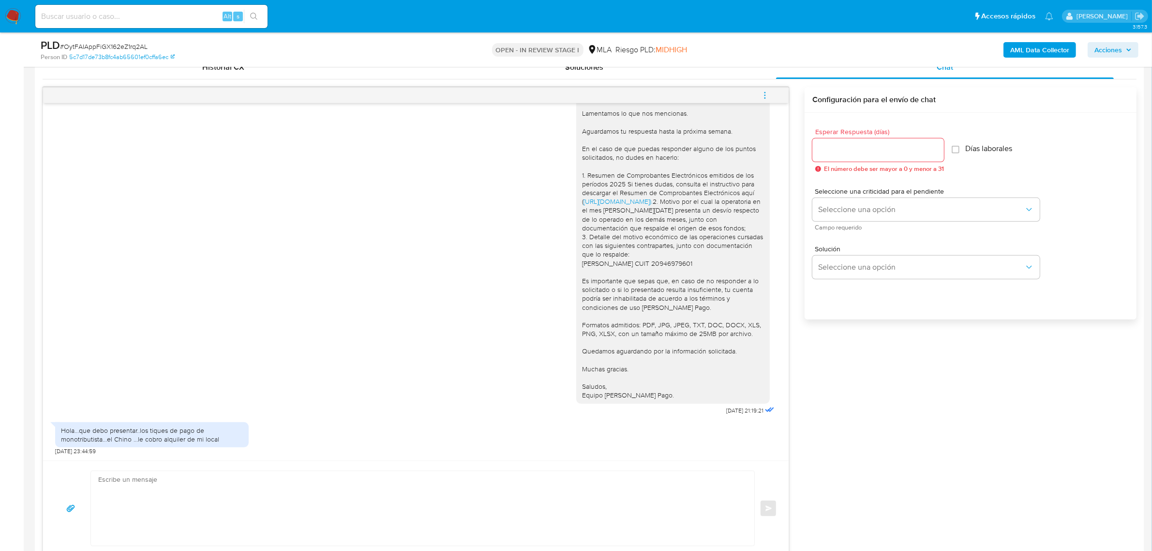
click at [150, 486] on textarea at bounding box center [420, 508] width 644 height 75
paste textarea "1. Resumen de Comprobantes Electrónicos emitidos de los períodos 2025 Si tienes…"
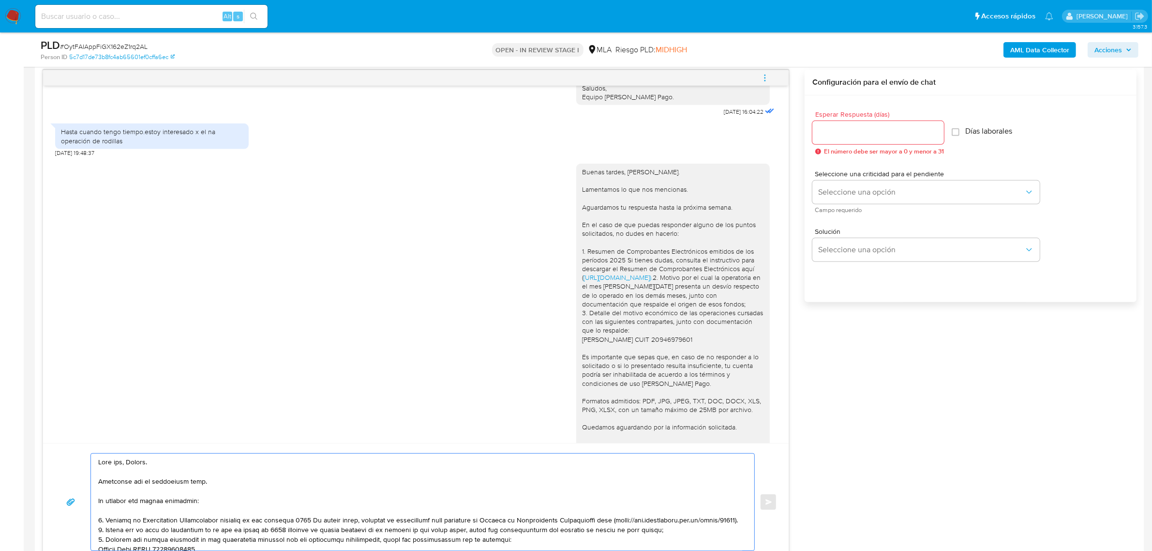
scroll to position [60, 0]
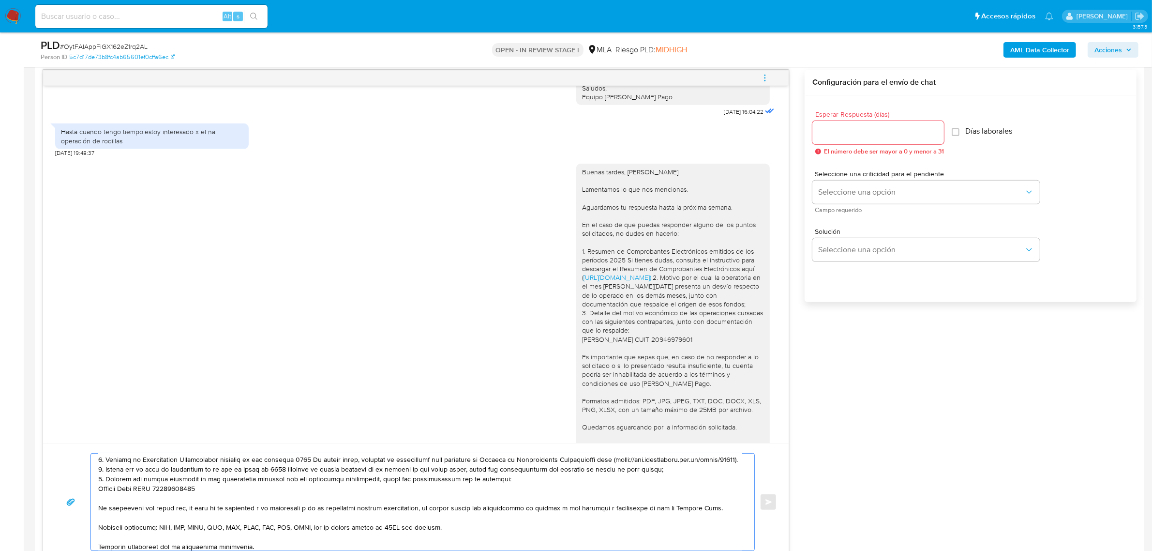
click at [323, 463] on textarea at bounding box center [420, 501] width 644 height 97
click at [302, 461] on textarea at bounding box center [420, 501] width 644 height 97
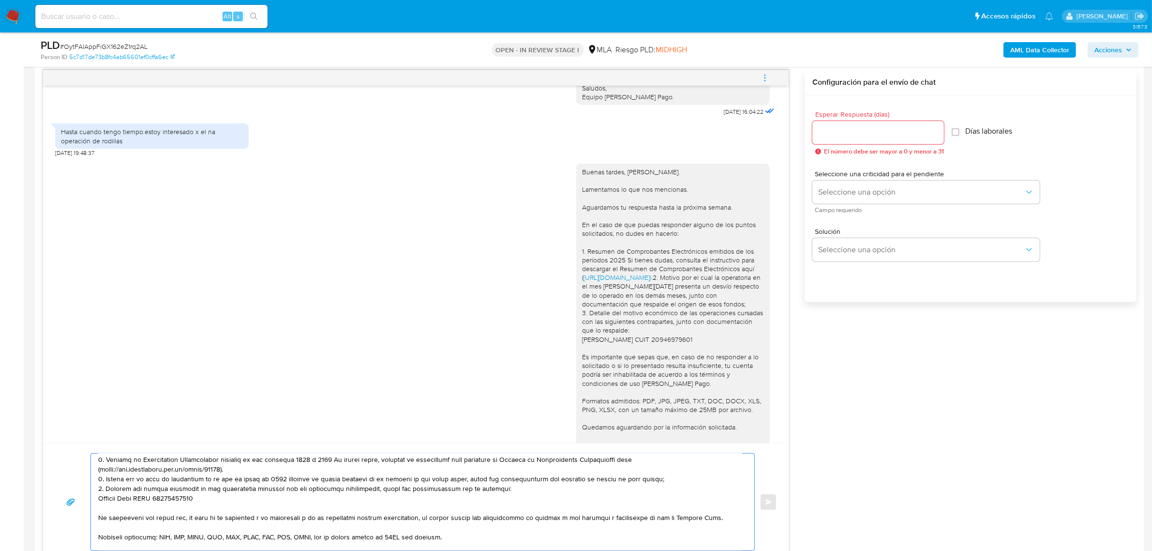
click at [241, 478] on textarea at bounding box center [420, 501] width 644 height 97
click at [289, 479] on textarea at bounding box center [420, 501] width 644 height 97
drag, startPoint x: 108, startPoint y: 493, endPoint x: 134, endPoint y: 490, distance: 25.8
click at [134, 490] on textarea at bounding box center [420, 501] width 644 height 97
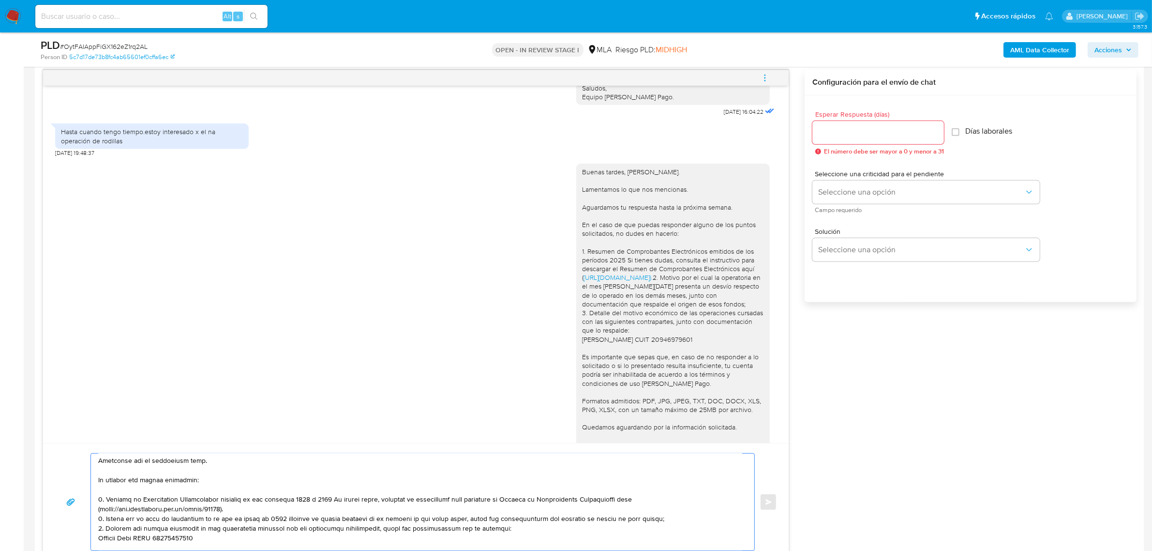
scroll to position [0, 0]
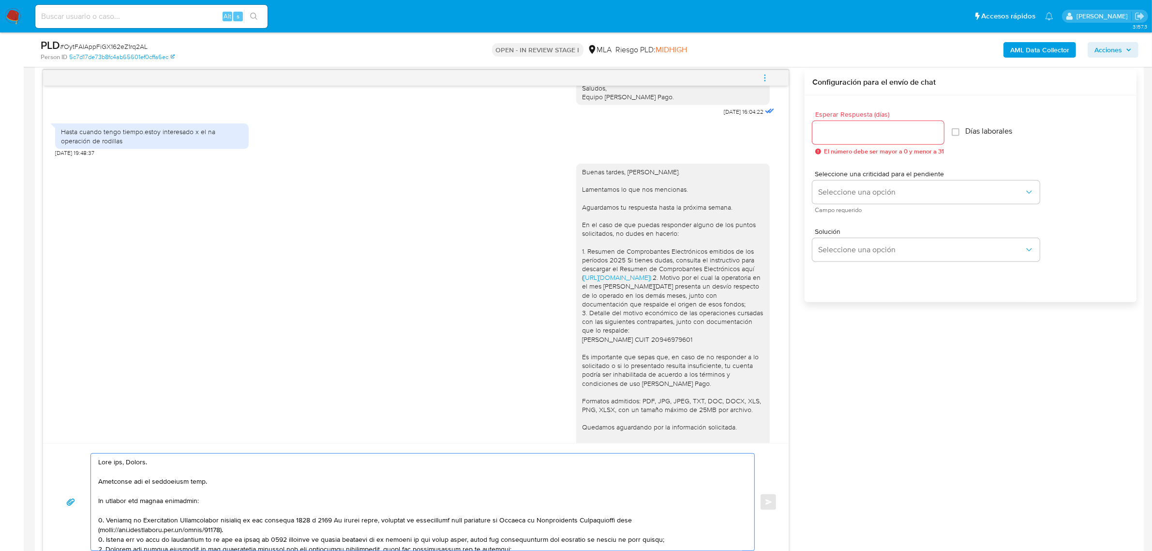
click at [197, 499] on textarea at bounding box center [420, 501] width 644 height 97
click at [216, 499] on textarea at bounding box center [420, 501] width 644 height 97
click at [255, 533] on textarea at bounding box center [420, 501] width 644 height 97
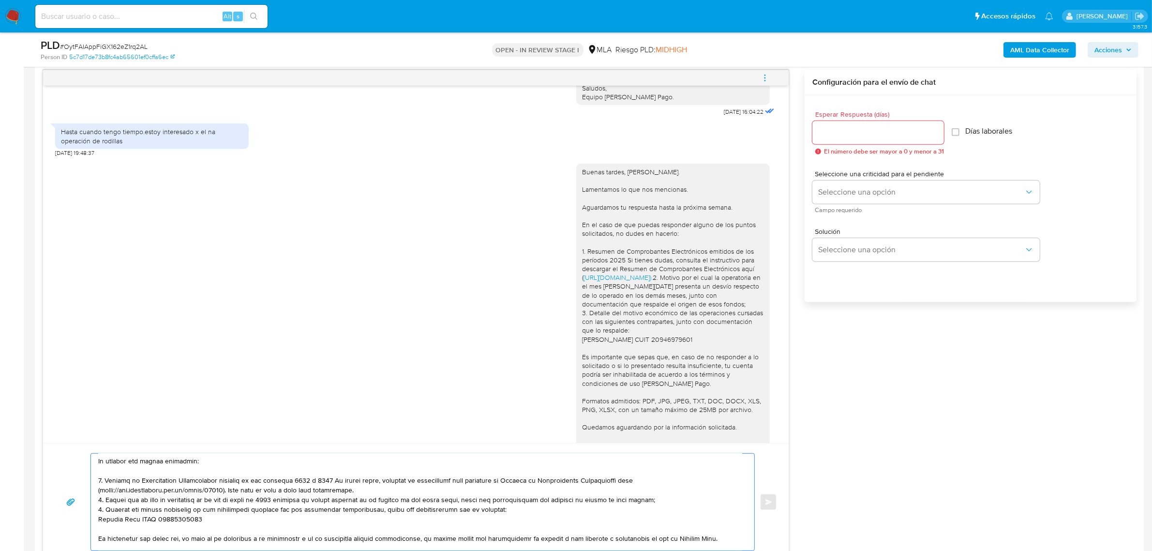
scroll to position [60, 0]
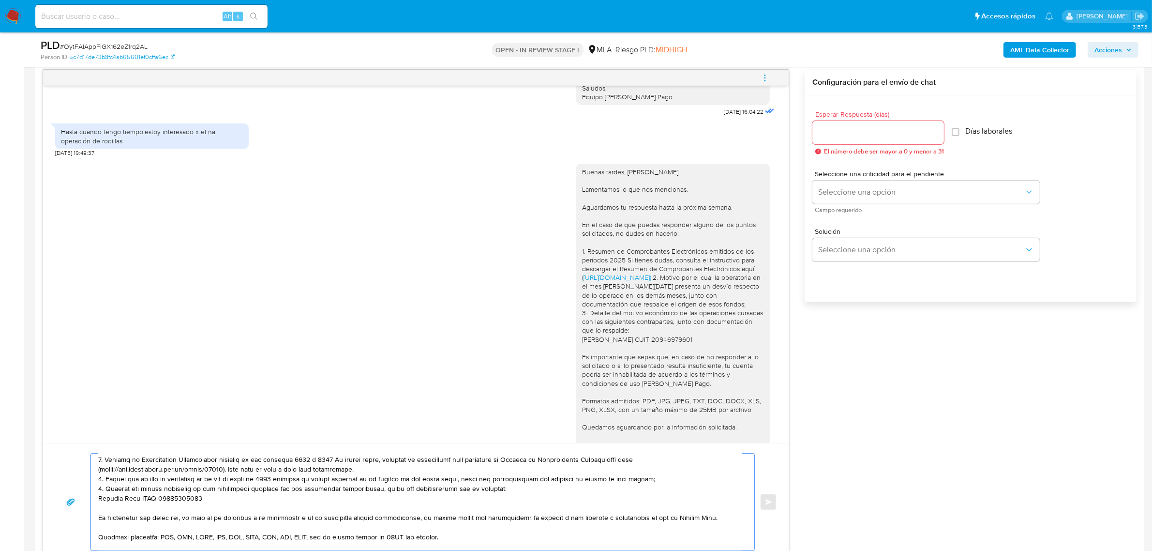
click at [264, 496] on textarea at bounding box center [420, 501] width 644 height 97
click at [202, 485] on textarea at bounding box center [420, 501] width 644 height 97
click at [110, 481] on textarea at bounding box center [420, 501] width 644 height 97
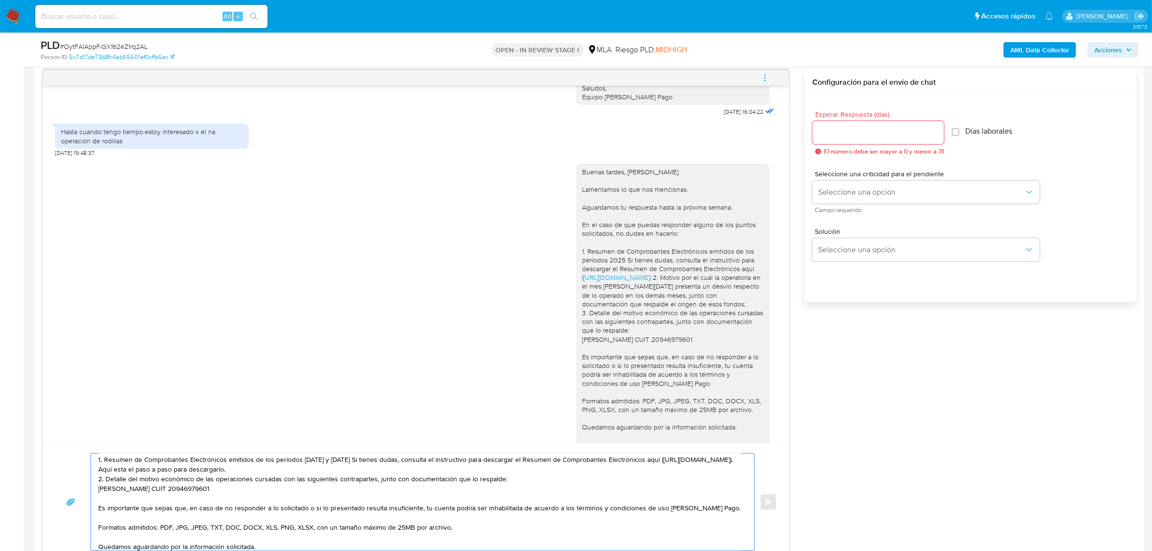
click at [266, 471] on textarea "Buen día, Javier. Esperamos que te encuentres bien. Te pedimos que puedas envia…" at bounding box center [420, 501] width 644 height 97
click at [0, 0] on lt-span "est á" at bounding box center [0, 0] width 0 height 0
click at [175, 516] on textarea "Buen día, Javier. Esperamos que te encuentres bien. Te pedimos que puedas envia…" at bounding box center [420, 501] width 644 height 97
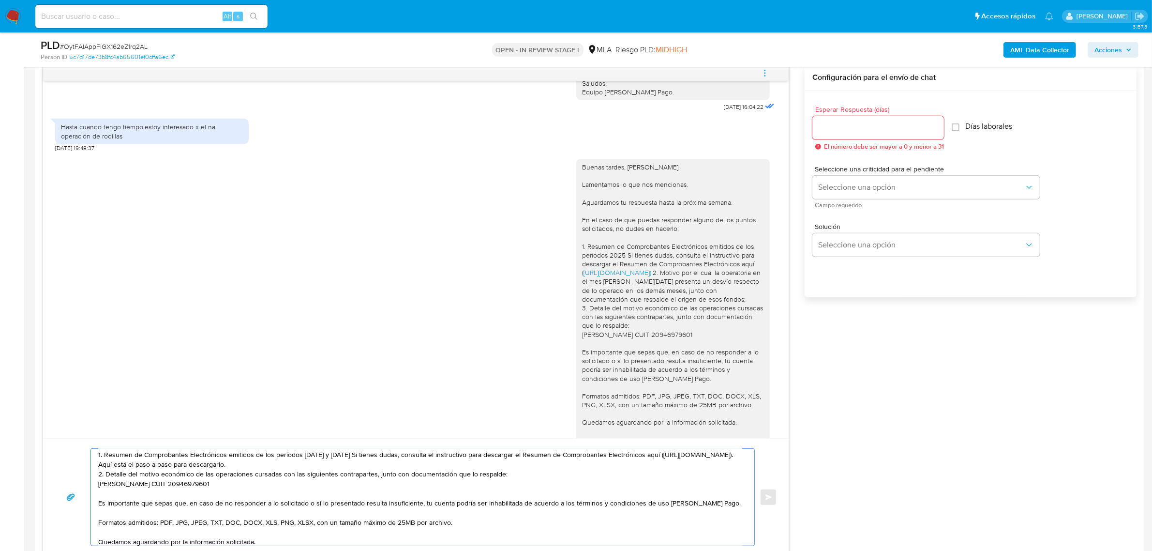
scroll to position [501, 0]
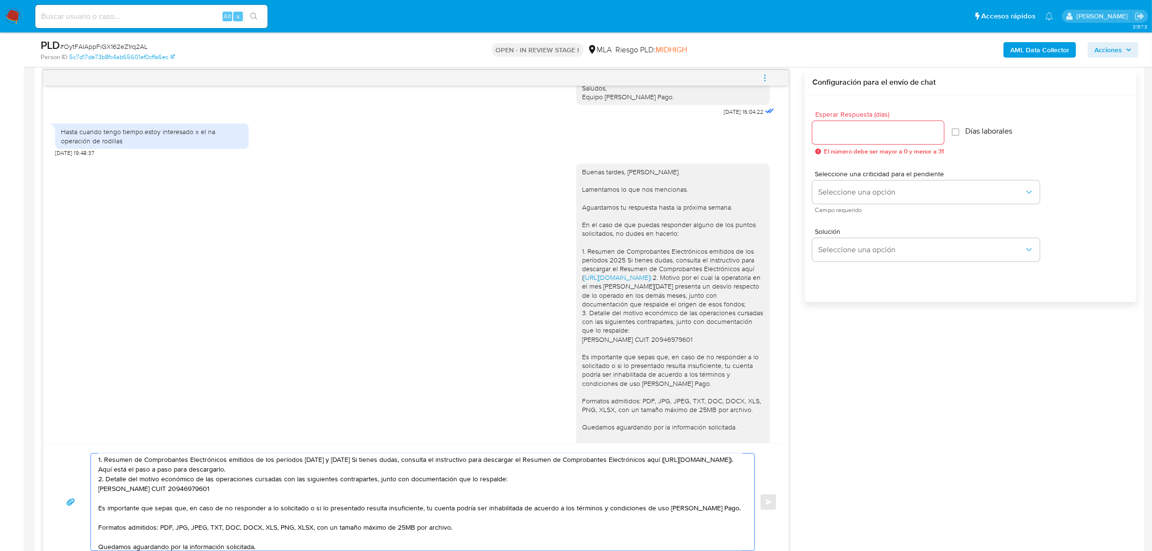
type textarea "Buen día, Javier. Esperamos que te encuentres bien. Te pedimos que puedas envia…"
click at [840, 132] on input "Esperar Respuesta (días)" at bounding box center [878, 132] width 132 height 13
type input "1"
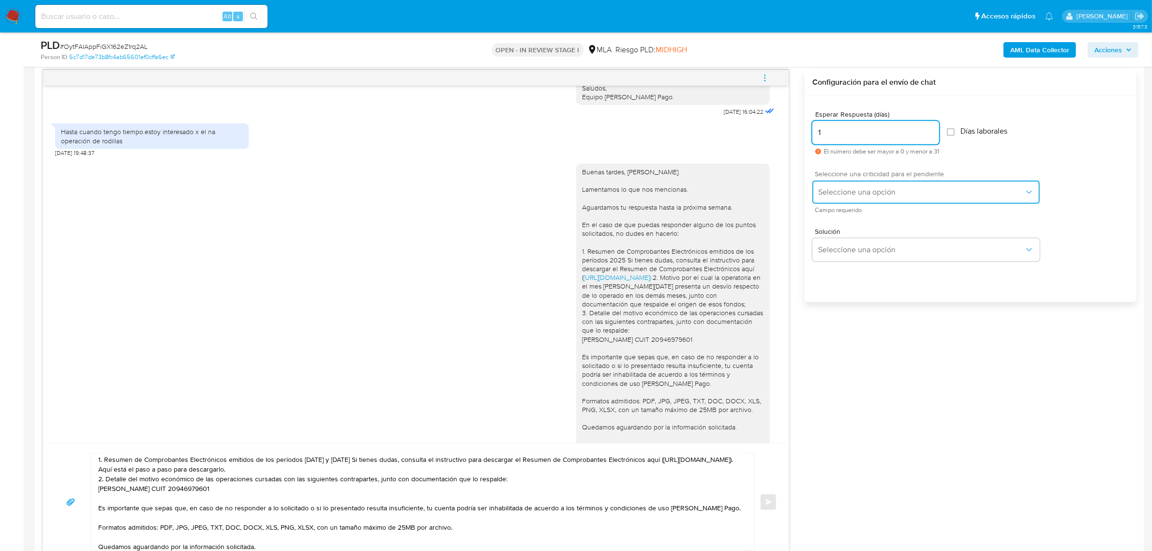
click at [860, 196] on span "Seleccione una opción" at bounding box center [921, 192] width 206 height 10
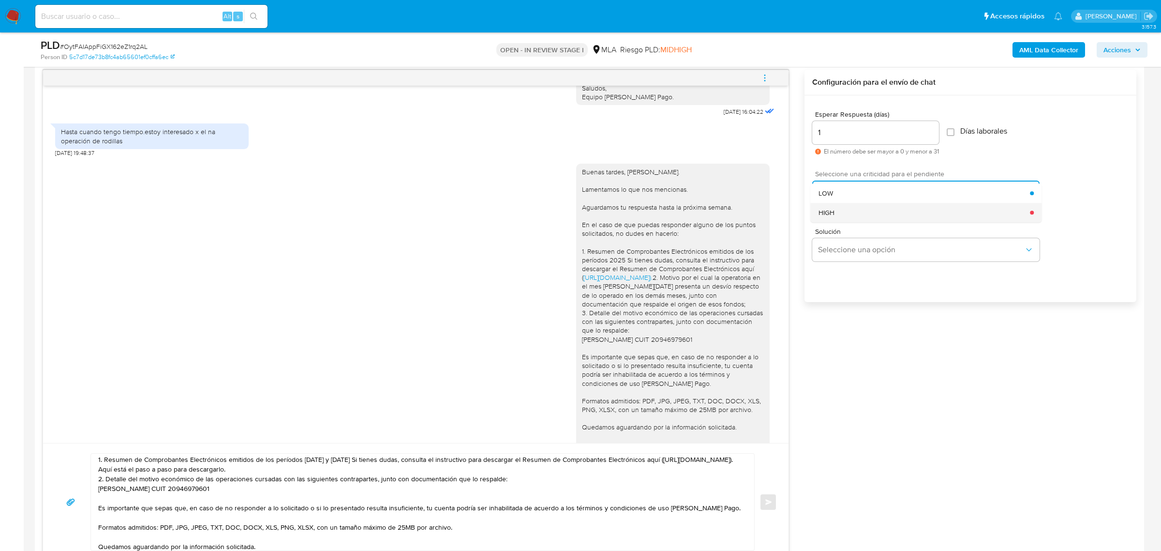
click at [859, 212] on div "HIGH" at bounding box center [925, 212] width 212 height 19
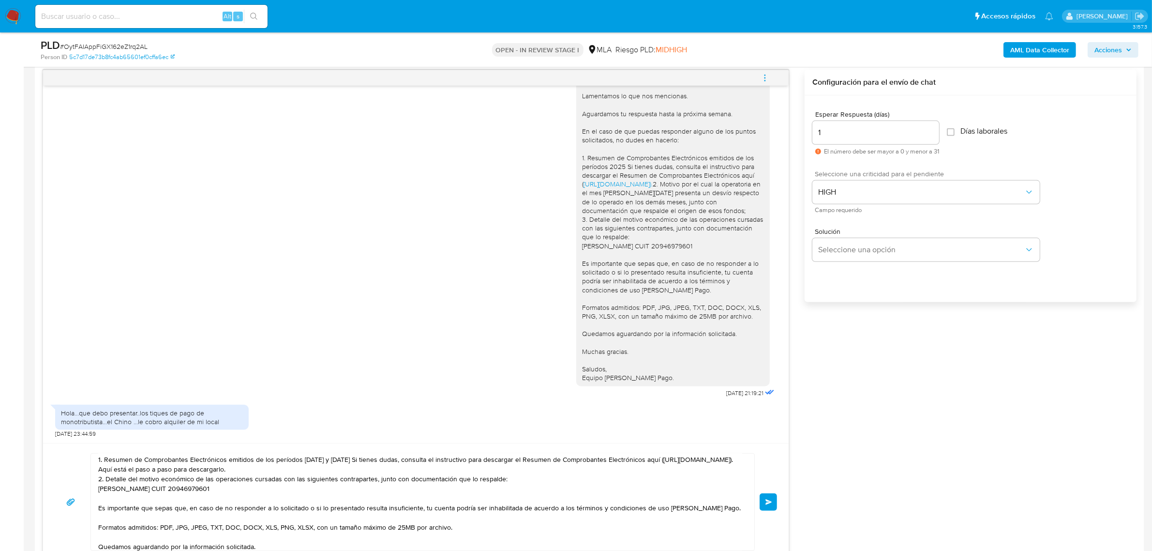
click at [765, 505] on button "Enviar" at bounding box center [768, 501] width 17 height 17
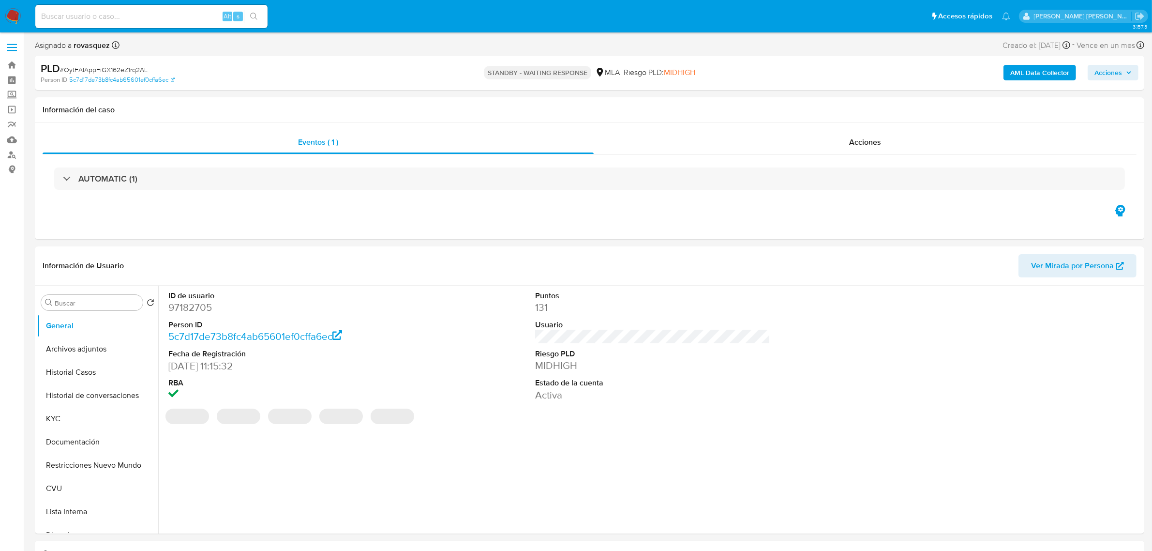
select select "10"
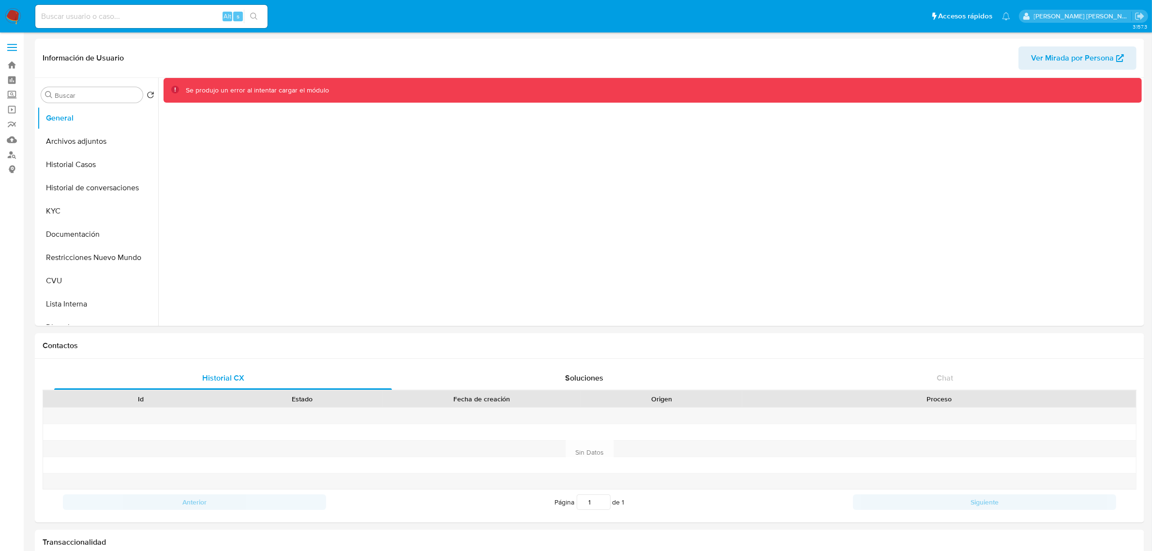
select select "10"
click at [90, 167] on button "Historial Casos" at bounding box center [93, 164] width 113 height 23
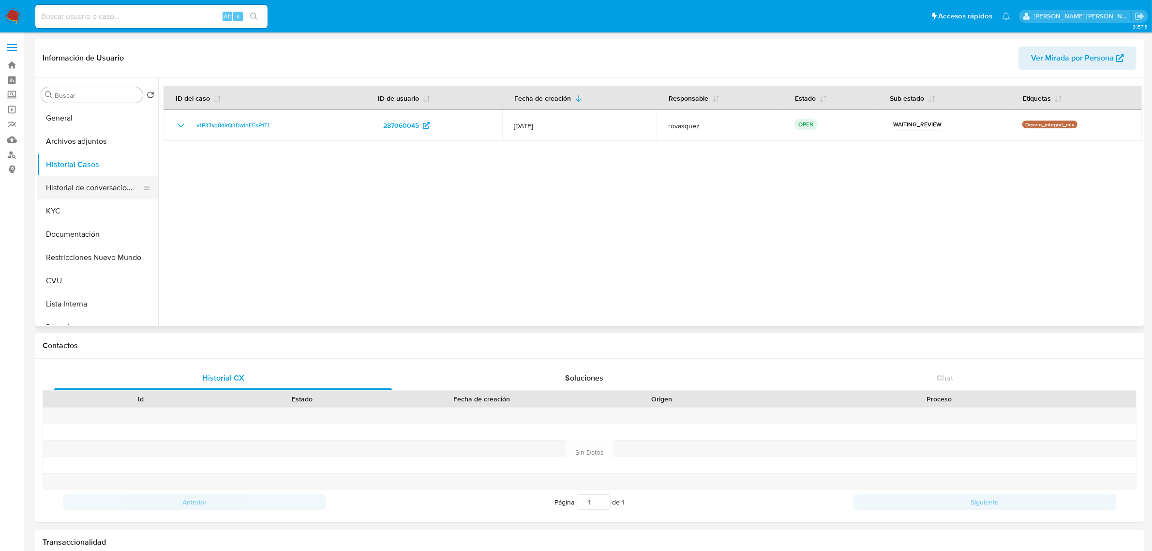
click at [69, 187] on button "Historial de conversaciones" at bounding box center [93, 187] width 113 height 23
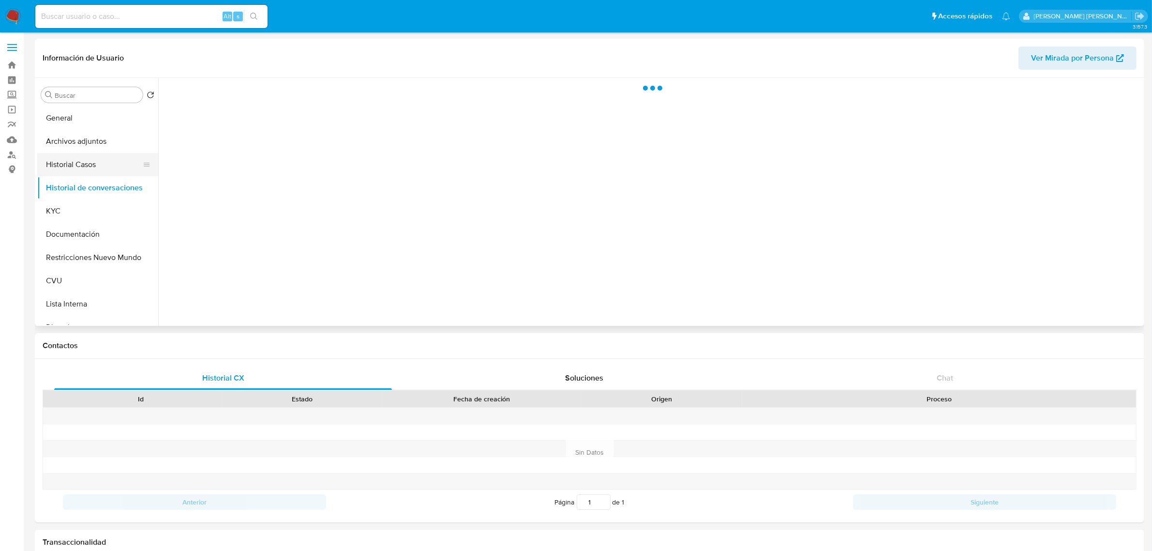
click at [74, 165] on button "Historial Casos" at bounding box center [93, 164] width 113 height 23
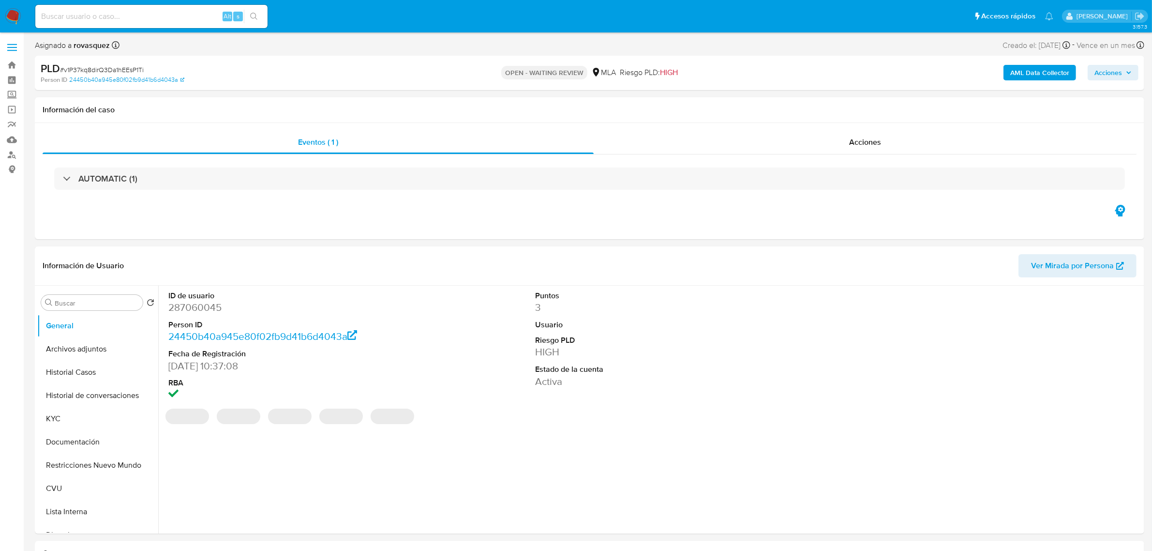
select select "10"
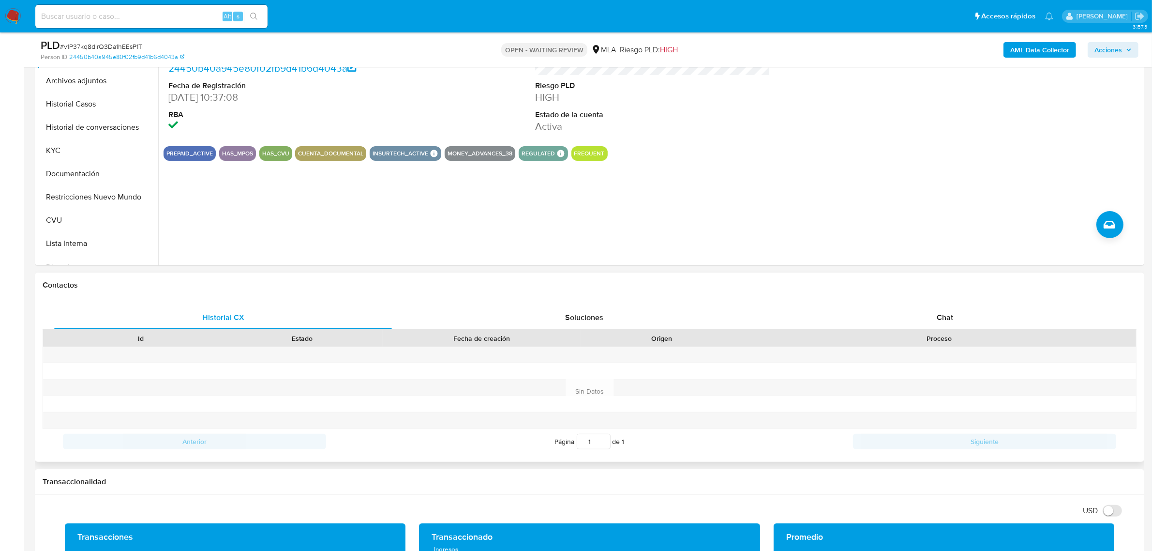
scroll to position [242, 0]
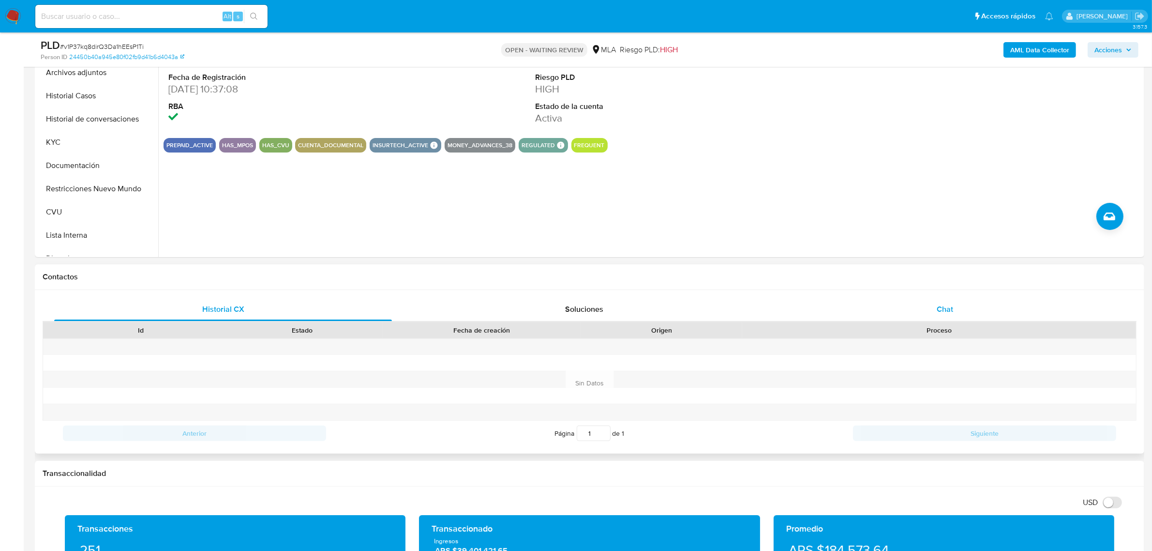
click at [948, 311] on span "Chat" at bounding box center [945, 308] width 16 height 11
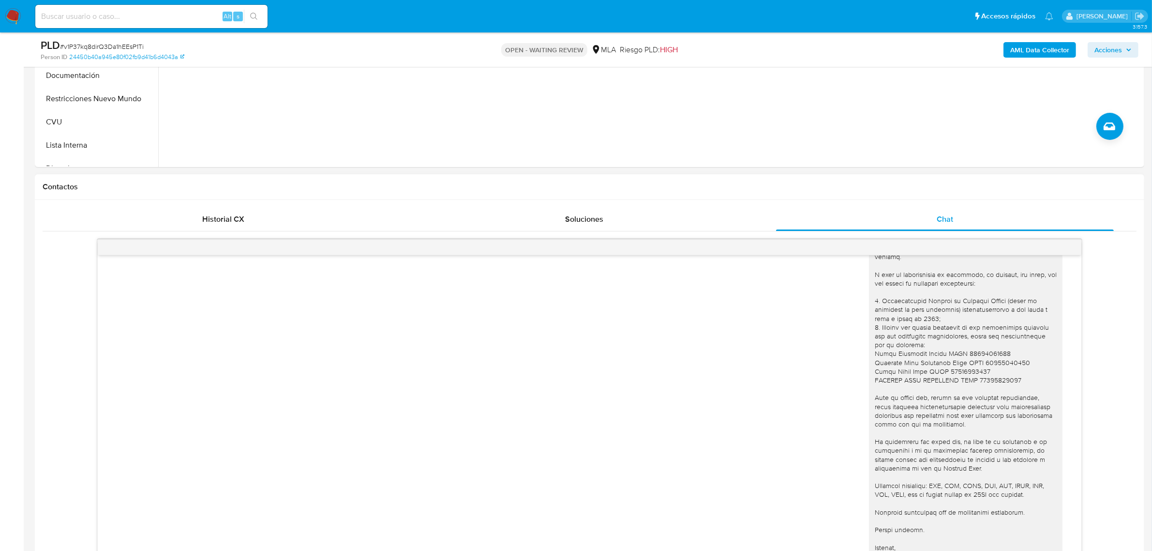
scroll to position [484, 0]
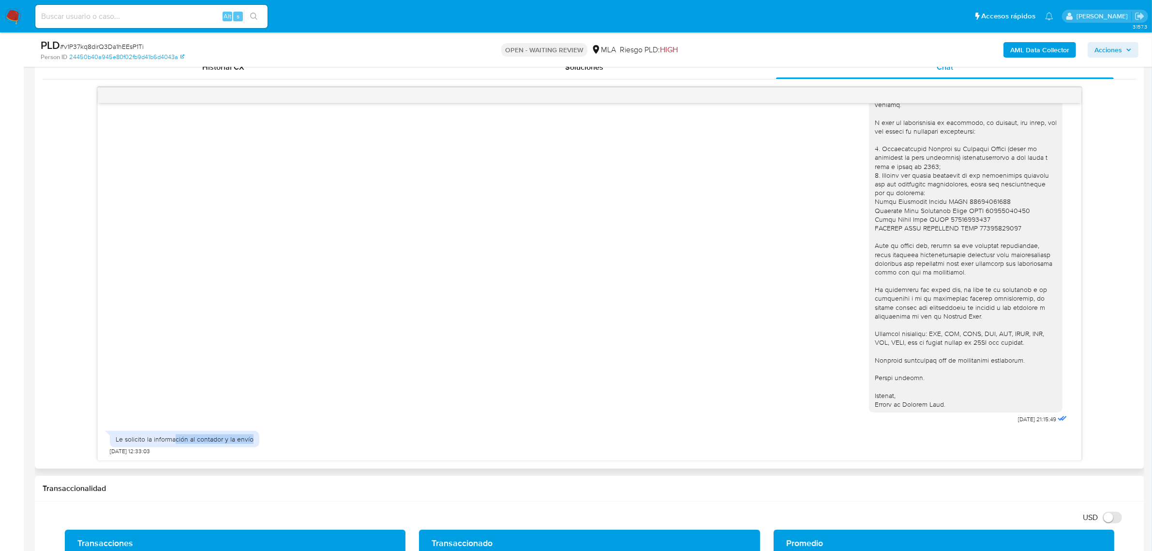
drag, startPoint x: 175, startPoint y: 441, endPoint x: 274, endPoint y: 436, distance: 98.8
click at [274, 436] on div "Le solicito la información al contador y la envío 09/09/2025 12:33:03" at bounding box center [590, 440] width 960 height 29
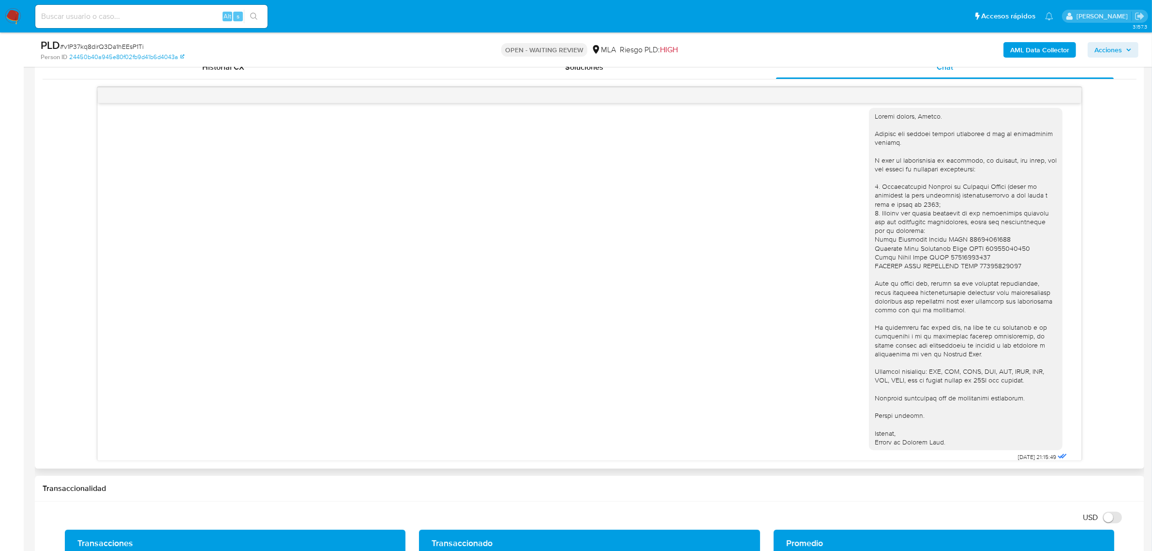
scroll to position [835, 0]
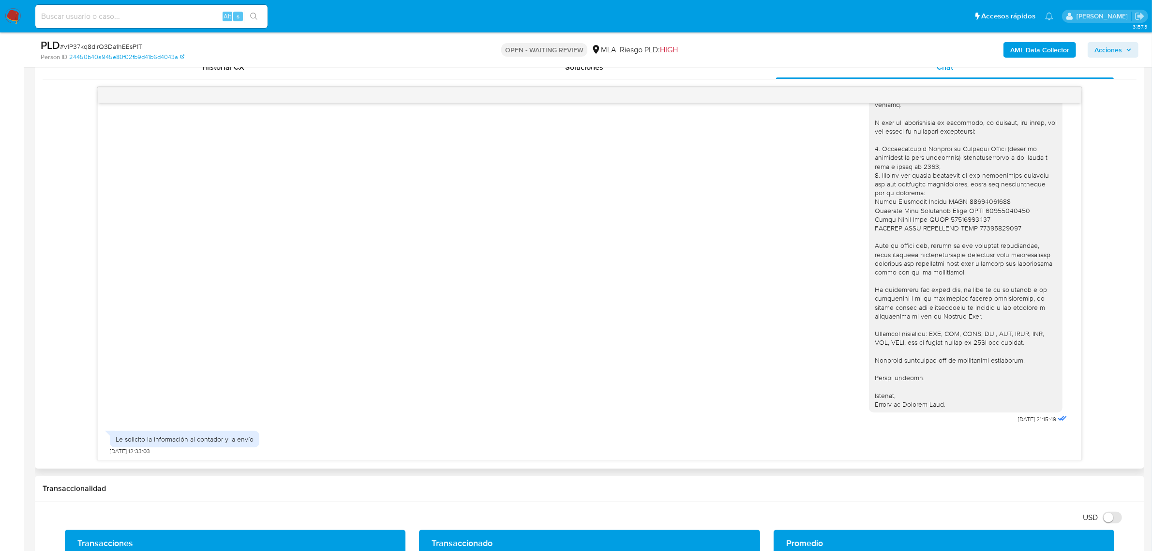
click at [945, 404] on div at bounding box center [966, 241] width 182 height 334
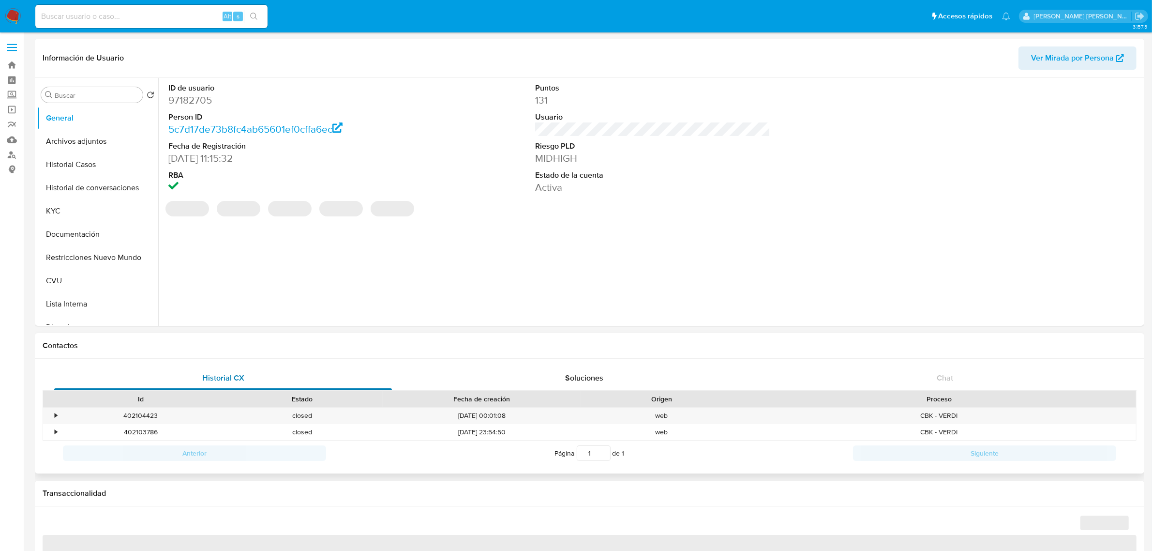
select select "10"
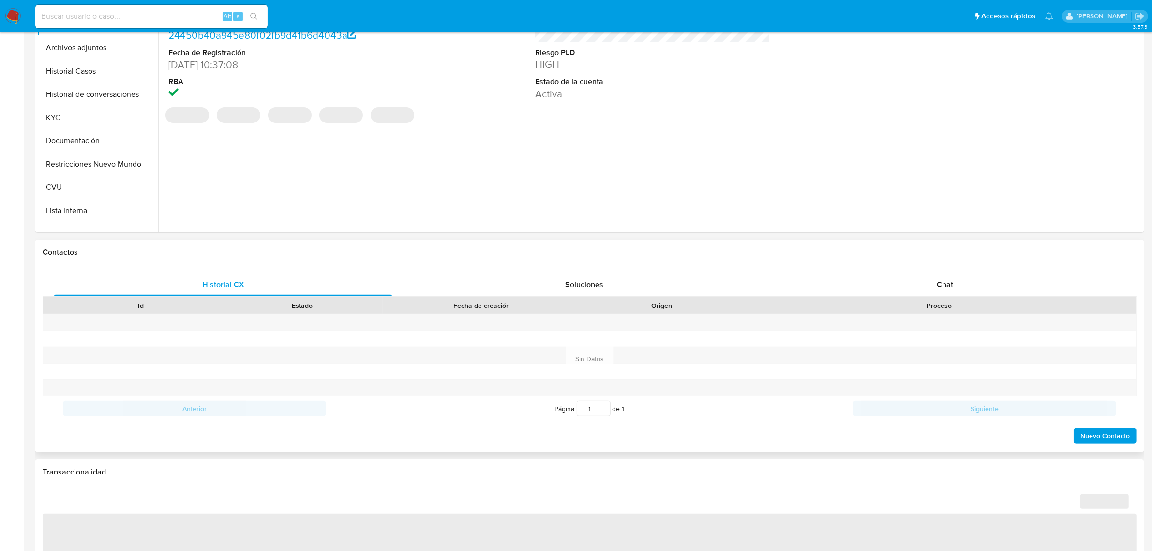
select select "10"
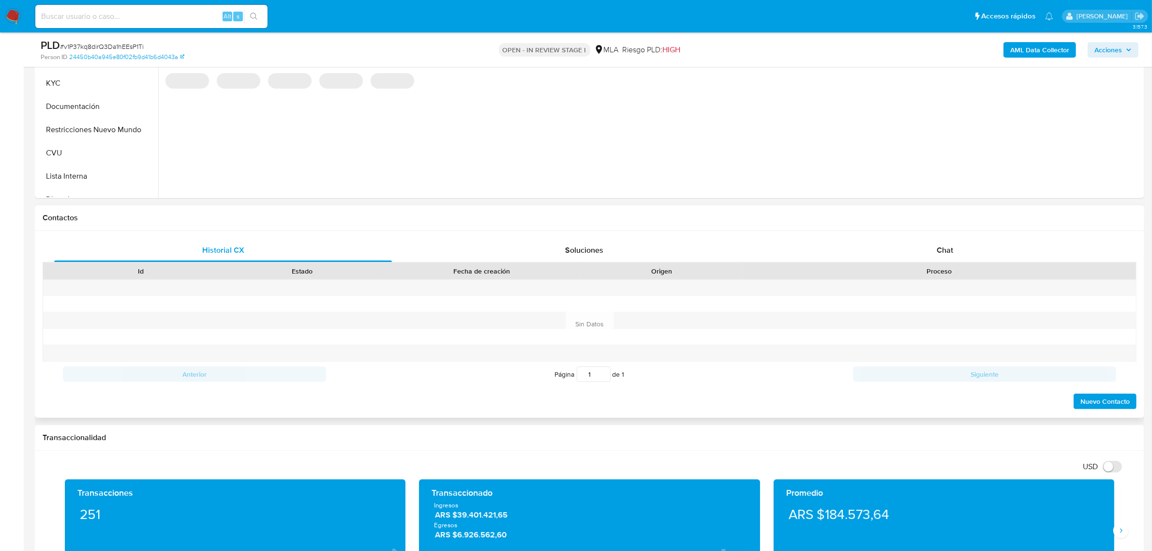
scroll to position [302, 0]
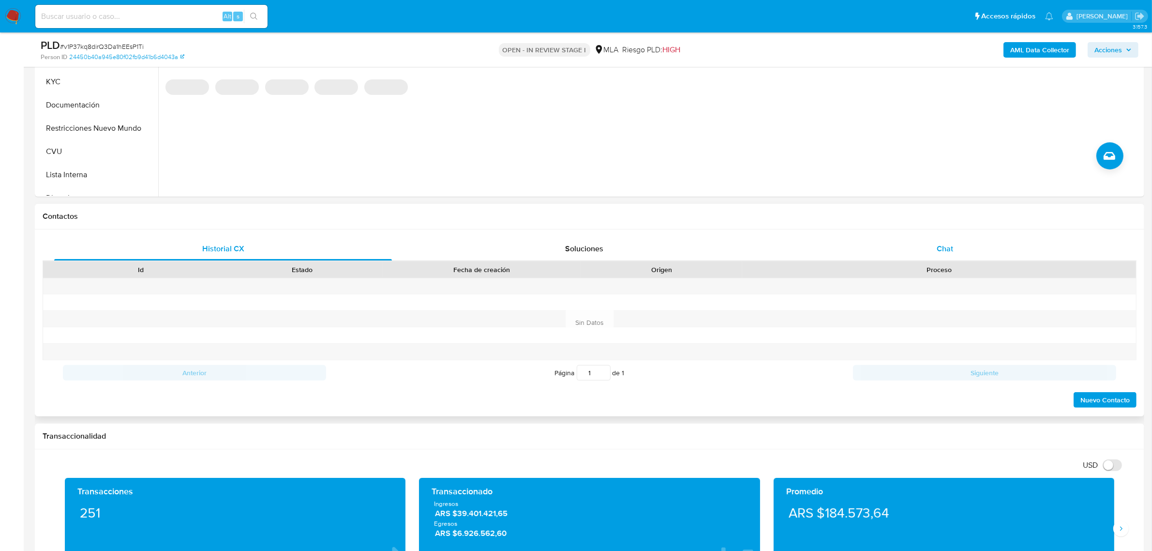
click at [945, 247] on span "Chat" at bounding box center [945, 248] width 16 height 11
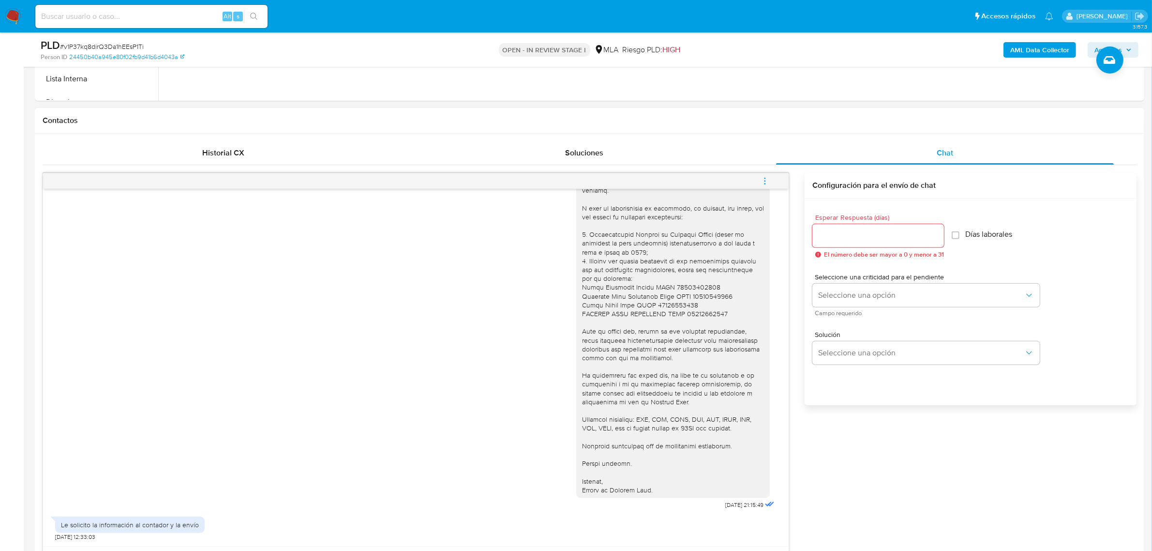
scroll to position [544, 0]
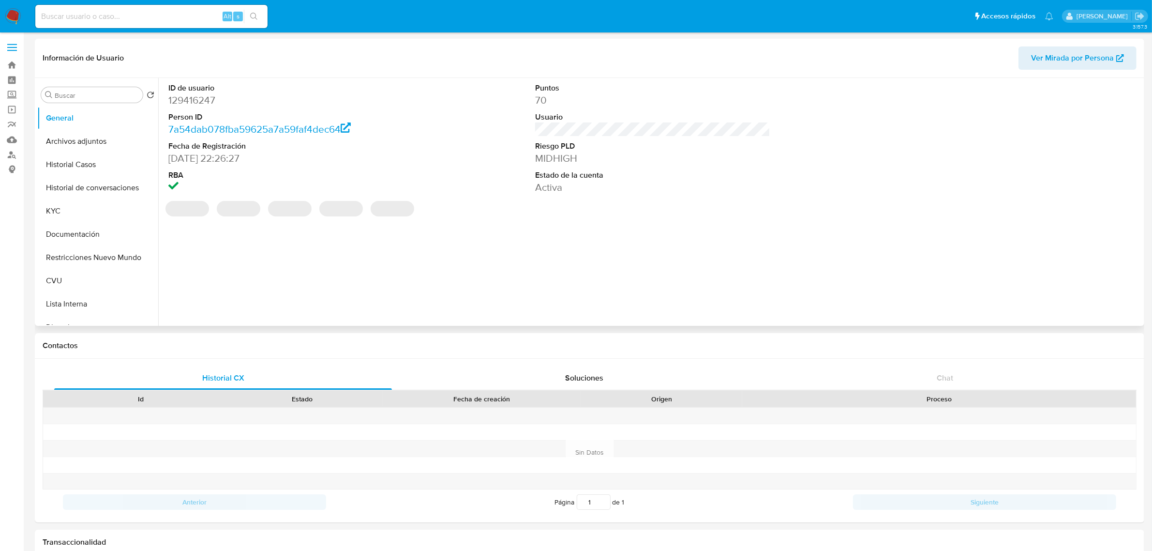
select select "10"
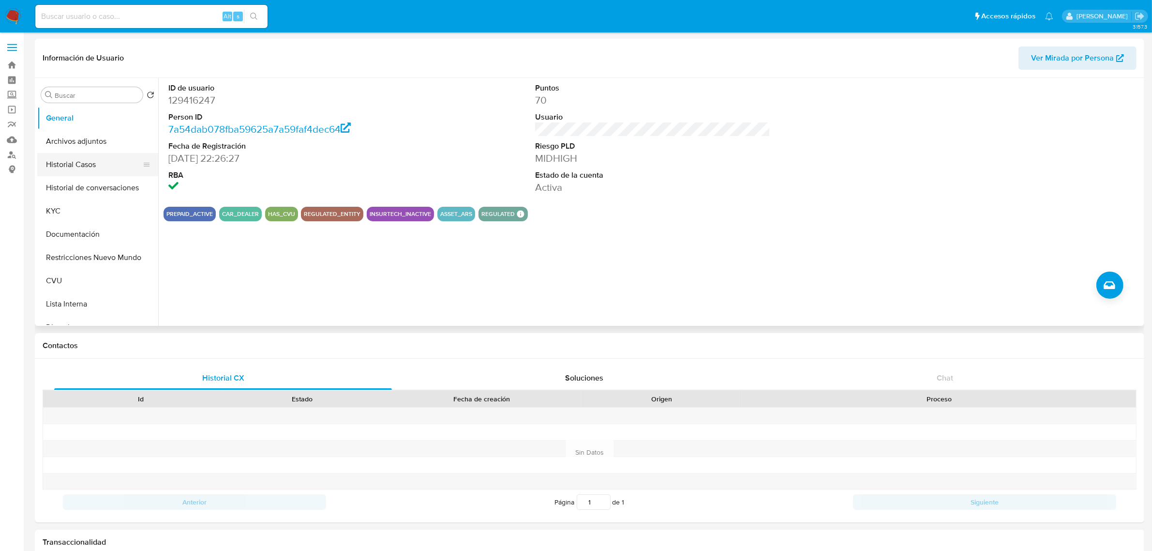
click at [86, 160] on button "Historial Casos" at bounding box center [93, 164] width 113 height 23
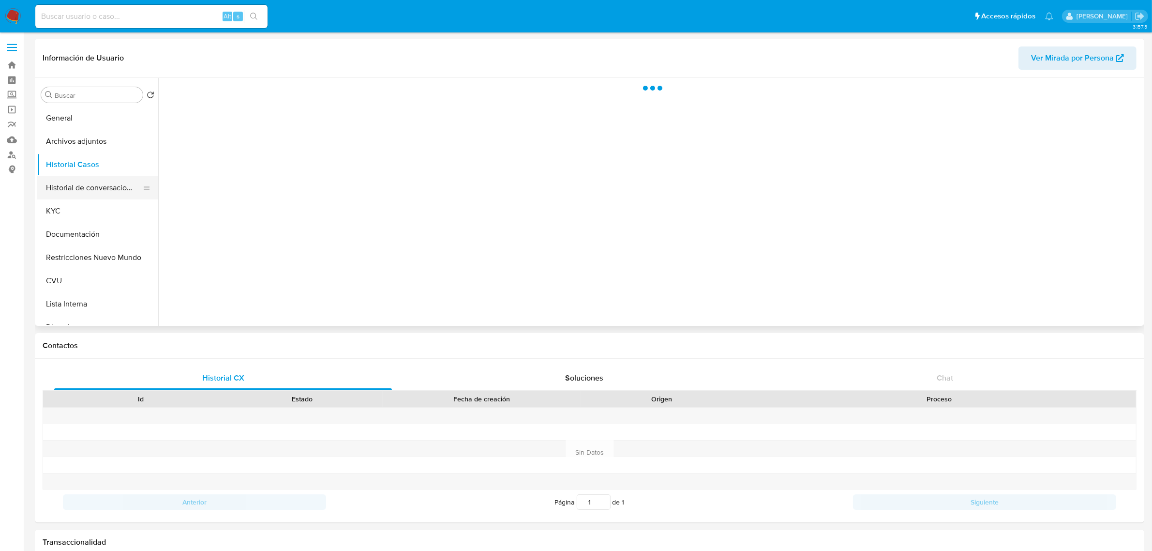
click at [115, 194] on button "Historial de conversaciones" at bounding box center [93, 187] width 113 height 23
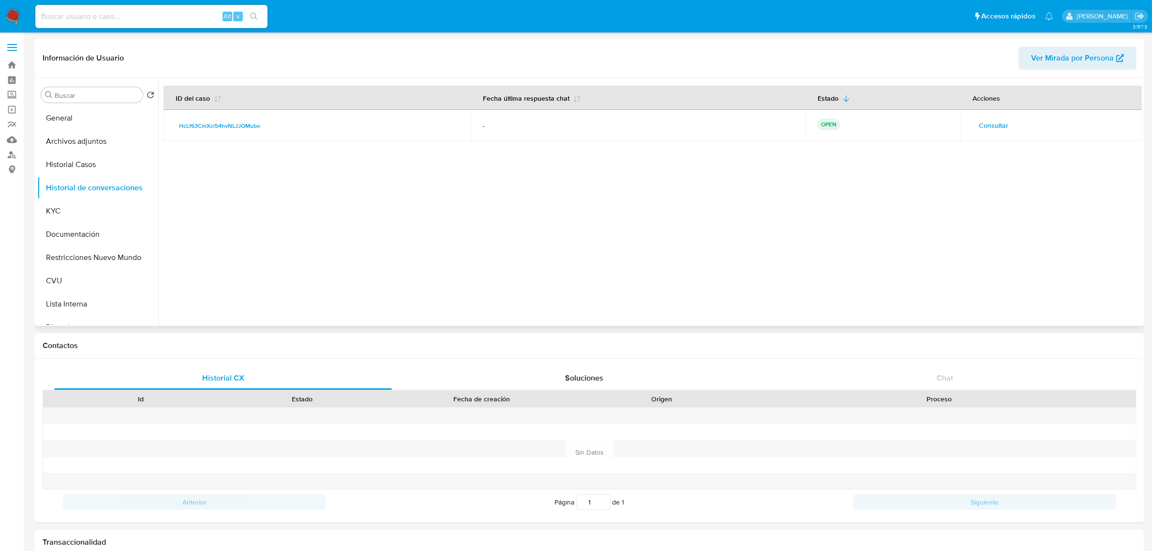
click at [990, 135] on td "Consultar" at bounding box center [1050, 125] width 181 height 31
click at [995, 126] on span "Consultar" at bounding box center [994, 126] width 30 height 14
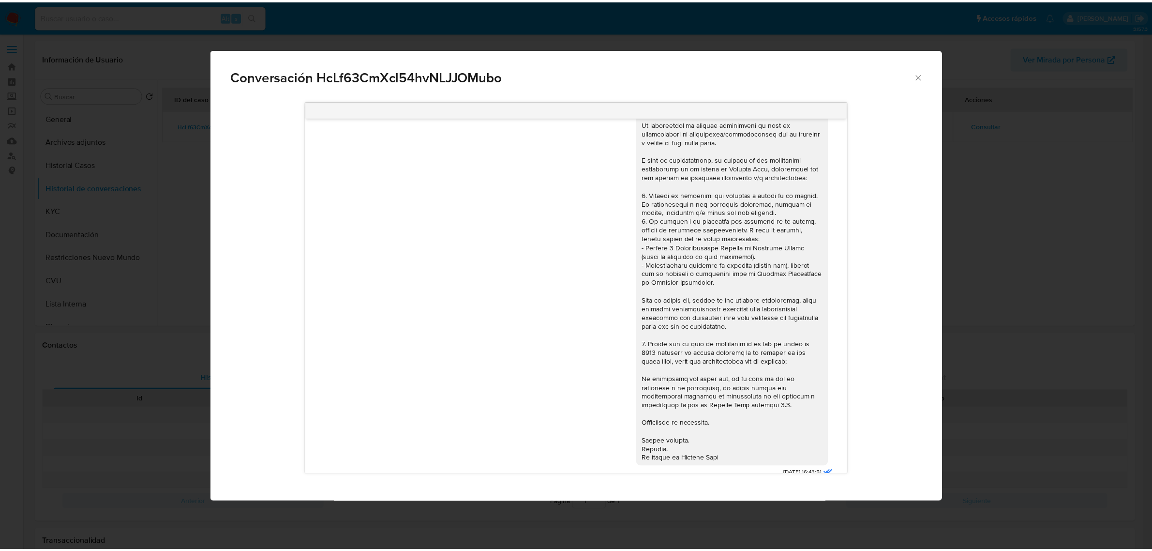
scroll to position [811, 0]
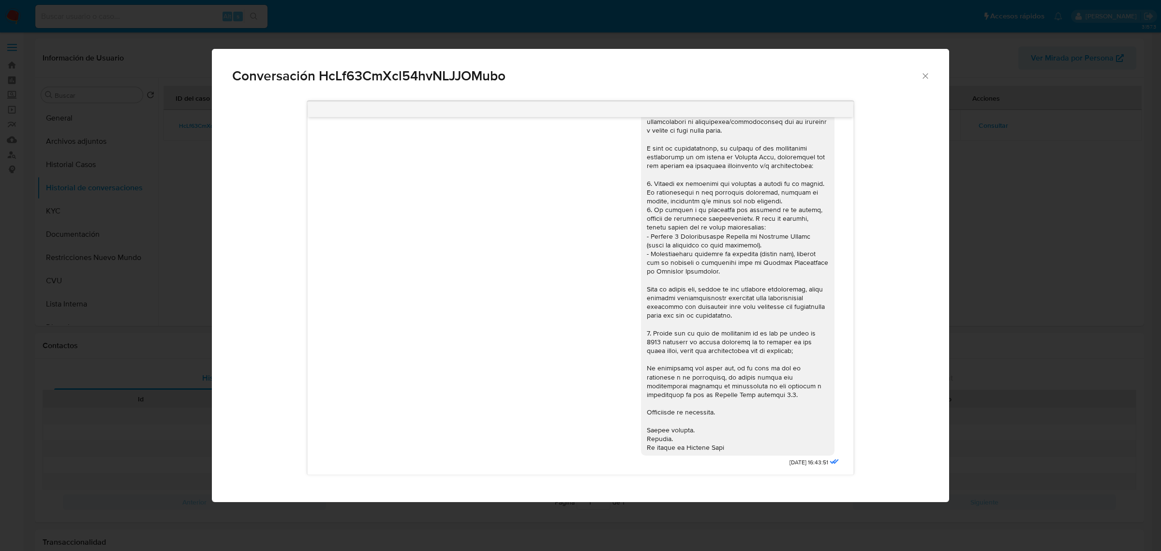
click at [926, 74] on icon "Cerrar" at bounding box center [926, 76] width 10 height 10
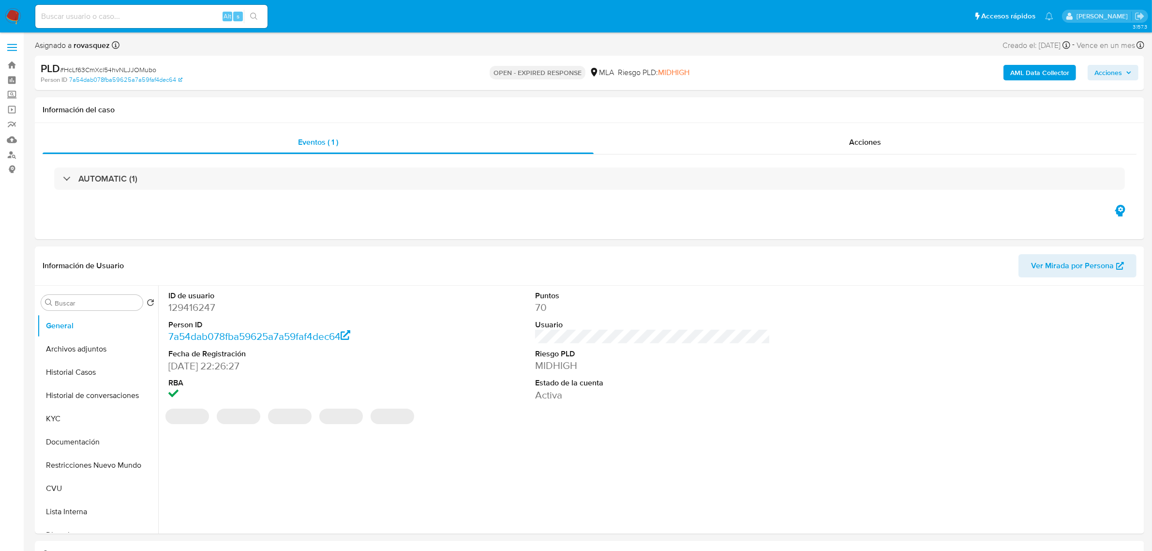
select select "10"
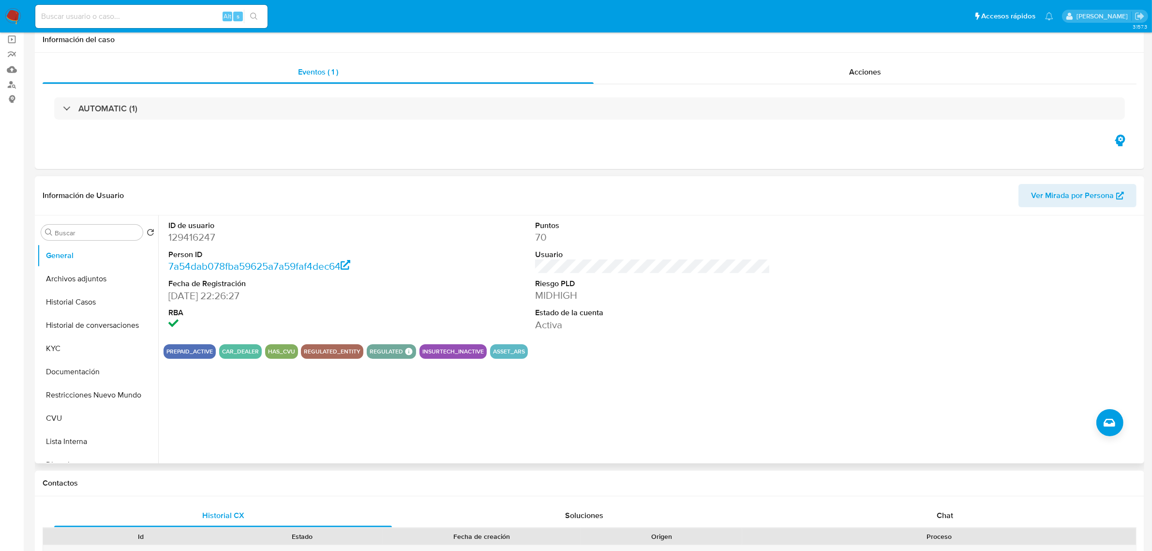
scroll to position [242, 0]
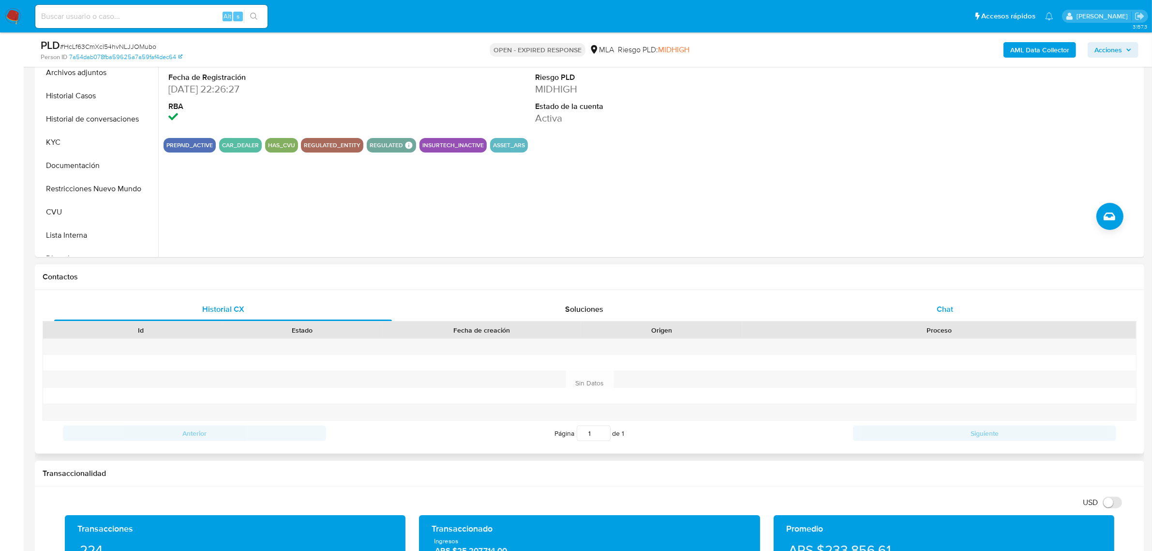
click at [949, 301] on div "Chat" at bounding box center [945, 309] width 338 height 23
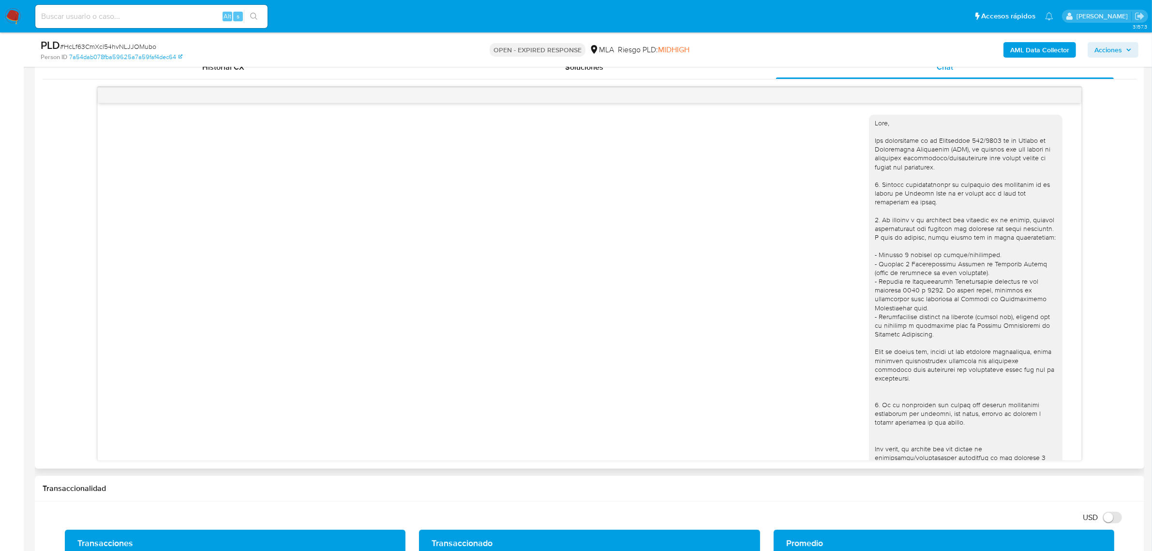
scroll to position [812, 0]
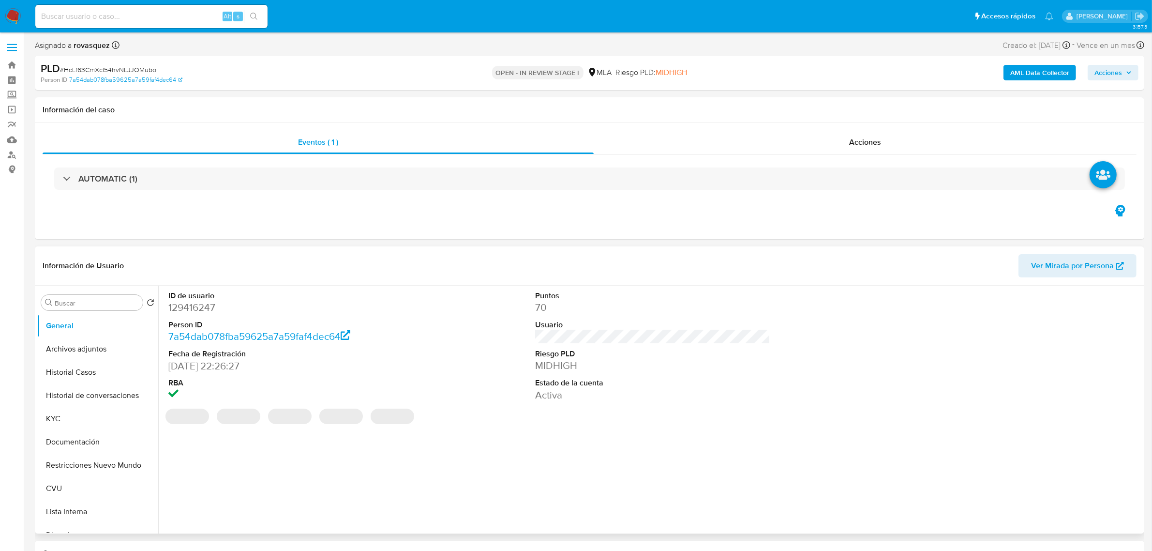
select select "10"
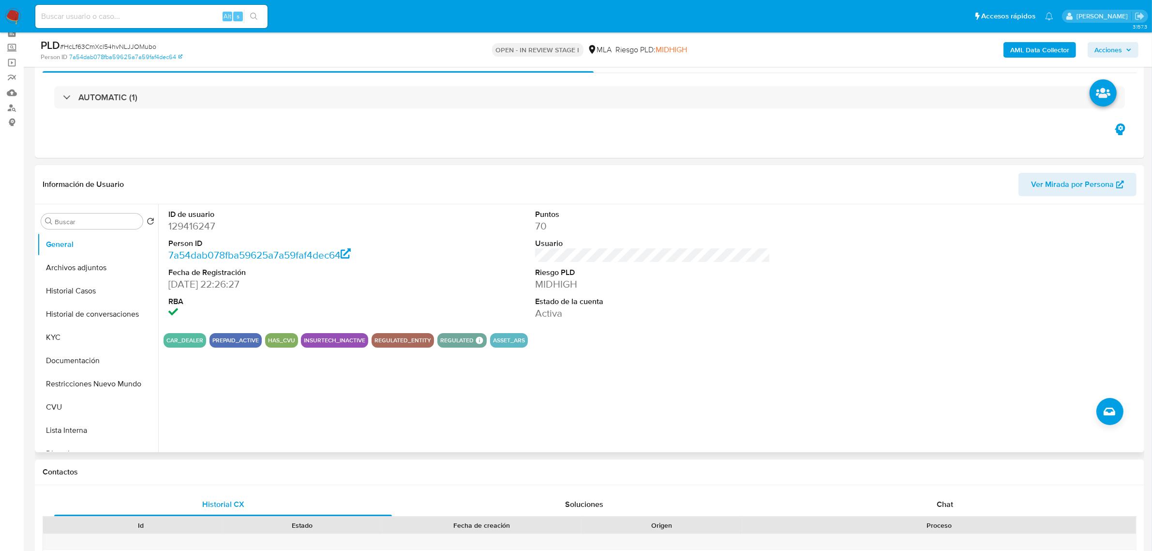
scroll to position [302, 0]
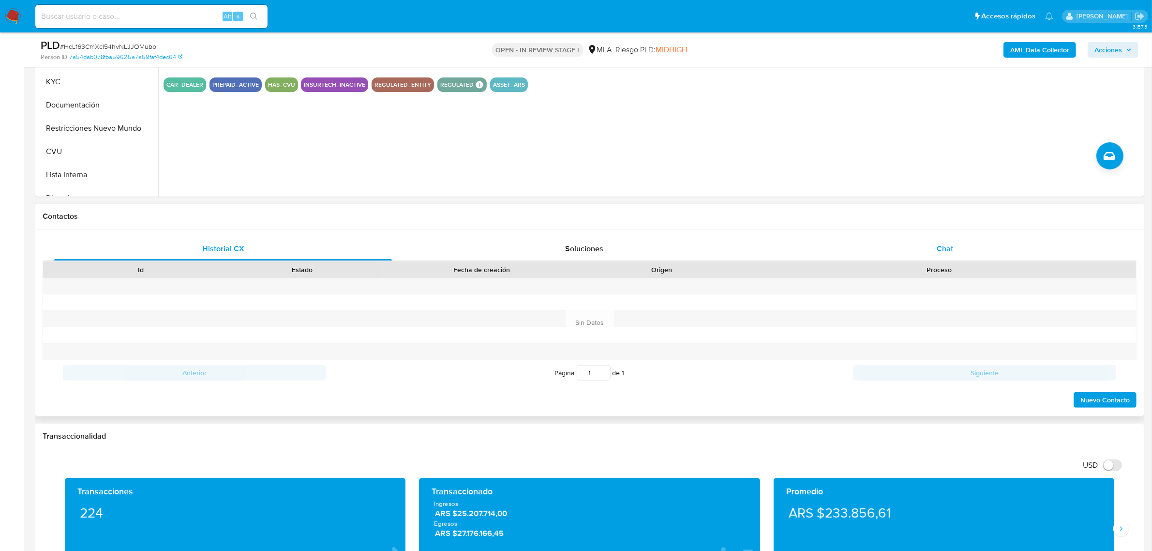
click at [940, 250] on span "Chat" at bounding box center [945, 248] width 16 height 11
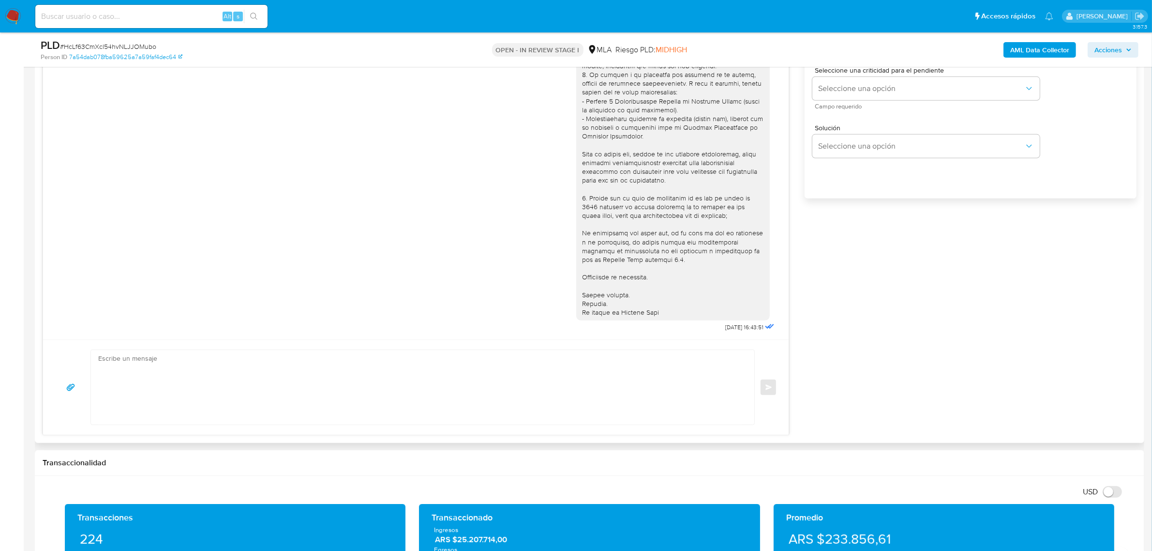
scroll to position [812, 0]
click at [211, 370] on textarea at bounding box center [420, 387] width 644 height 75
paste textarea "Hola, Esperamos que te encuentres muy bien. Te consultamos si tuviste oportunid…"
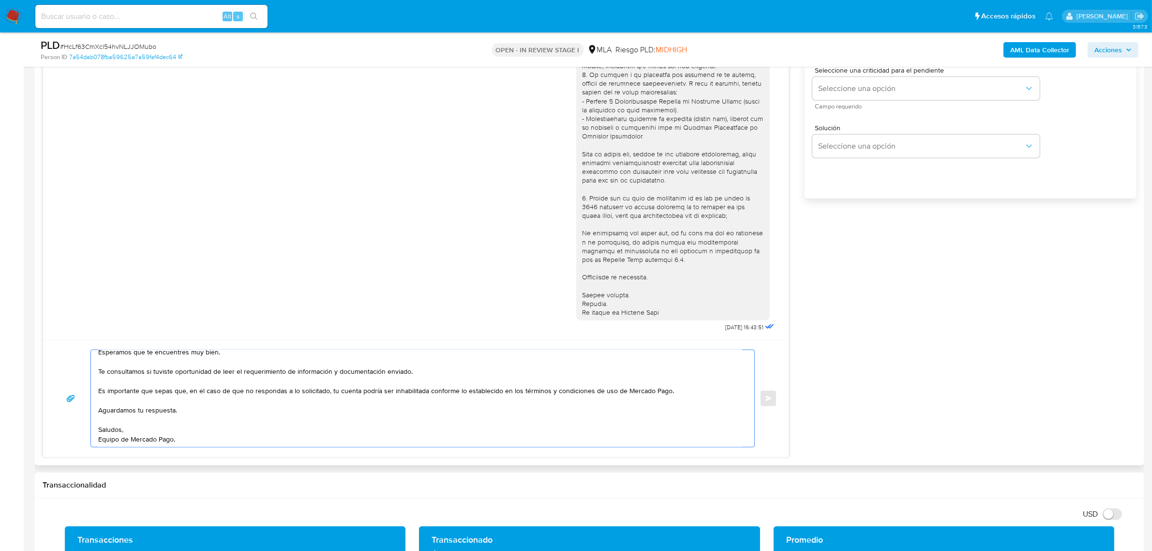
scroll to position [0, 0]
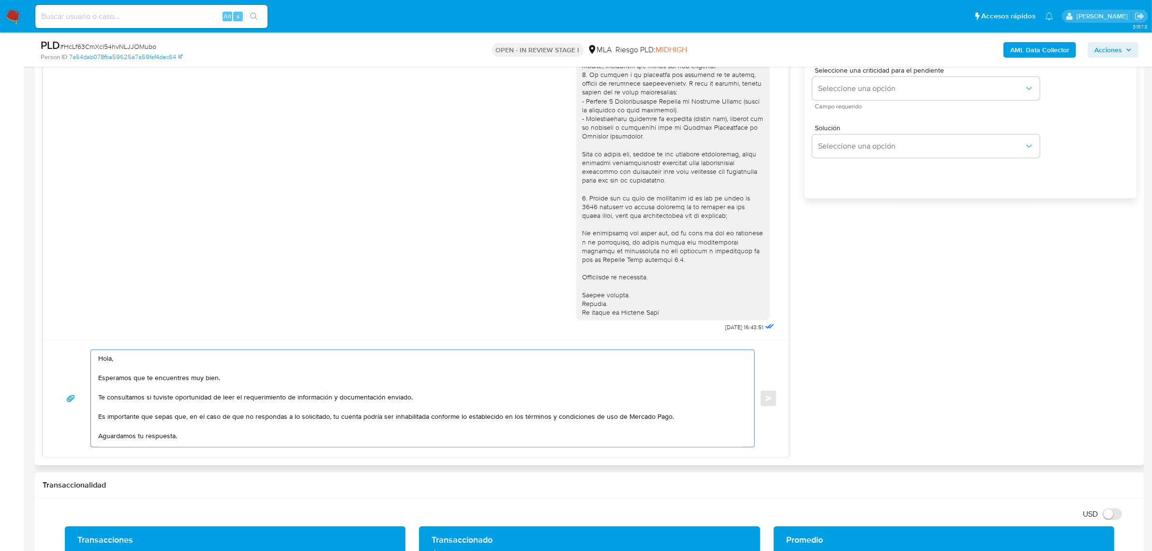
click at [135, 363] on textarea "Hola, Esperamos que te encuentres muy bien. Te consultamos si tuviste oportunid…" at bounding box center [420, 398] width 644 height 97
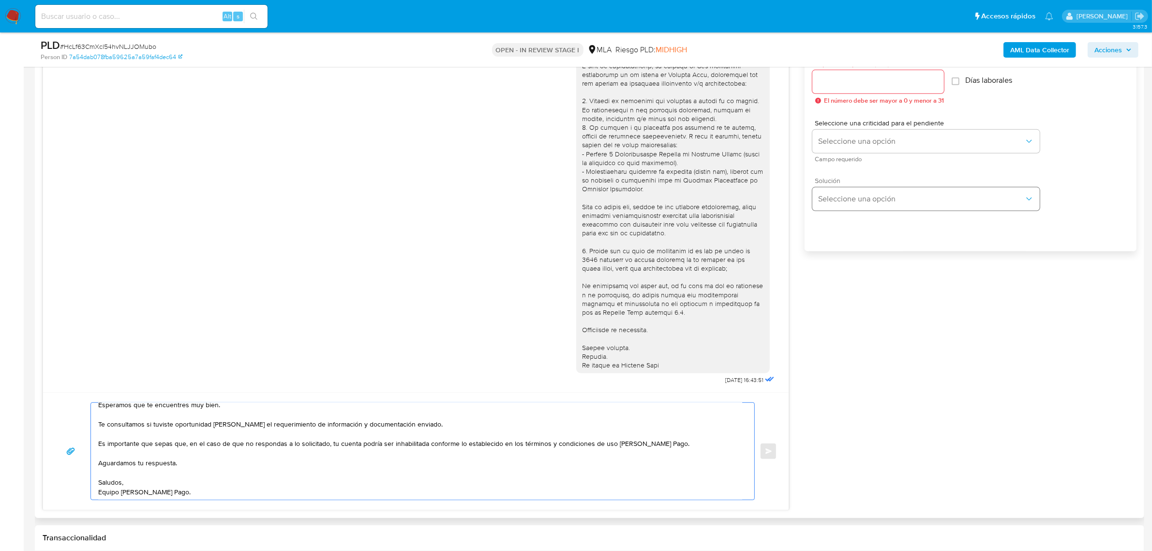
scroll to position [484, 0]
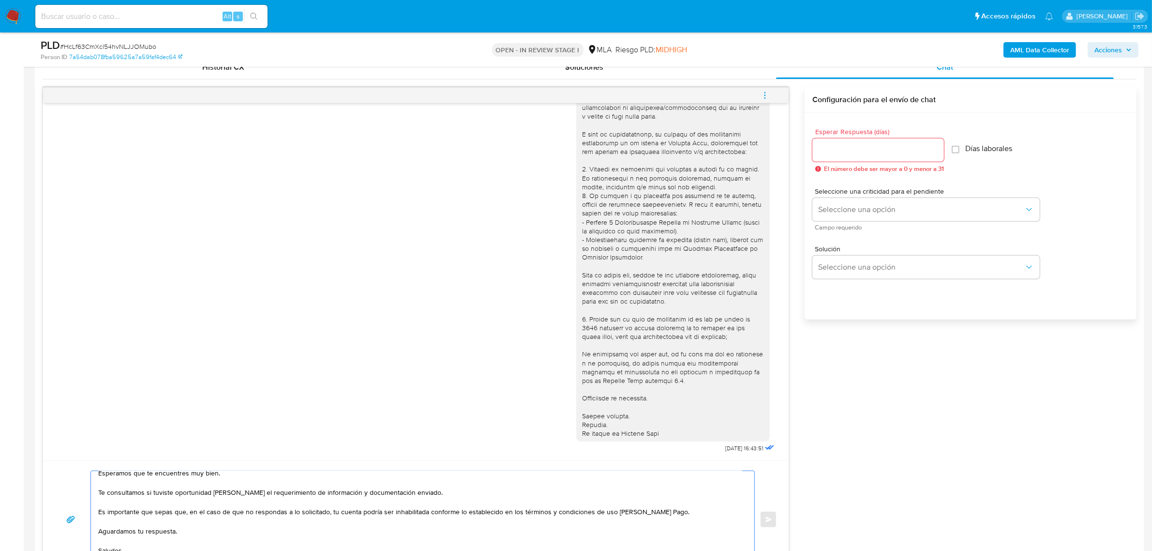
type textarea "[PERSON_NAME]. Esperamos que te encuentres muy bien. Te consultamos si tuviste …"
click at [848, 158] on div at bounding box center [878, 149] width 132 height 23
click at [851, 152] on input "Esperar Respuesta (días)" at bounding box center [878, 150] width 132 height 13
type input "1"
click at [858, 202] on button "Seleccione una opción" at bounding box center [925, 209] width 227 height 23
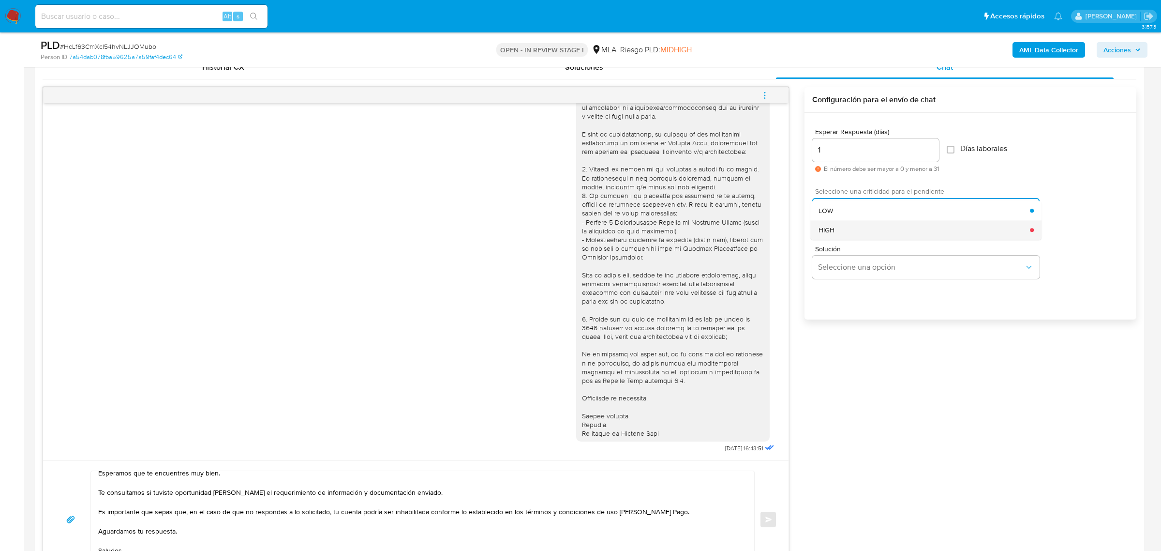
click at [862, 221] on div "HIGH" at bounding box center [925, 229] width 212 height 19
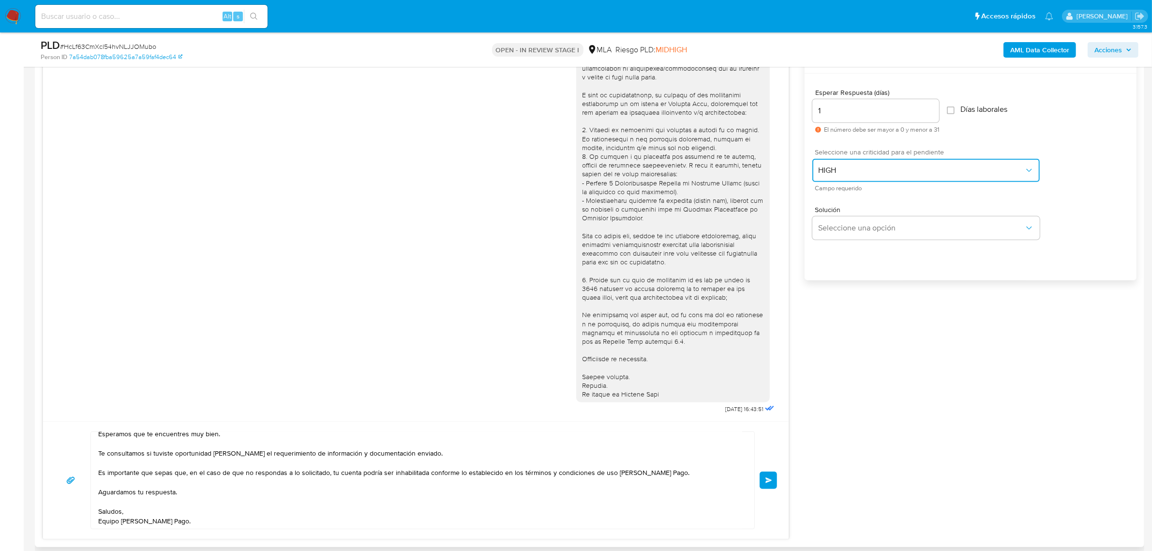
scroll to position [544, 0]
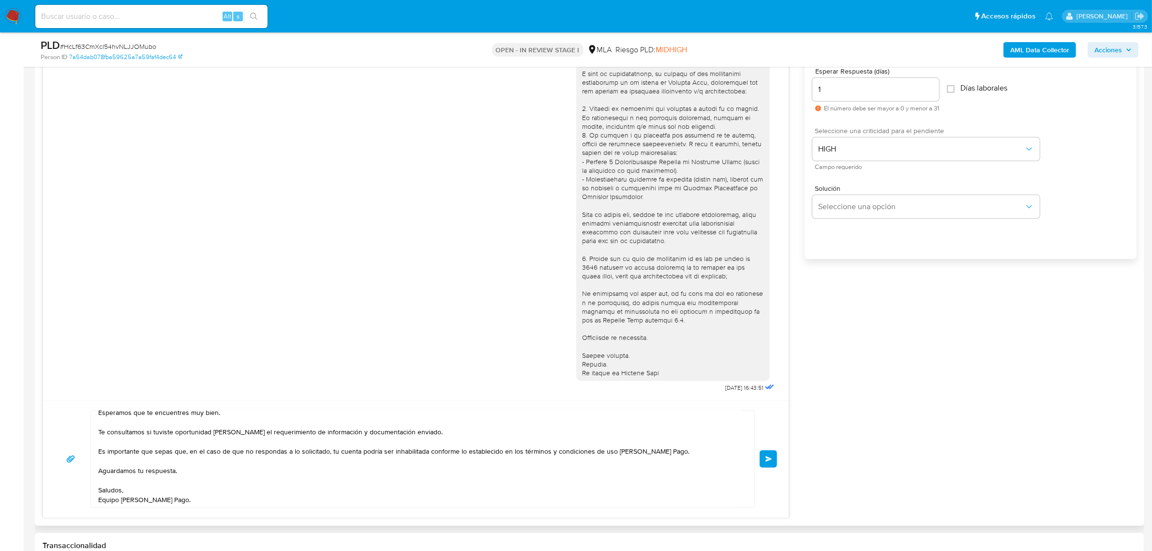
click at [768, 456] on span "Enviar" at bounding box center [768, 459] width 7 height 6
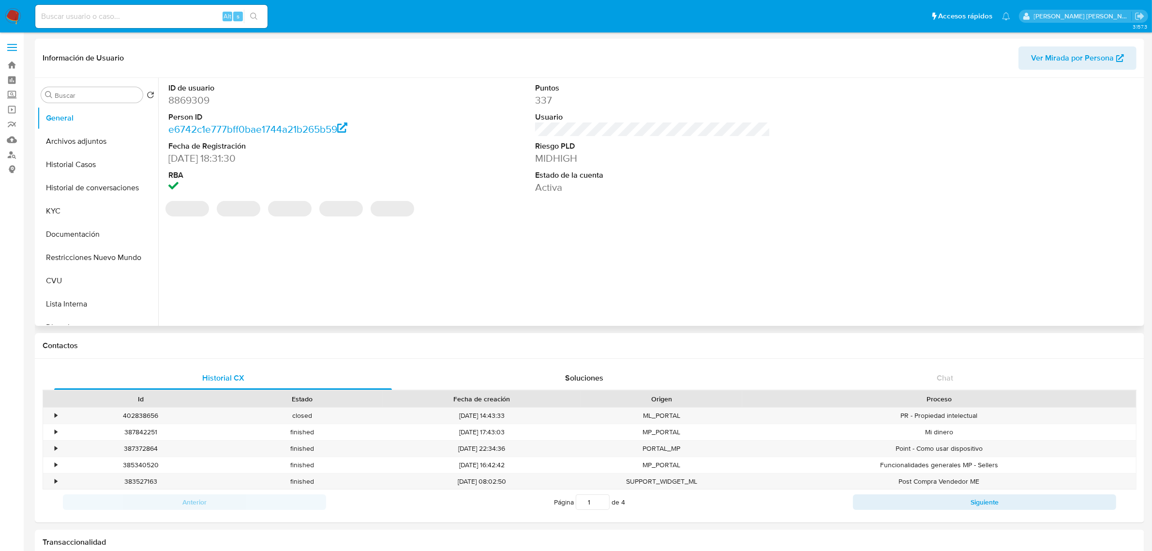
select select "10"
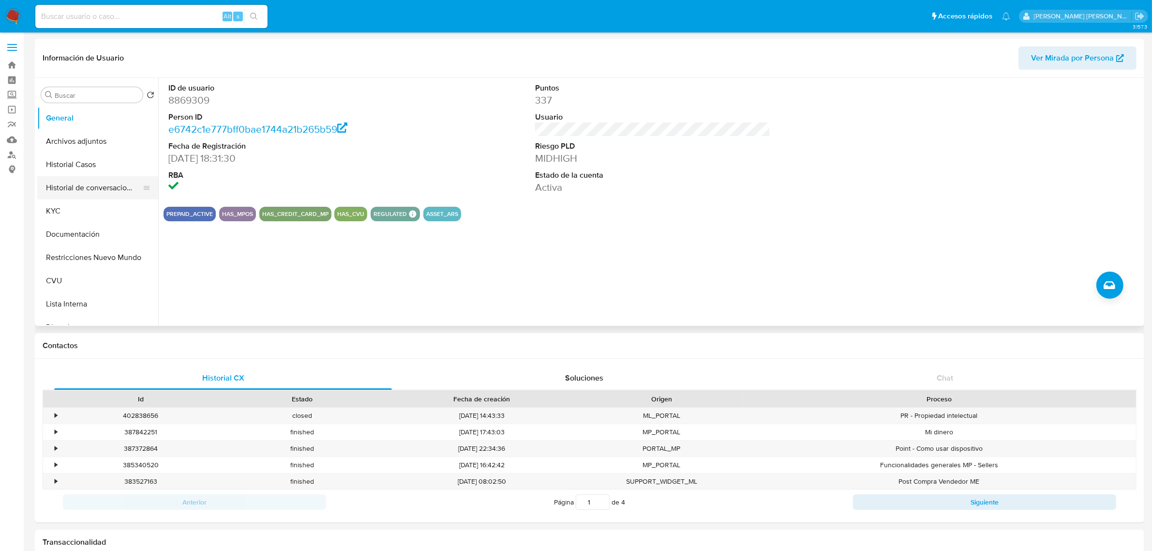
click at [111, 197] on button "Historial de conversaciones" at bounding box center [93, 187] width 113 height 23
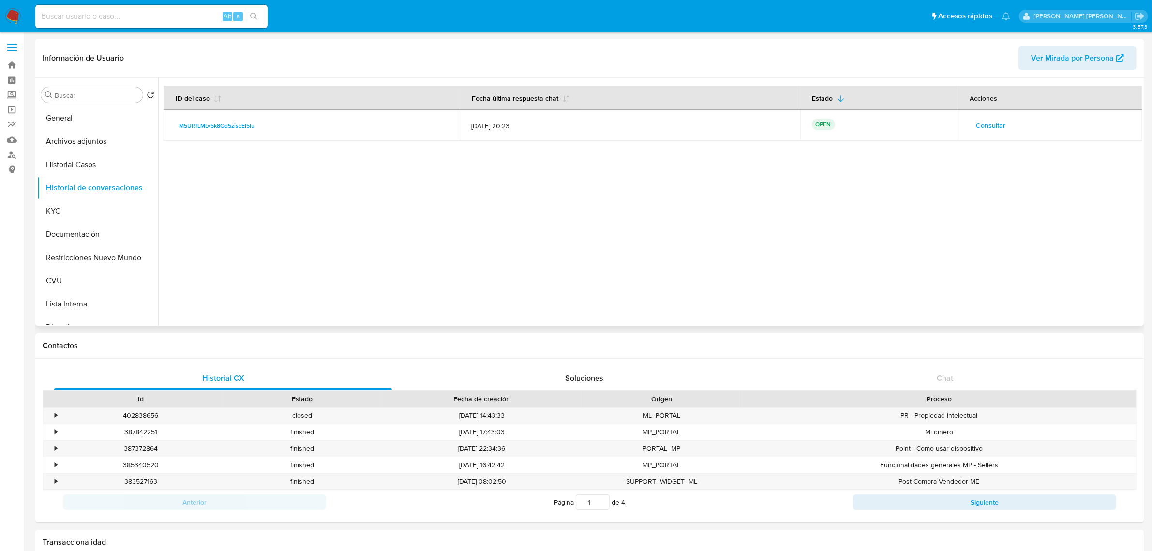
click at [993, 126] on span "Consultar" at bounding box center [991, 126] width 30 height 14
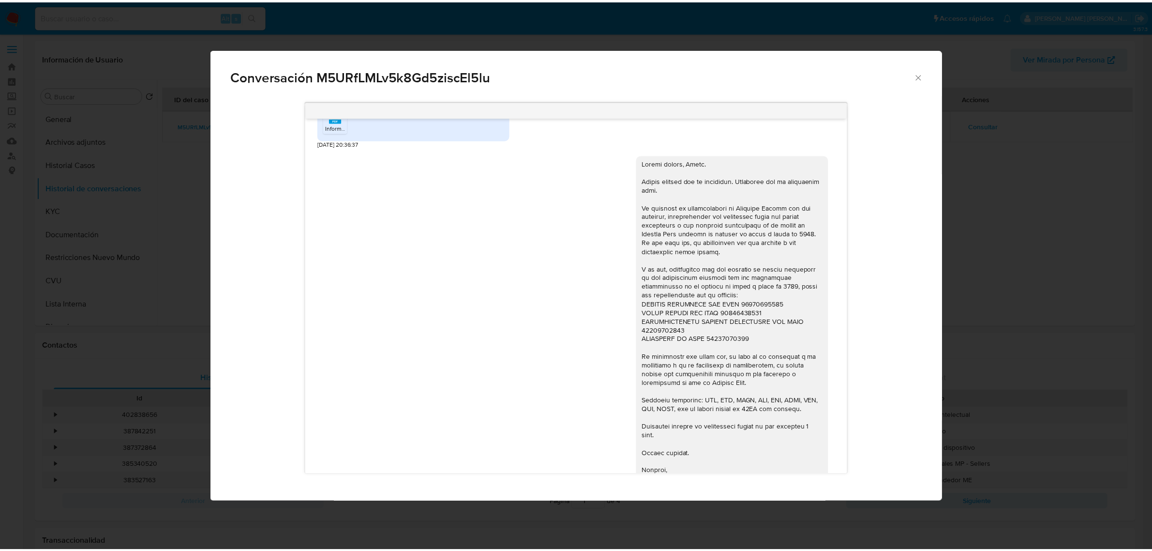
scroll to position [808, 0]
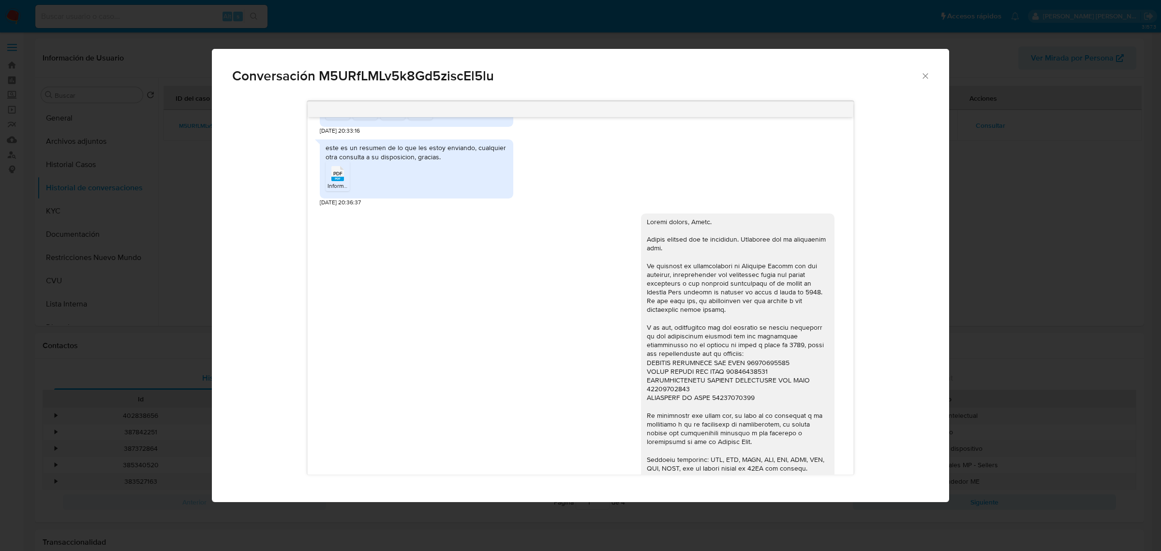
click at [926, 71] on icon "Cerrar" at bounding box center [926, 76] width 10 height 10
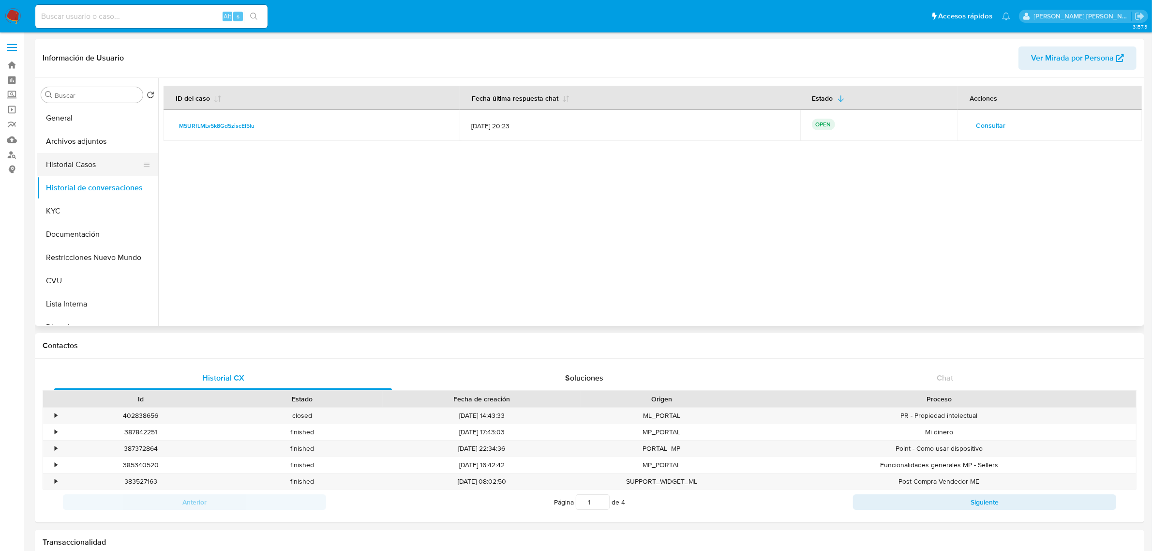
click at [114, 167] on button "Historial Casos" at bounding box center [93, 164] width 113 height 23
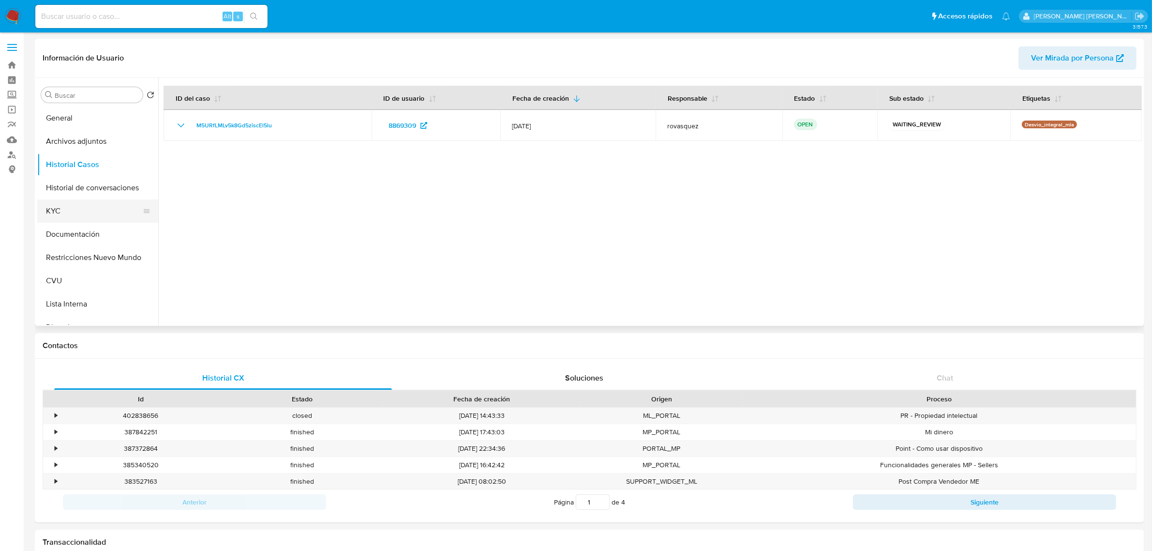
click at [73, 218] on button "KYC" at bounding box center [93, 210] width 113 height 23
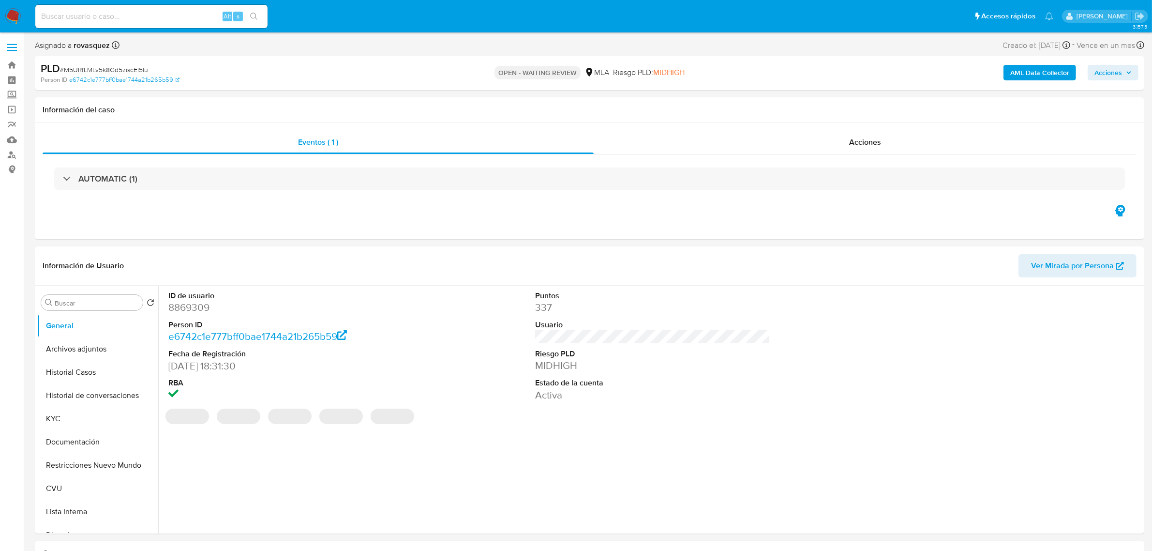
select select "10"
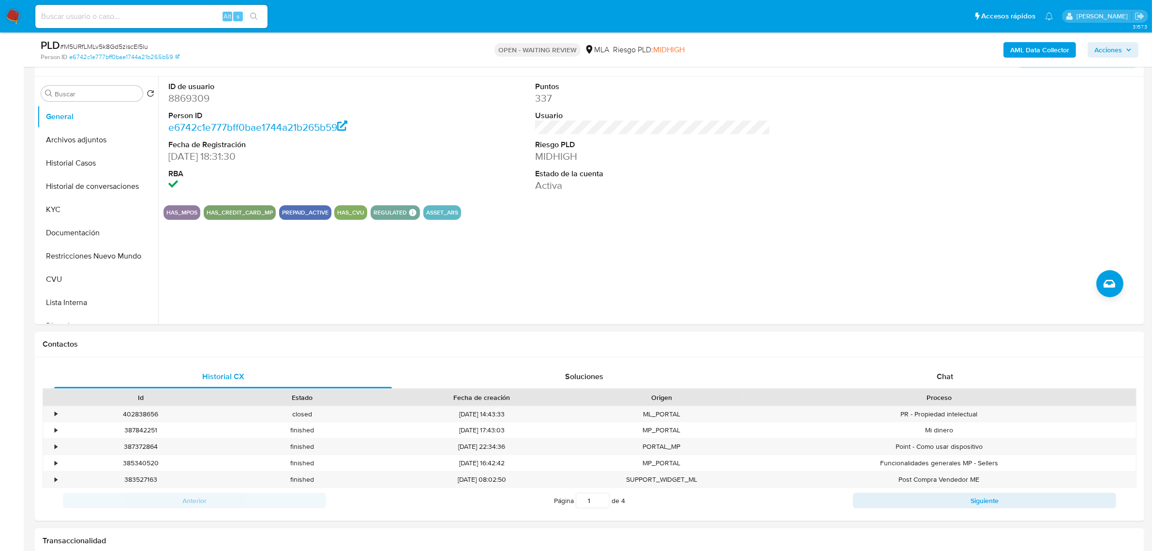
scroll to position [363, 0]
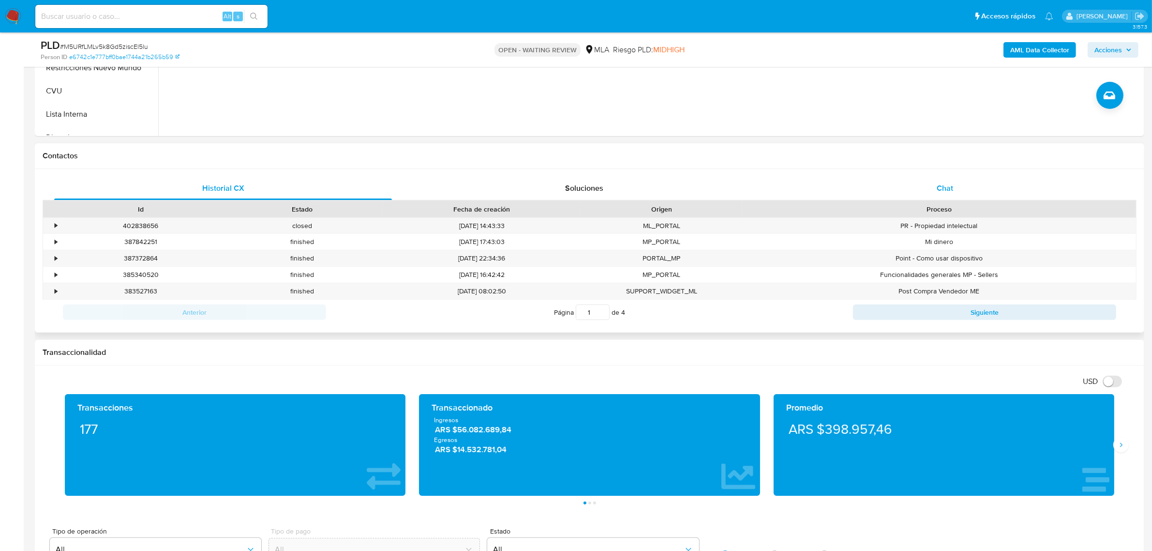
click at [930, 183] on div "Chat" at bounding box center [945, 188] width 338 height 23
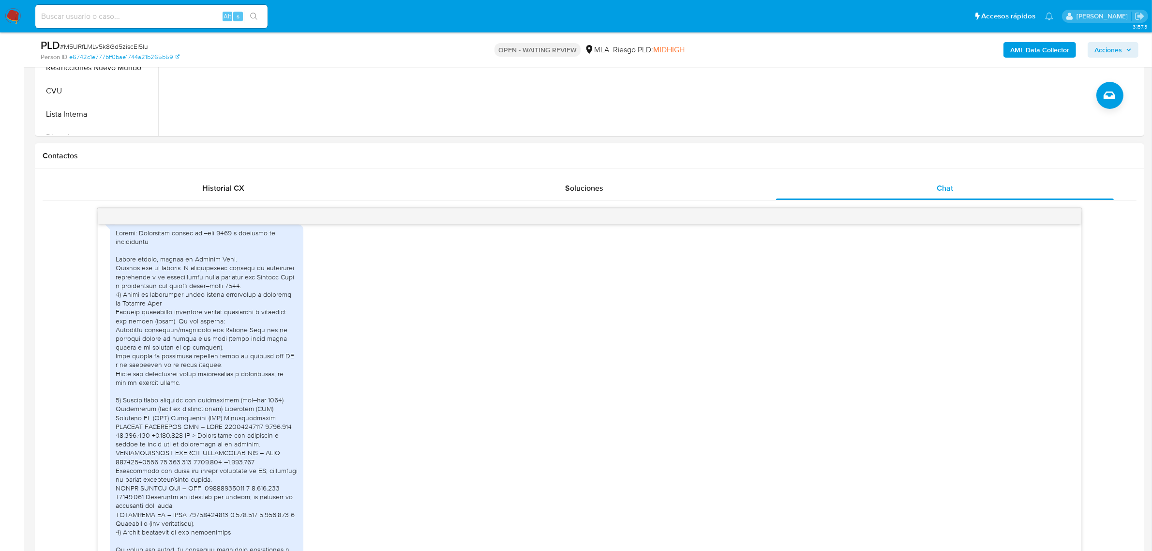
scroll to position [1230, 0]
drag, startPoint x: 134, startPoint y: 257, endPoint x: 281, endPoint y: 267, distance: 147.4
click at [281, 267] on div at bounding box center [207, 525] width 182 height 581
click at [195, 284] on div at bounding box center [207, 525] width 182 height 581
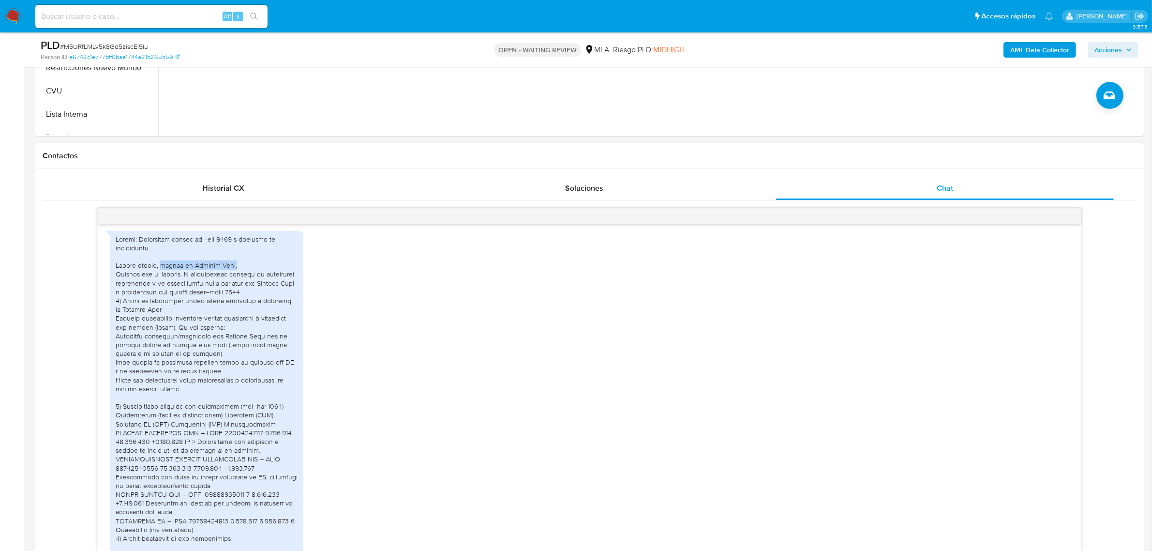
drag, startPoint x: 161, startPoint y: 286, endPoint x: 240, endPoint y: 286, distance: 78.9
click at [240, 286] on div at bounding box center [207, 525] width 182 height 581
click at [139, 292] on div at bounding box center [207, 525] width 182 height 581
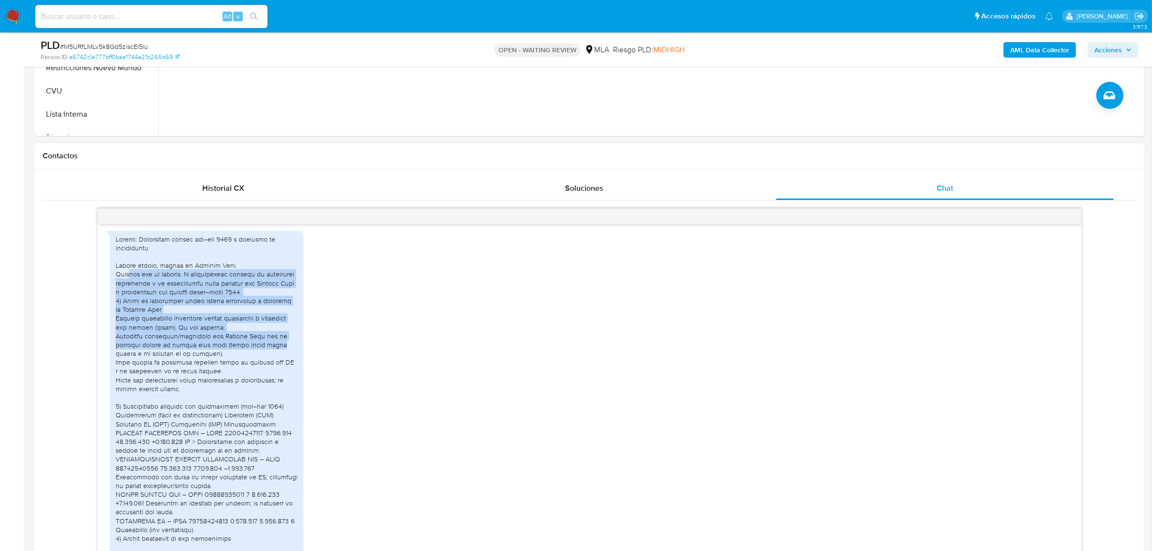
drag, startPoint x: 129, startPoint y: 295, endPoint x: 305, endPoint y: 362, distance: 188.4
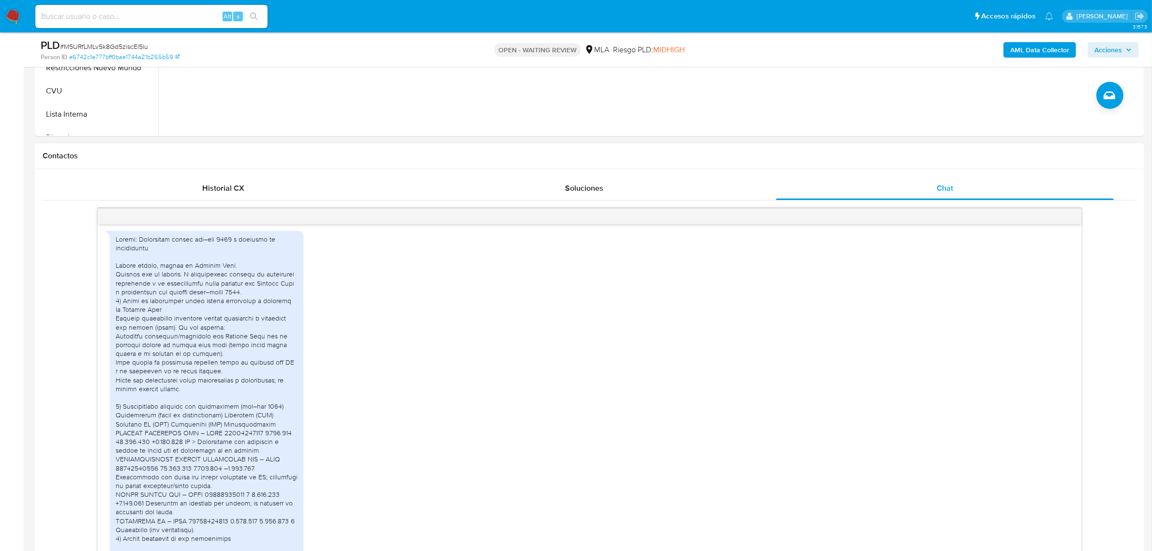
click at [255, 393] on div at bounding box center [207, 525] width 182 height 581
click at [173, 393] on div at bounding box center [207, 525] width 182 height 581
drag, startPoint x: 155, startPoint y: 394, endPoint x: 246, endPoint y: 405, distance: 91.2
click at [245, 405] on div at bounding box center [207, 525] width 182 height 581
click at [195, 414] on div at bounding box center [207, 525] width 182 height 581
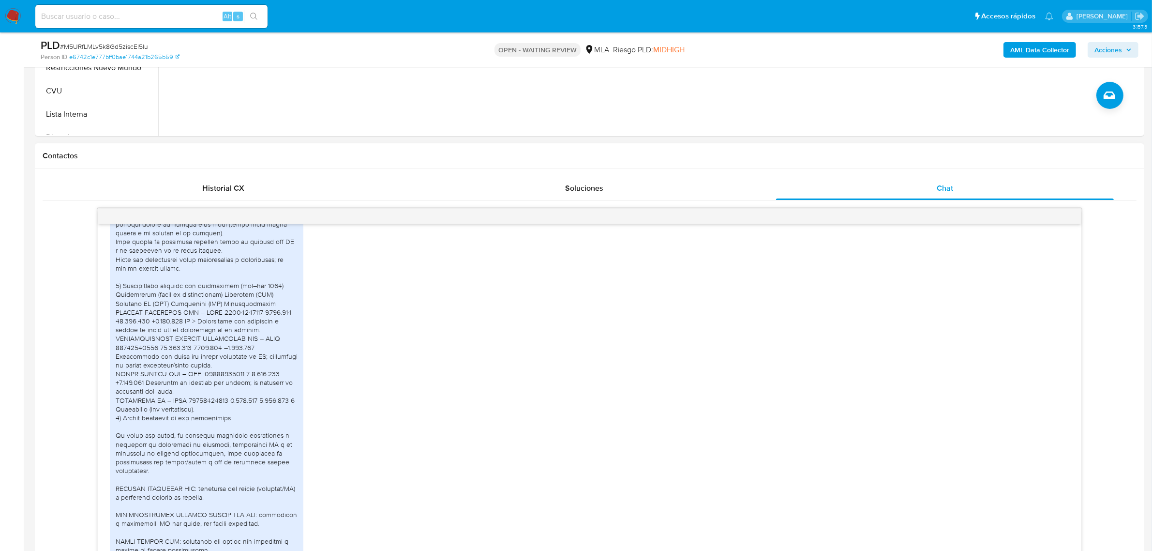
scroll to position [1351, 0]
click at [206, 262] on div at bounding box center [207, 404] width 182 height 581
drag, startPoint x: 130, startPoint y: 279, endPoint x: 299, endPoint y: 287, distance: 169.0
click at [299, 287] on div "PDF PDF 20228131742_001_00002_00000481 (2).pdf PDF PDF 20228131742_001_00002_00…" at bounding box center [207, 454] width 194 height 689
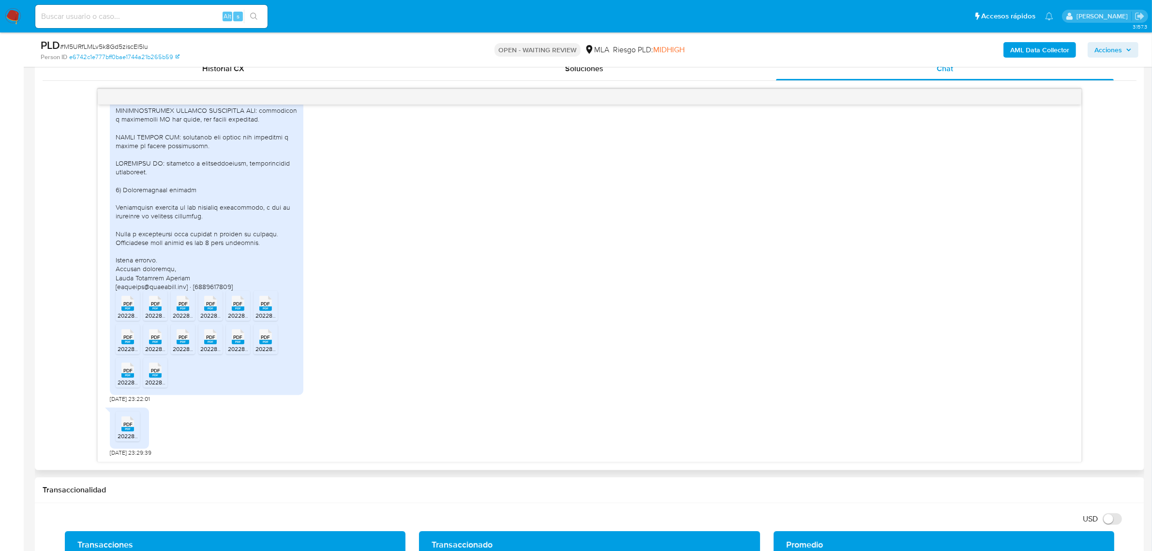
scroll to position [484, 0]
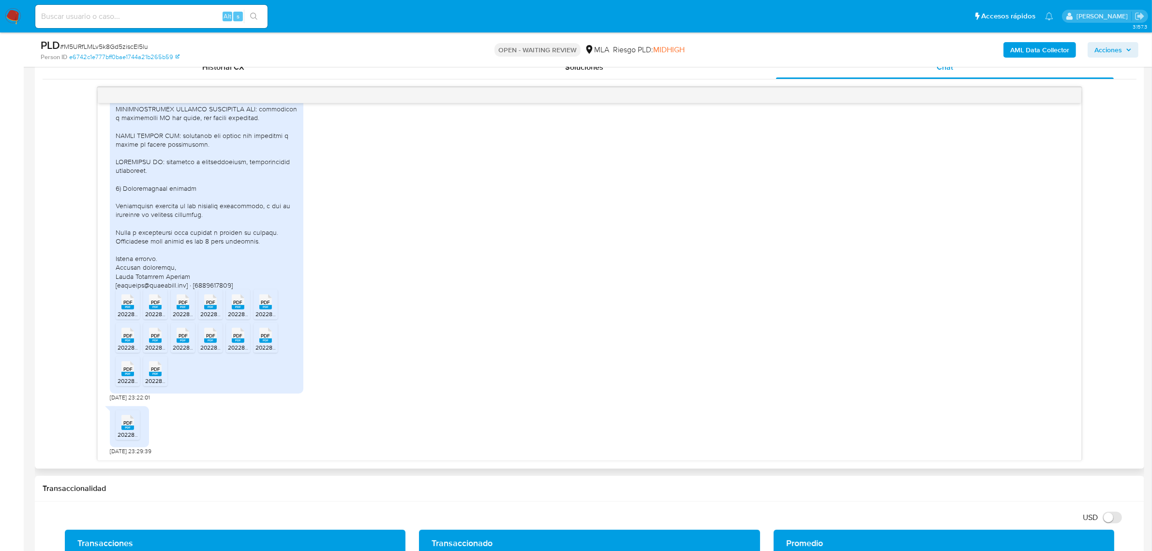
click at [127, 308] on rect at bounding box center [127, 307] width 13 height 4
click at [158, 308] on rect at bounding box center [155, 307] width 13 height 4
click at [184, 305] on span "PDF" at bounding box center [183, 302] width 9 height 6
click at [213, 306] on rect at bounding box center [210, 307] width 13 height 4
click at [239, 308] on rect at bounding box center [238, 307] width 13 height 4
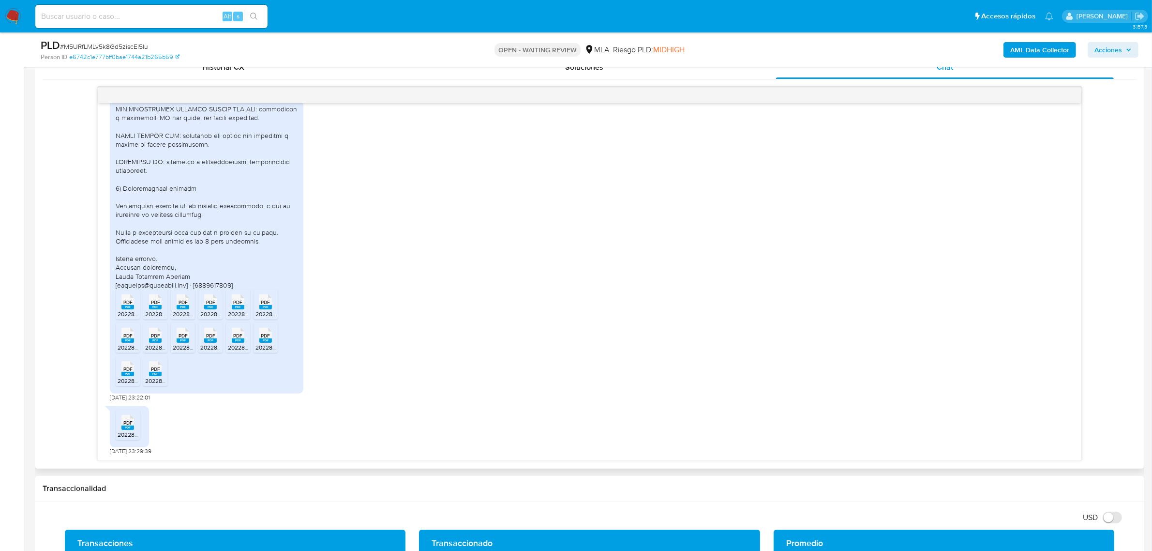
click at [264, 306] on rect at bounding box center [265, 307] width 13 height 4
click at [122, 343] on rect at bounding box center [127, 340] width 13 height 4
click at [154, 340] on rect at bounding box center [155, 340] width 13 height 4
click at [187, 339] on span "PDF" at bounding box center [183, 335] width 9 height 6
click at [217, 338] on div "PDF PDF" at bounding box center [210, 334] width 20 height 19
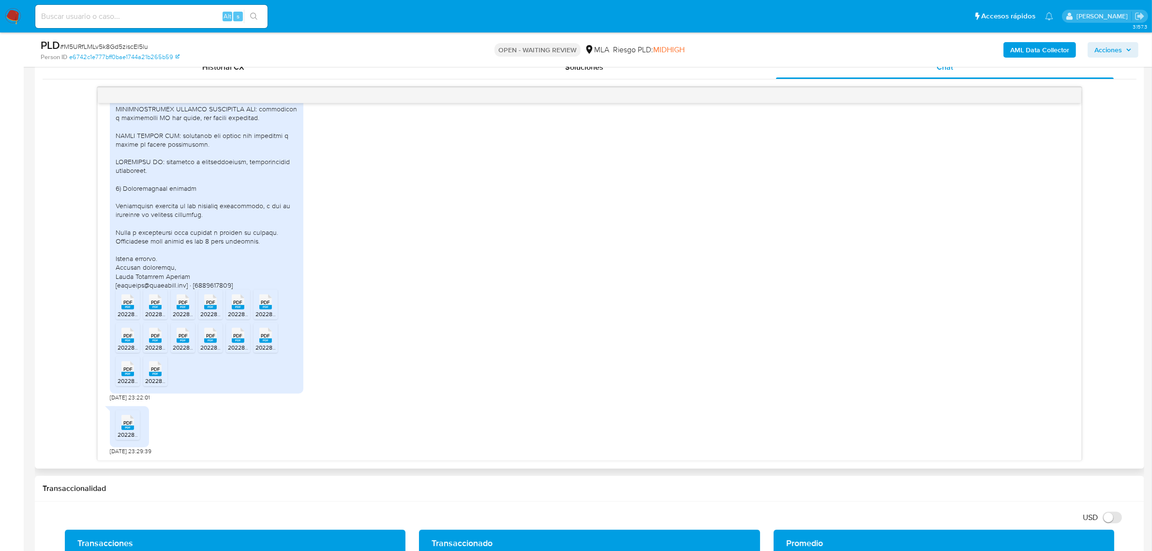
click at [237, 338] on span "PDF" at bounding box center [238, 335] width 9 height 6
click at [270, 337] on span "PDF" at bounding box center [265, 335] width 9 height 6
click at [124, 377] on icon "PDF" at bounding box center [127, 368] width 13 height 17
click at [154, 372] on span "PDF" at bounding box center [155, 369] width 9 height 6
click at [128, 432] on span "20228131742_001_00002_00000487 (2).pdf" at bounding box center [175, 434] width 114 height 8
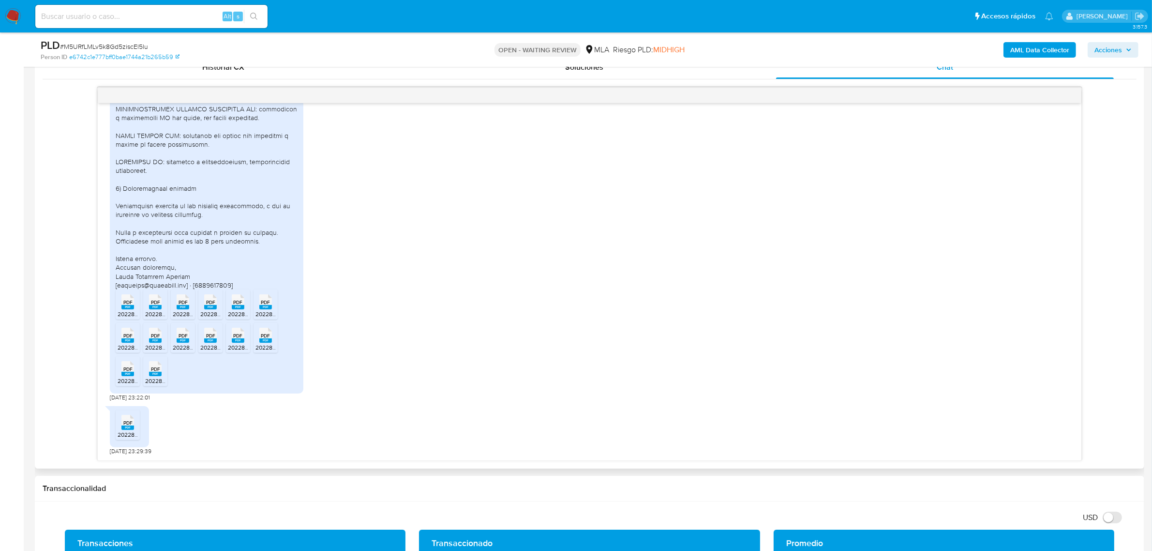
click at [730, 247] on div "PDF PDF 20228131742_001_00002_00000481 (2).pdf PDF PDF 20228131742_001_00002_00…" at bounding box center [590, 51] width 960 height 702
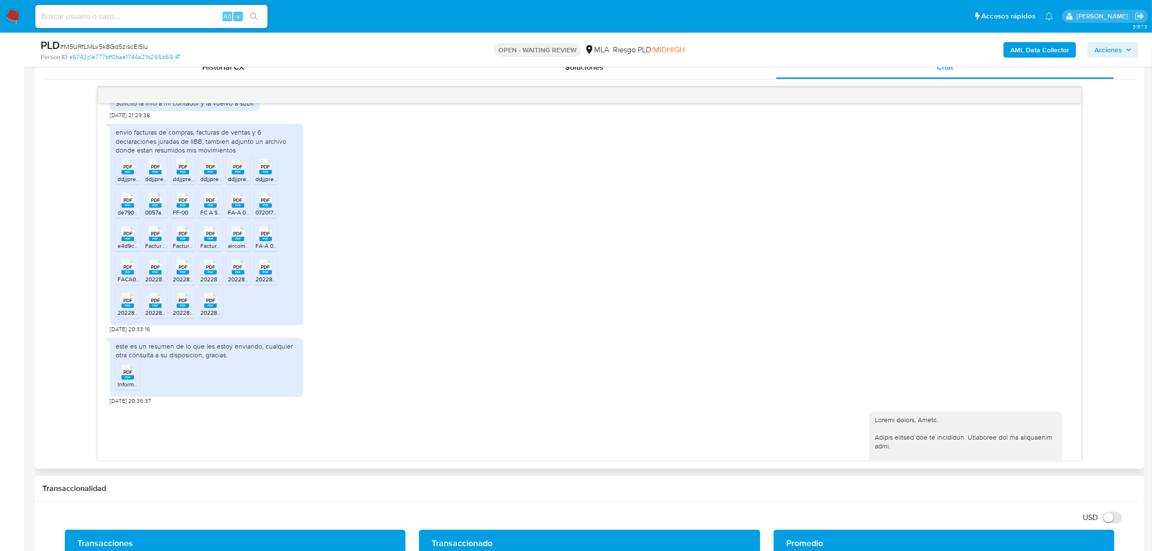
scroll to position [625, 0]
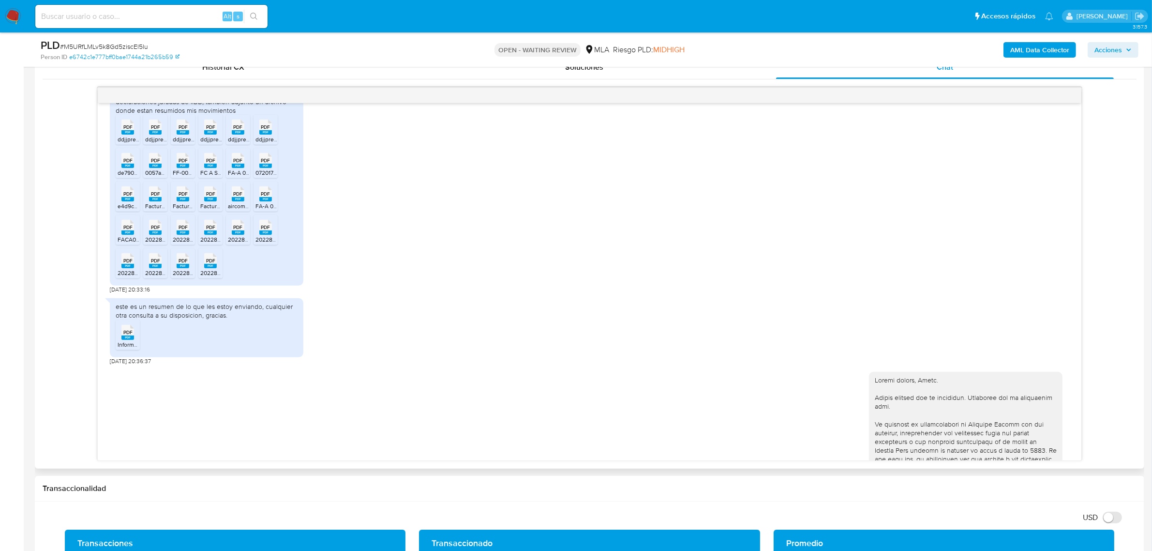
click at [125, 130] on span "PDF" at bounding box center [127, 127] width 9 height 6
click at [156, 130] on span "PDF" at bounding box center [155, 127] width 9 height 6
click at [184, 130] on span "PDF" at bounding box center [183, 127] width 9 height 6
click at [210, 130] on span "PDF" at bounding box center [210, 127] width 9 height 6
click at [240, 135] on rect at bounding box center [238, 132] width 13 height 4
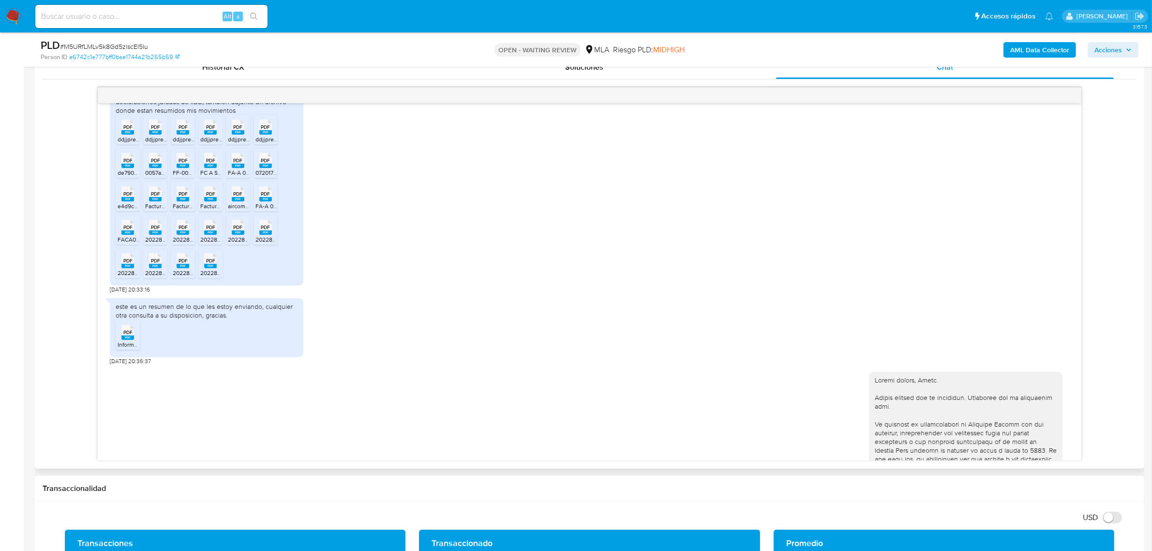
click at [266, 130] on span "PDF" at bounding box center [265, 127] width 9 height 6
click at [124, 168] on rect at bounding box center [127, 166] width 13 height 4
click at [156, 168] on rect at bounding box center [155, 166] width 13 height 4
click at [188, 168] on icon at bounding box center [183, 160] width 13 height 15
click at [209, 164] on span "PDF" at bounding box center [210, 160] width 9 height 6
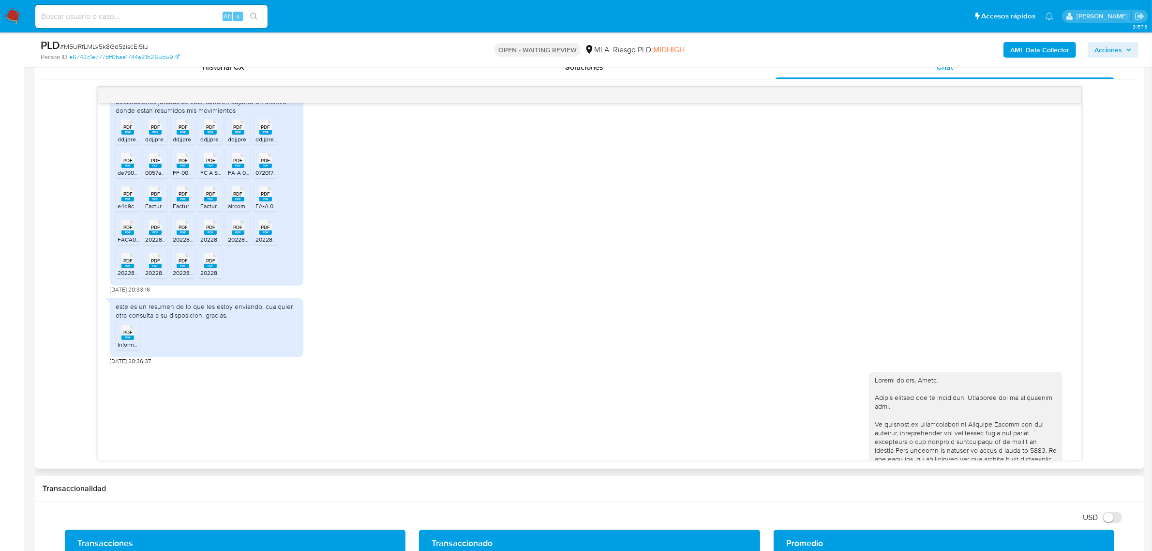
click at [237, 164] on span "PDF" at bounding box center [238, 160] width 9 height 6
click at [262, 164] on span "PDF" at bounding box center [265, 160] width 9 height 6
click at [131, 197] on span "PDF" at bounding box center [127, 194] width 9 height 6
click at [155, 197] on span "PDF" at bounding box center [155, 194] width 9 height 6
click at [184, 197] on span "PDF" at bounding box center [183, 194] width 9 height 6
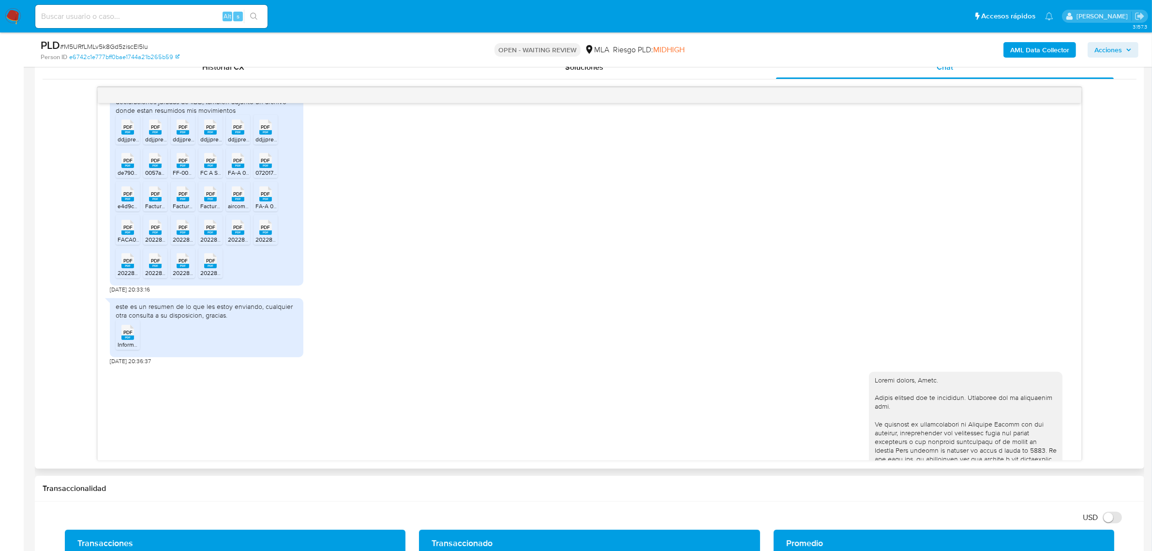
click at [214, 201] on rect at bounding box center [210, 199] width 13 height 4
click at [239, 197] on span "PDF" at bounding box center [238, 194] width 9 height 6
click at [269, 197] on span "PDF" at bounding box center [265, 194] width 9 height 6
click at [129, 235] on rect at bounding box center [127, 232] width 13 height 4
click at [157, 230] on span "PDF" at bounding box center [155, 227] width 9 height 6
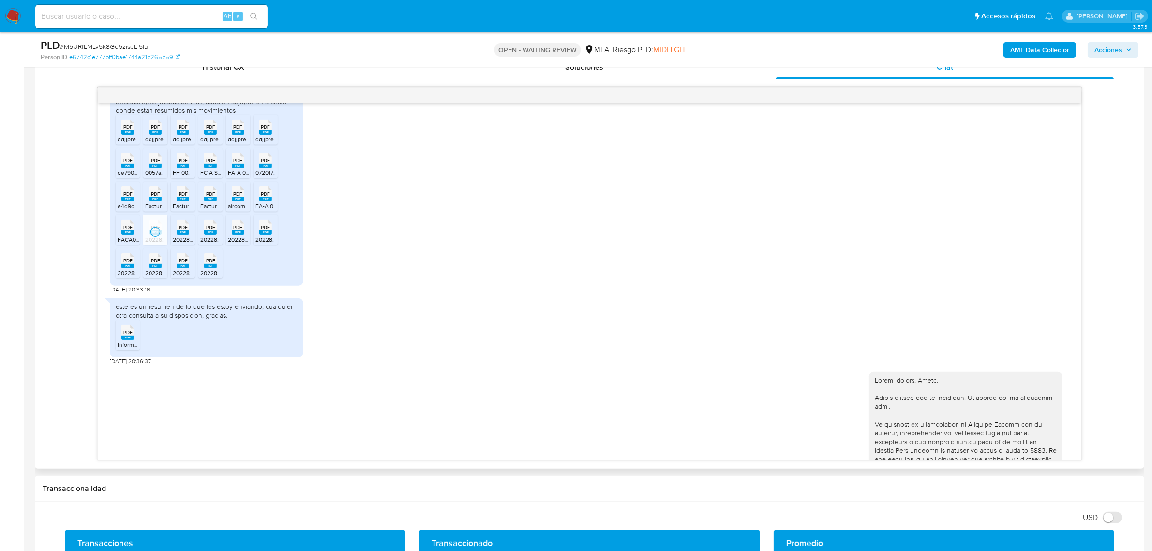
click at [184, 230] on span "PDF" at bounding box center [183, 227] width 9 height 6
click at [209, 230] on span "PDF" at bounding box center [210, 227] width 9 height 6
click at [238, 230] on span "PDF" at bounding box center [238, 227] width 9 height 6
click at [270, 235] on icon at bounding box center [265, 227] width 13 height 15
click at [125, 264] on span "PDF" at bounding box center [127, 260] width 9 height 6
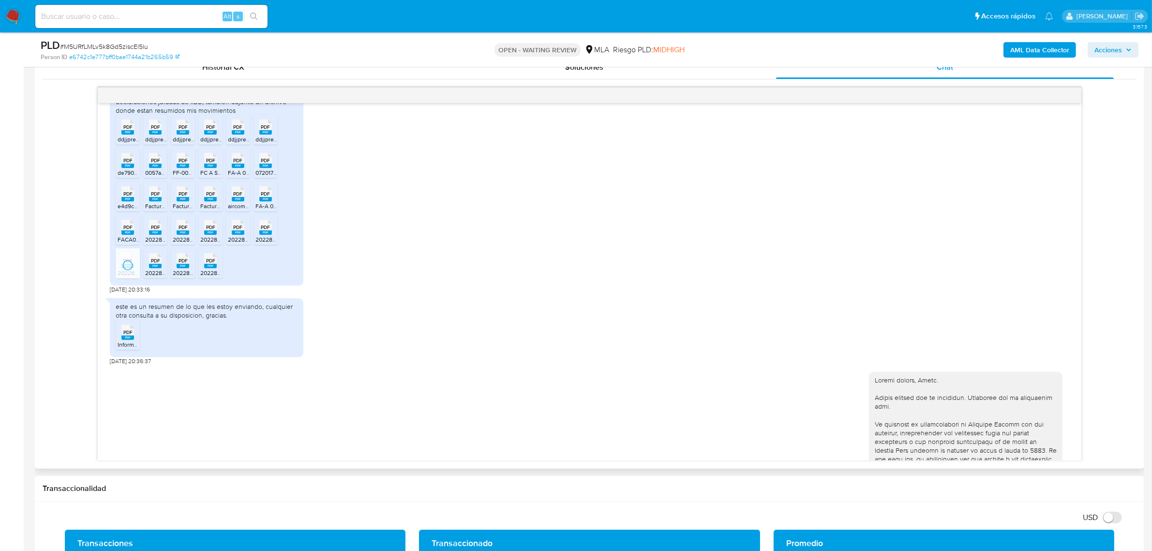
click at [158, 264] on span "PDF" at bounding box center [155, 260] width 9 height 6
click at [182, 264] on span "PDF" at bounding box center [183, 260] width 9 height 6
click at [211, 264] on span "PDF" at bounding box center [210, 260] width 9 height 6
click at [124, 340] on rect at bounding box center [127, 337] width 13 height 4
click at [552, 226] on div "envio facturas de compras, facturas de ventas y 6 declaraciones juradas de IIBB…" at bounding box center [590, 186] width 960 height 214
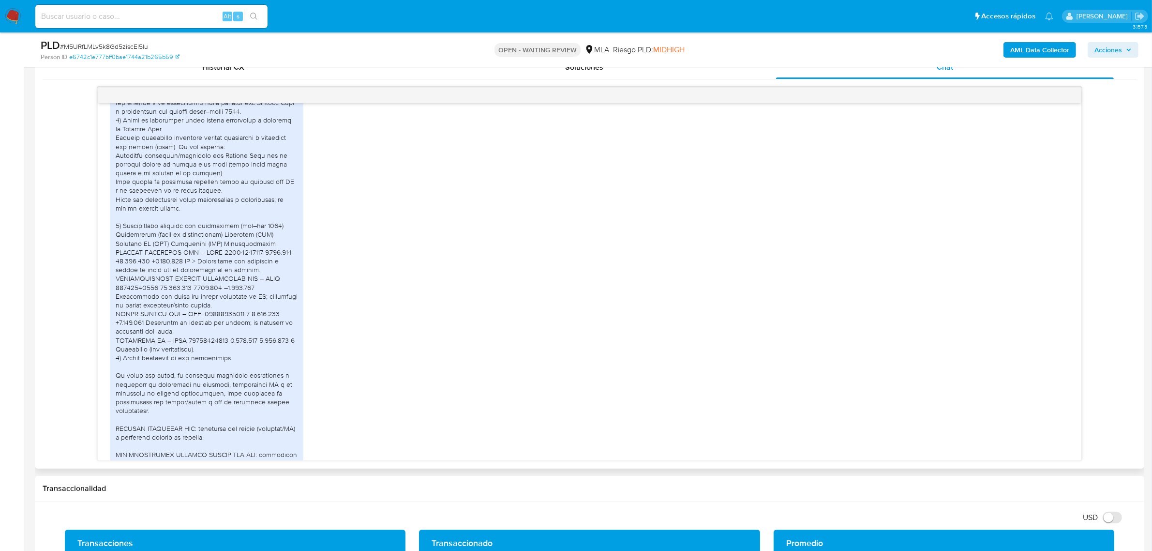
scroll to position [1290, 0]
click at [137, 294] on div at bounding box center [207, 343] width 182 height 581
click at [192, 327] on div at bounding box center [207, 343] width 182 height 581
drag, startPoint x: 250, startPoint y: 342, endPoint x: 309, endPoint y: 346, distance: 59.2
click at [309, 346] on div "PDF PDF 20228131742_001_00002_00000481 (2).pdf PDF PDF 20228131742_001_00002_00…" at bounding box center [590, 396] width 960 height 702
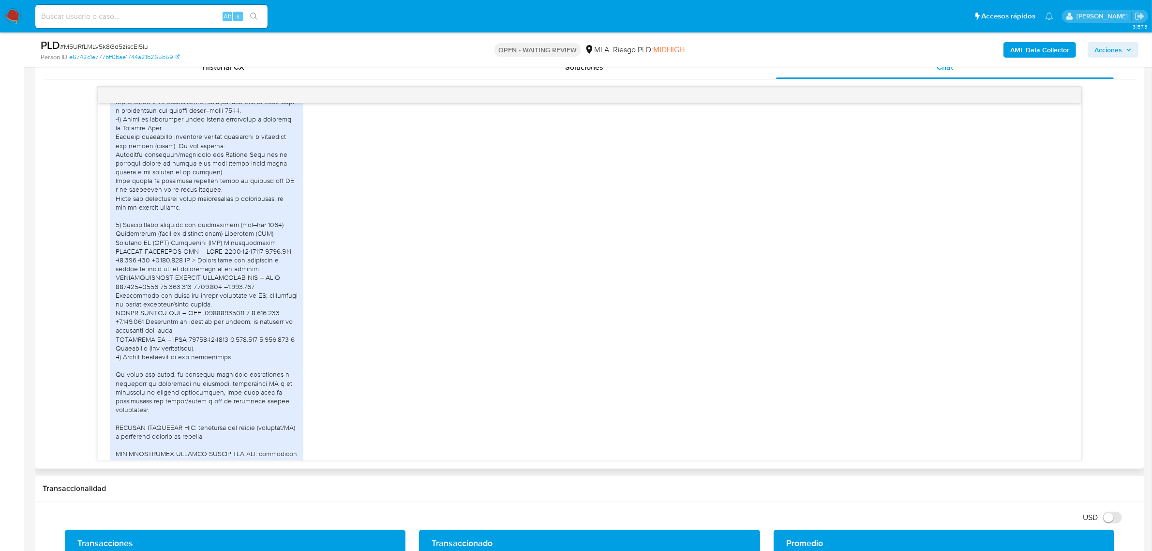
click at [212, 278] on div at bounding box center [207, 343] width 182 height 581
click at [248, 249] on div at bounding box center [207, 343] width 182 height 581
drag, startPoint x: 218, startPoint y: 249, endPoint x: 307, endPoint y: 253, distance: 89.6
click at [307, 253] on div "PDF PDF 20228131742_001_00002_00000481 (2).pdf PDF PDF 20228131742_001_00002_00…" at bounding box center [590, 396] width 960 height 702
click at [257, 263] on div at bounding box center [207, 343] width 182 height 581
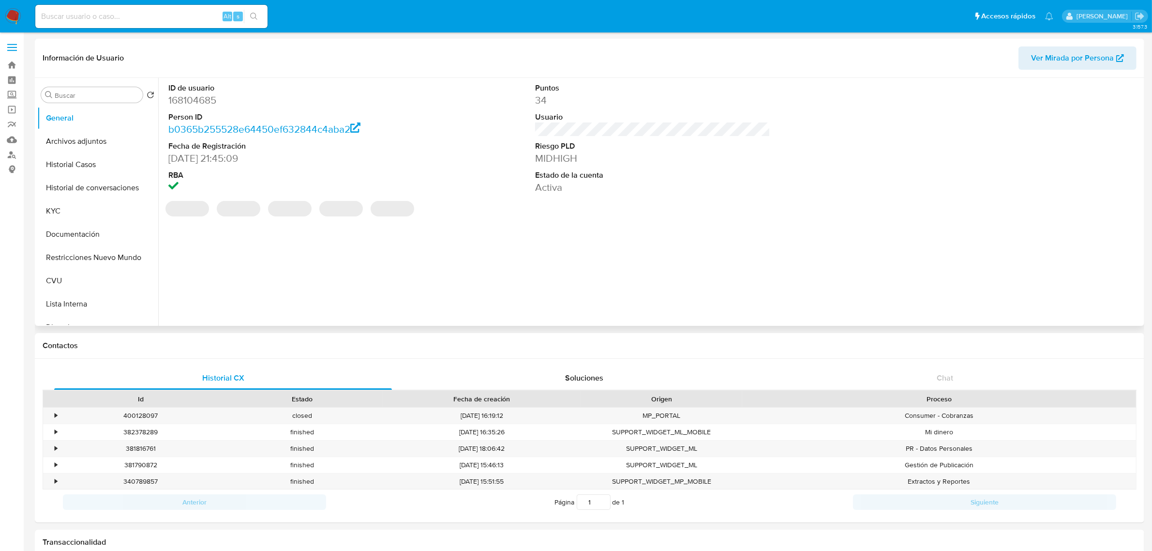
select select "10"
click at [98, 192] on button "Historial de conversaciones" at bounding box center [93, 187] width 113 height 23
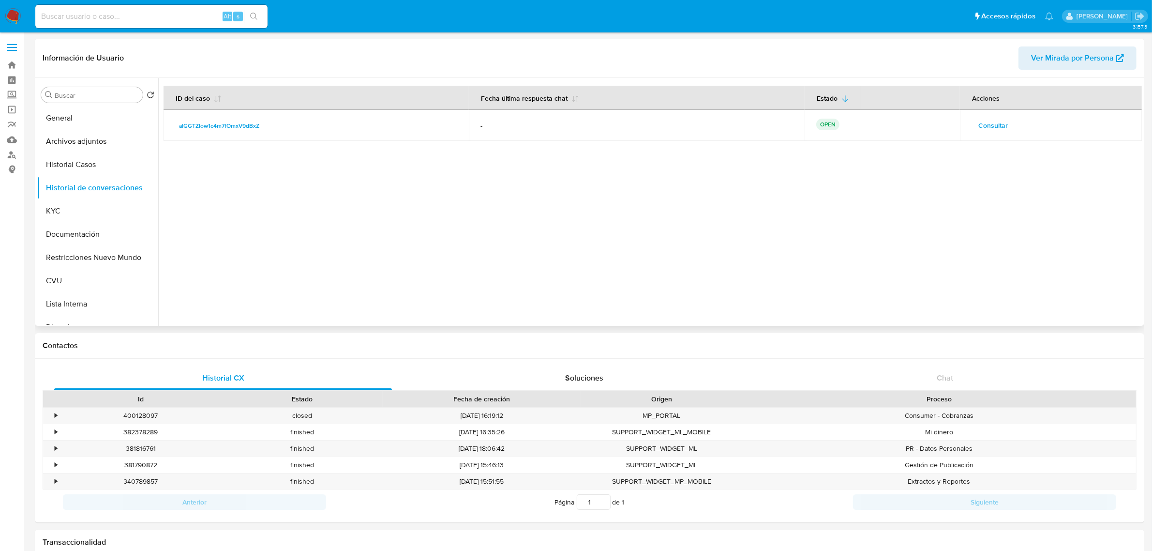
click at [995, 131] on span "Consultar" at bounding box center [993, 126] width 30 height 14
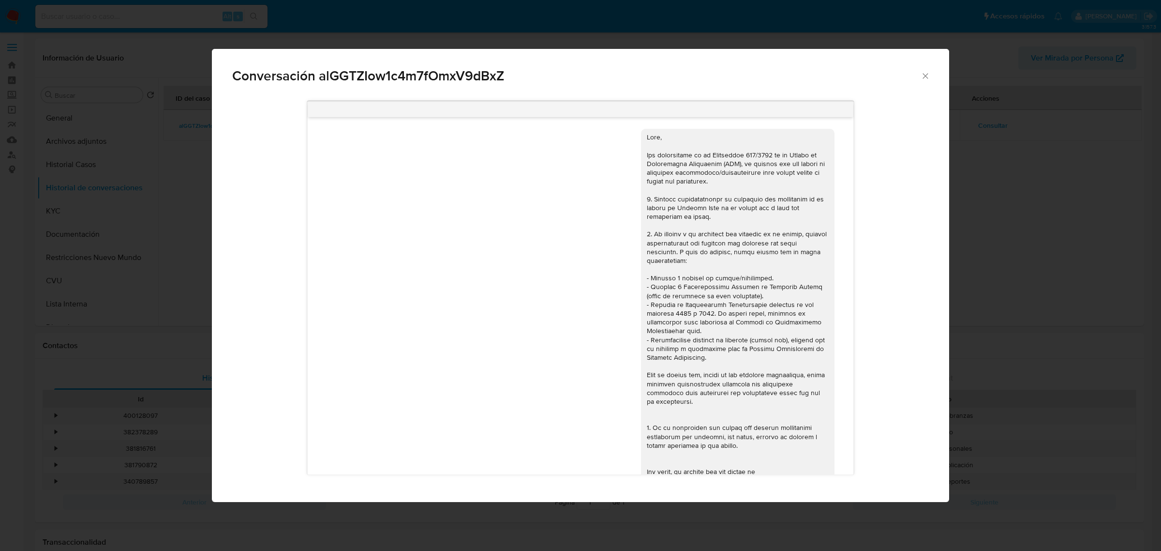
click at [1053, 212] on div "Conversación alGGTZIow1c4m7fOmxV9dBxZ [DATE] 20:08:40 Hola, Esperamos que te en…" at bounding box center [580, 275] width 1161 height 551
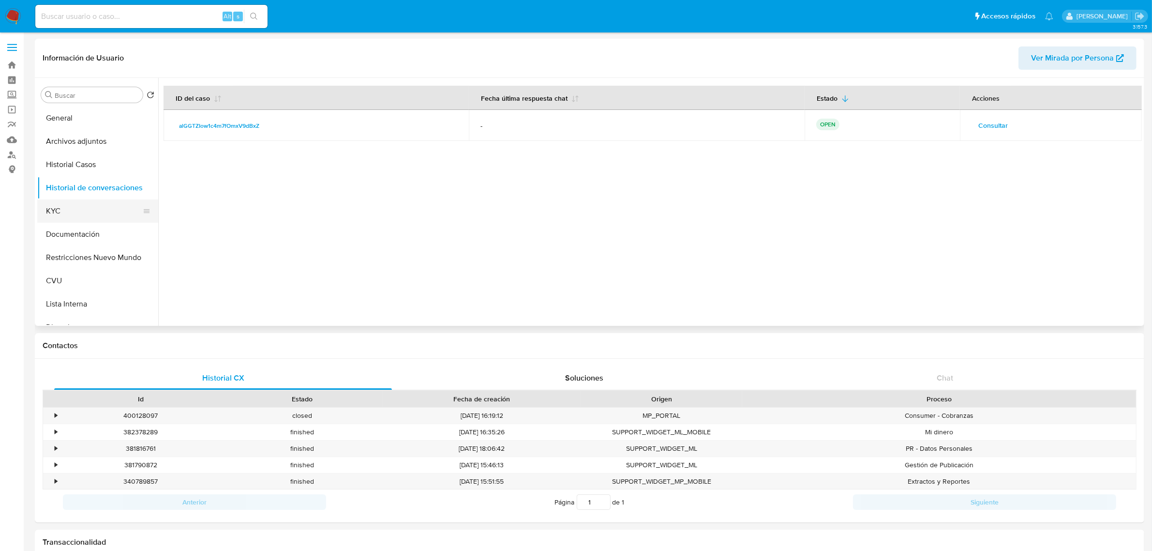
click at [90, 214] on button "KYC" at bounding box center [93, 210] width 113 height 23
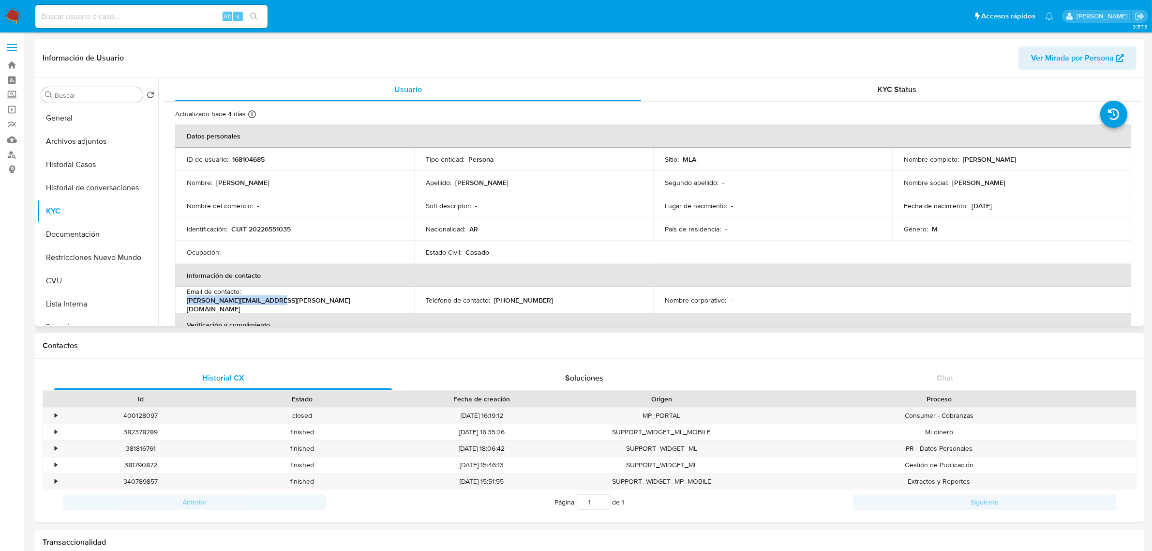
drag, startPoint x: 245, startPoint y: 298, endPoint x: 340, endPoint y: 298, distance: 94.4
click at [340, 298] on div "Email de contacto : [PERSON_NAME][EMAIL_ADDRESS][PERSON_NAME][DOMAIN_NAME]" at bounding box center [295, 300] width 216 height 26
copy p "[PERSON_NAME][EMAIL_ADDRESS][PERSON_NAME][DOMAIN_NAME]"
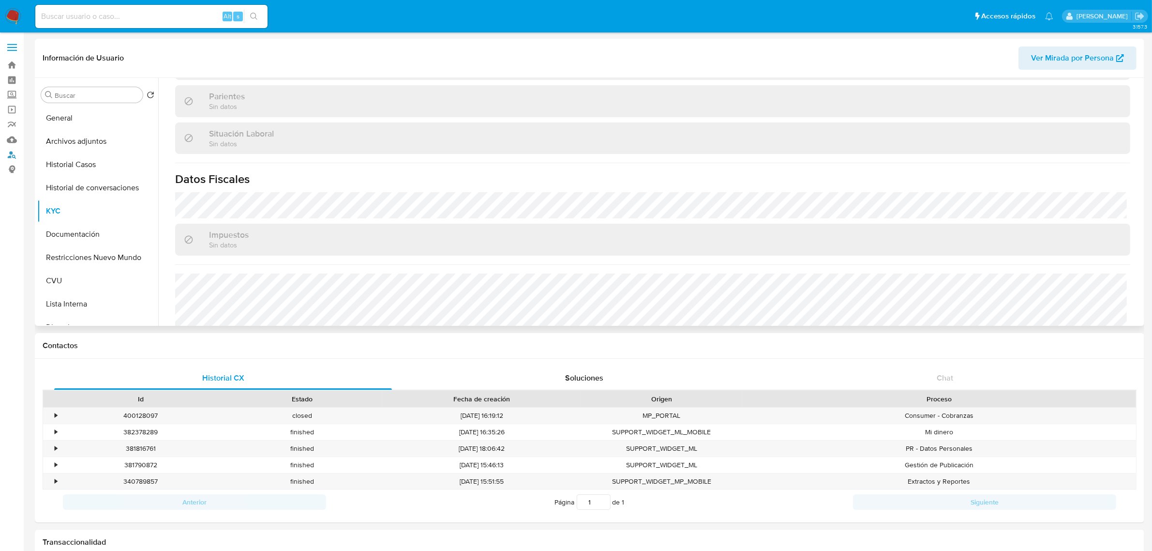
scroll to position [506, 0]
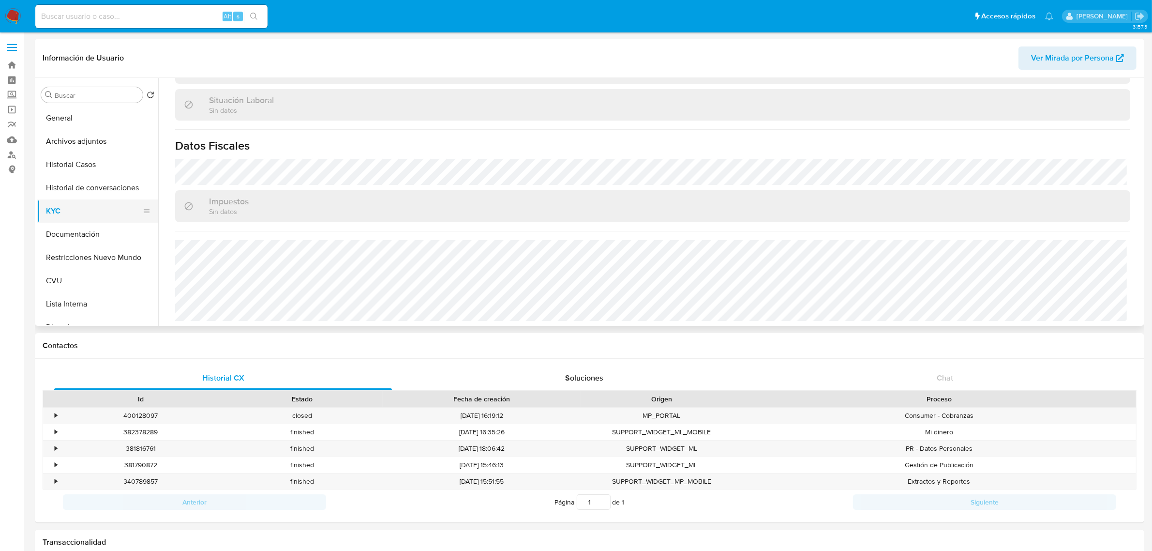
click at [61, 214] on button "KYC" at bounding box center [93, 210] width 113 height 23
click at [85, 209] on button "Direcciones" at bounding box center [93, 206] width 113 height 23
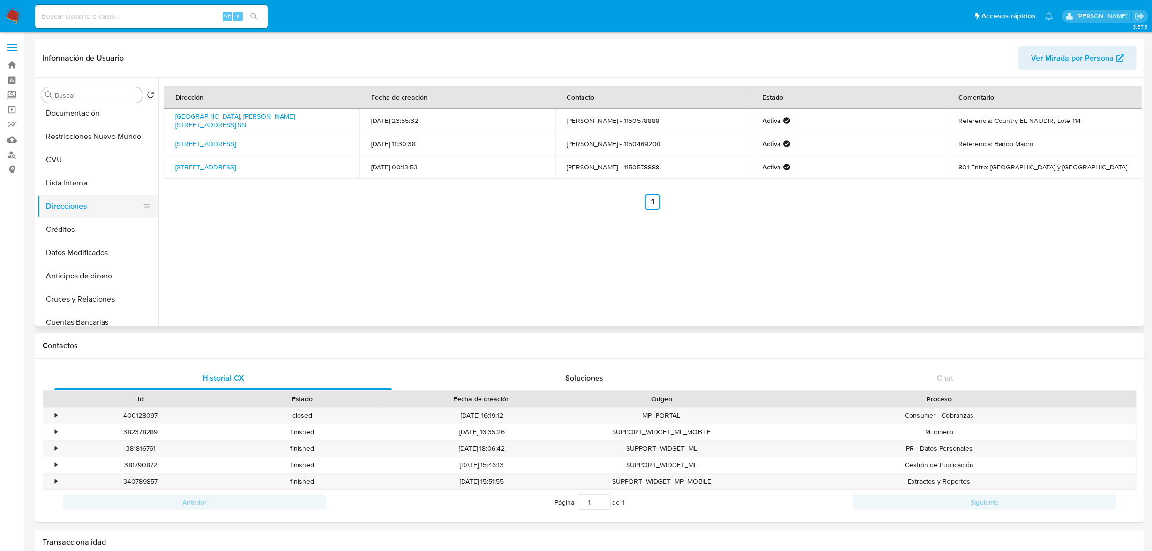
scroll to position [0, 0]
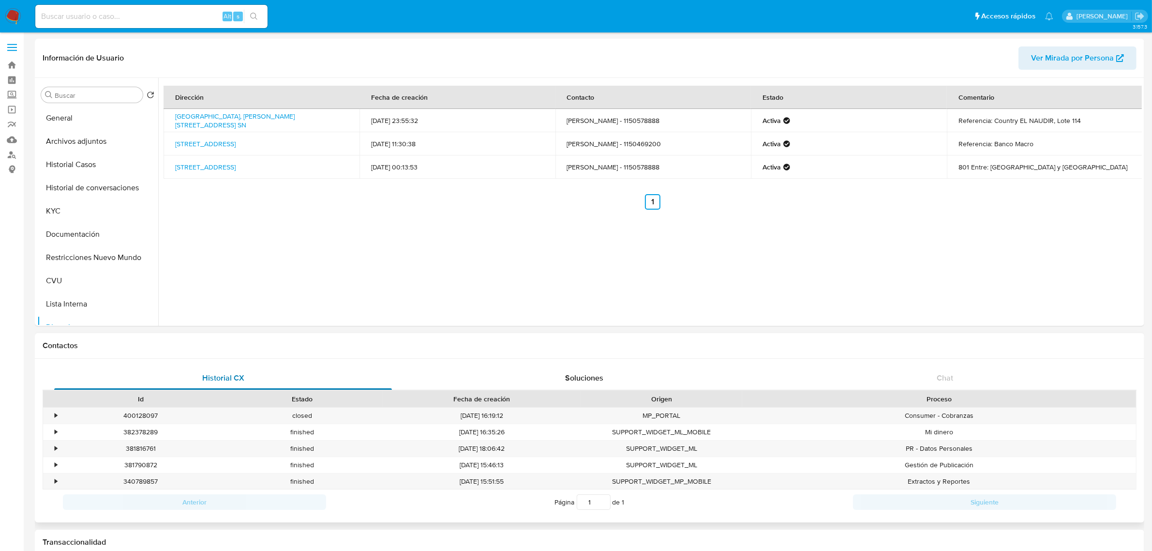
drag, startPoint x: 75, startPoint y: 231, endPoint x: 224, endPoint y: 366, distance: 200.0
click at [75, 231] on button "Documentación" at bounding box center [97, 234] width 121 height 23
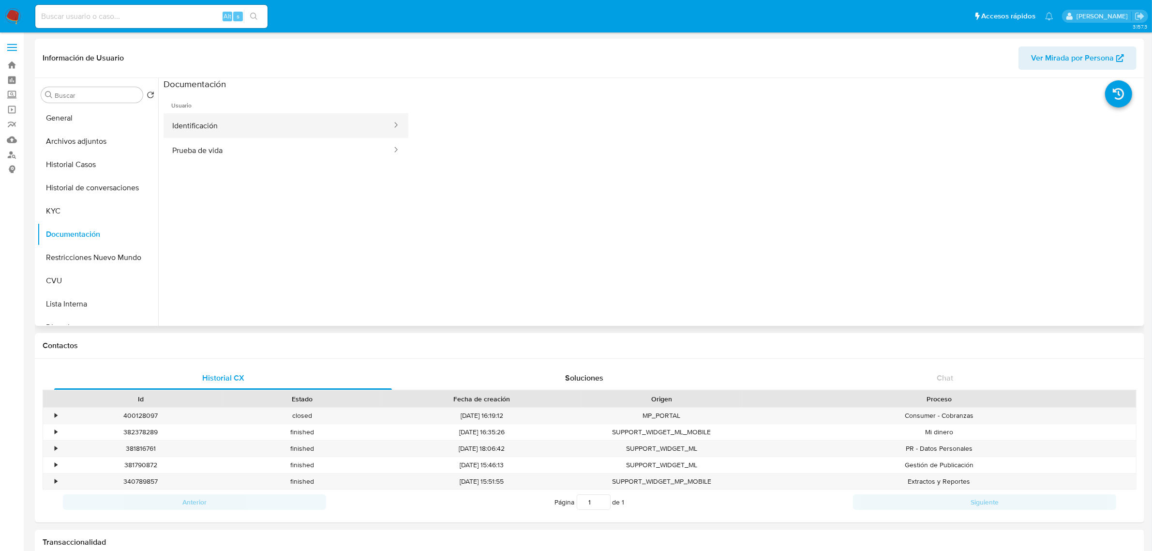
click at [224, 120] on button "Identificación" at bounding box center [278, 125] width 229 height 25
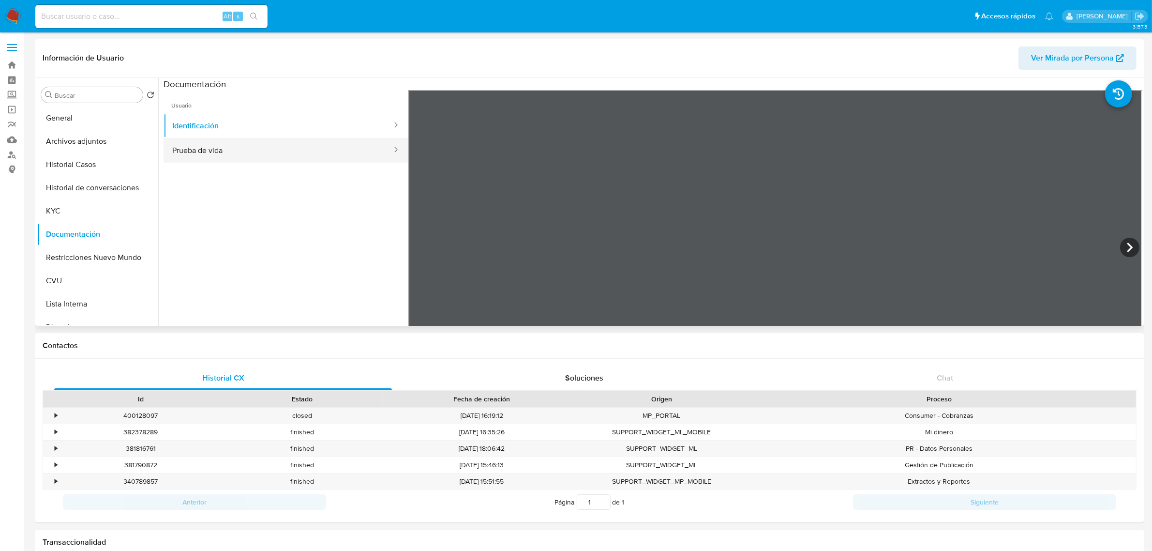
click at [284, 143] on button "Prueba de vida" at bounding box center [278, 150] width 229 height 25
click at [277, 136] on button "Identificación" at bounding box center [278, 125] width 229 height 25
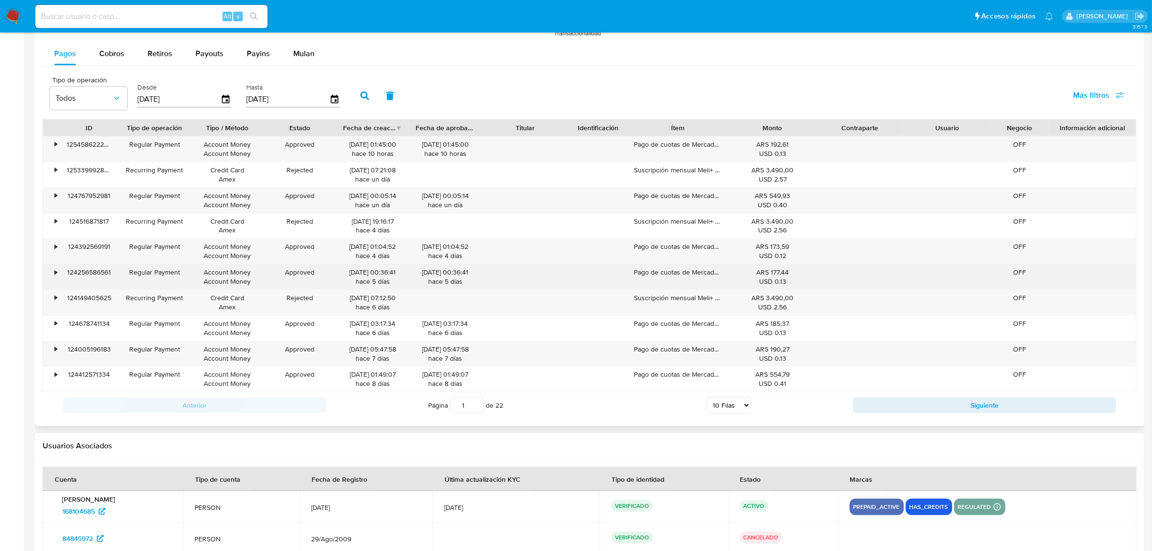
scroll to position [907, 0]
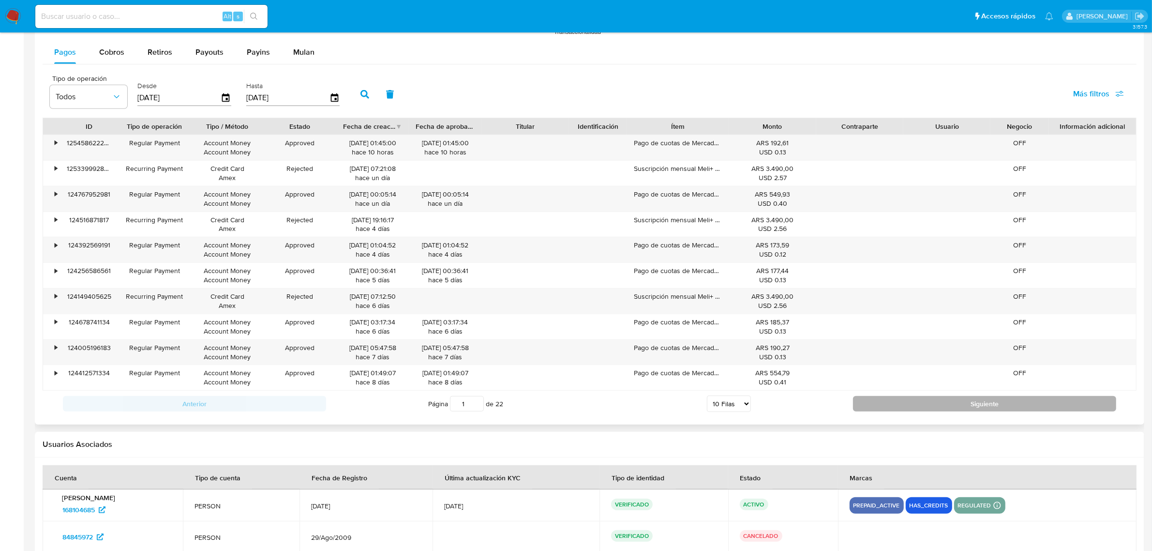
click at [927, 410] on button "Siguiente" at bounding box center [984, 403] width 263 height 15
type input "2"
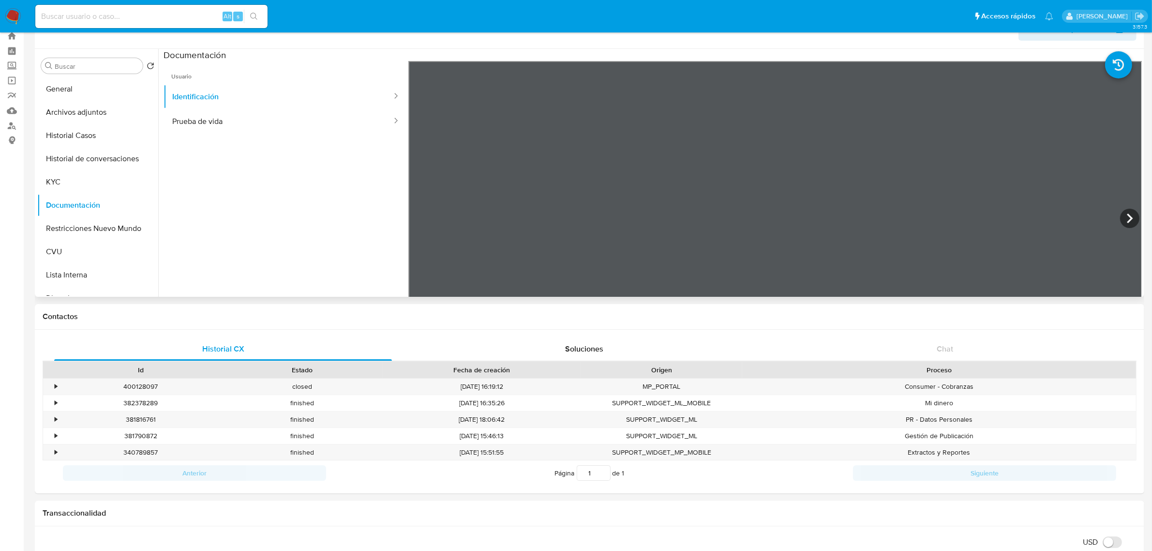
scroll to position [0, 0]
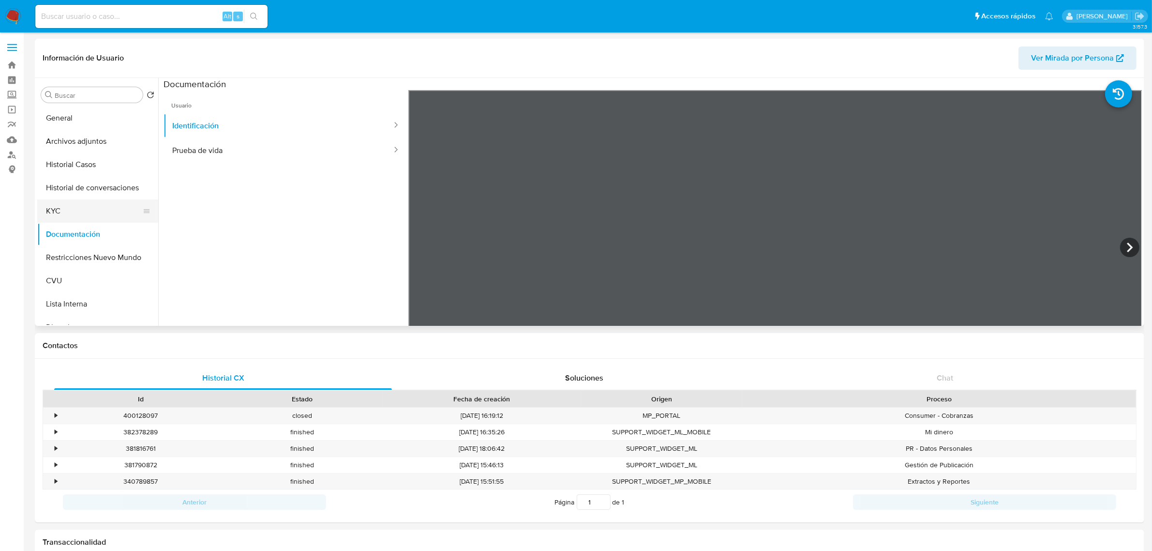
click at [57, 208] on button "KYC" at bounding box center [93, 210] width 113 height 23
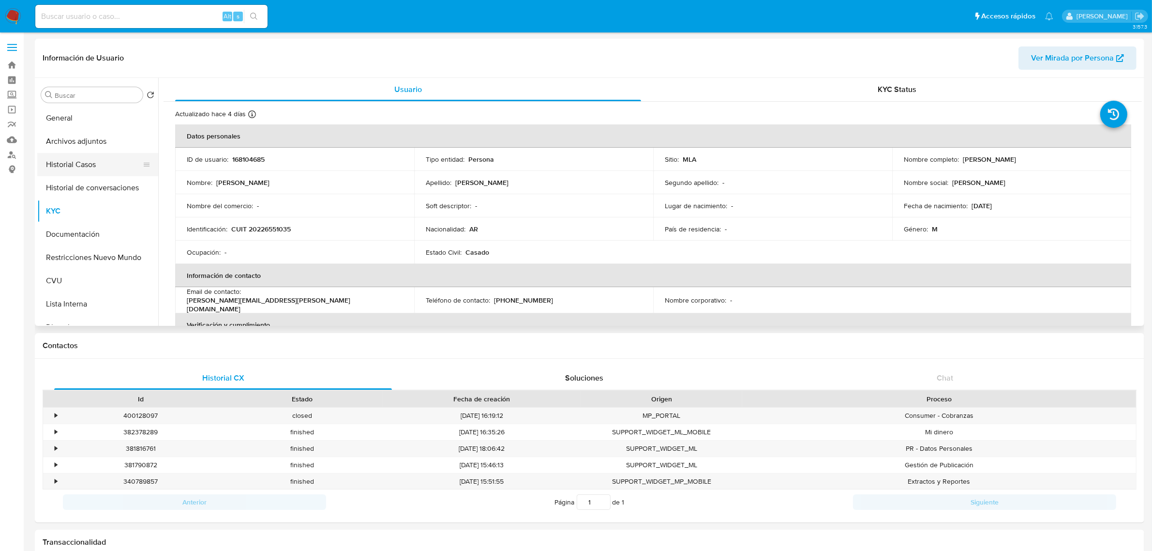
click at [96, 165] on button "Historial Casos" at bounding box center [93, 164] width 113 height 23
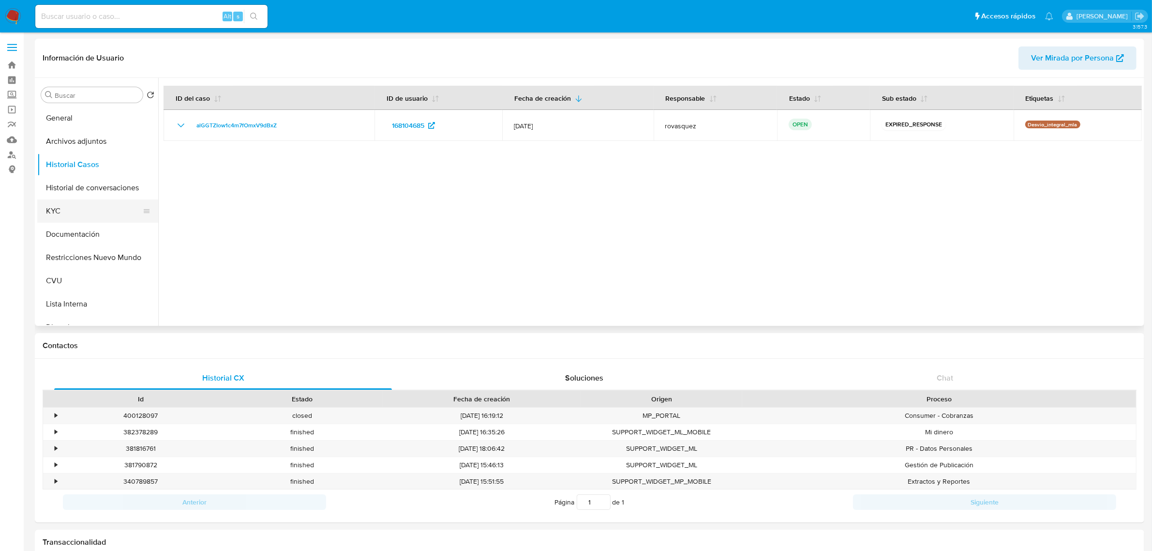
click at [71, 207] on button "KYC" at bounding box center [93, 210] width 113 height 23
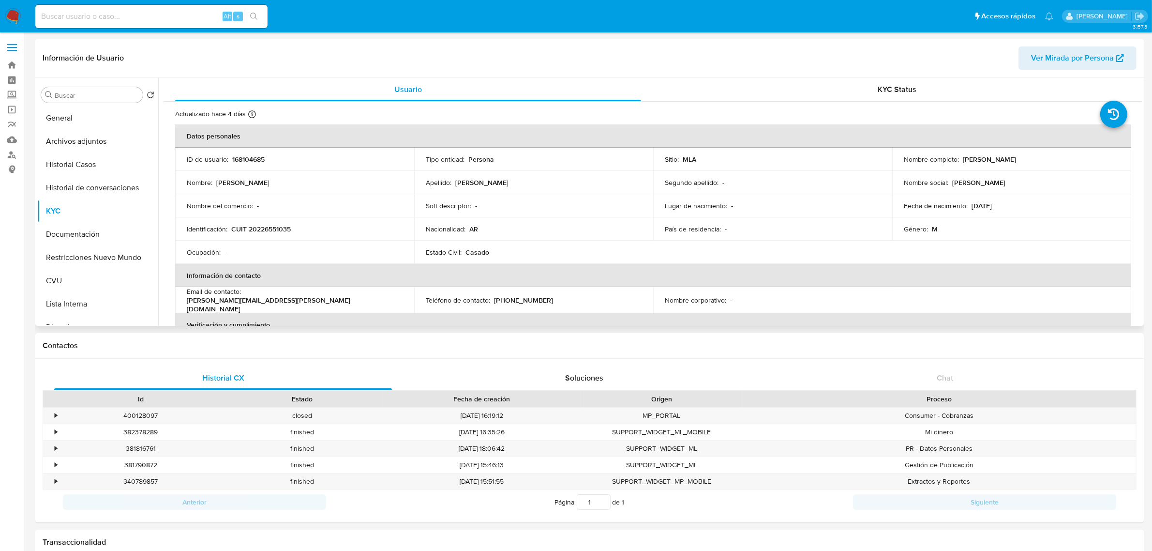
drag, startPoint x: 960, startPoint y: 160, endPoint x: 1065, endPoint y: 156, distance: 105.5
click at [1065, 156] on div "Nombre completo : Fabian Gustavo Colussi Silva" at bounding box center [1012, 159] width 216 height 9
copy p "Fabian Gustavo Colussi Silva"
click at [82, 237] on button "Documentación" at bounding box center [93, 234] width 113 height 23
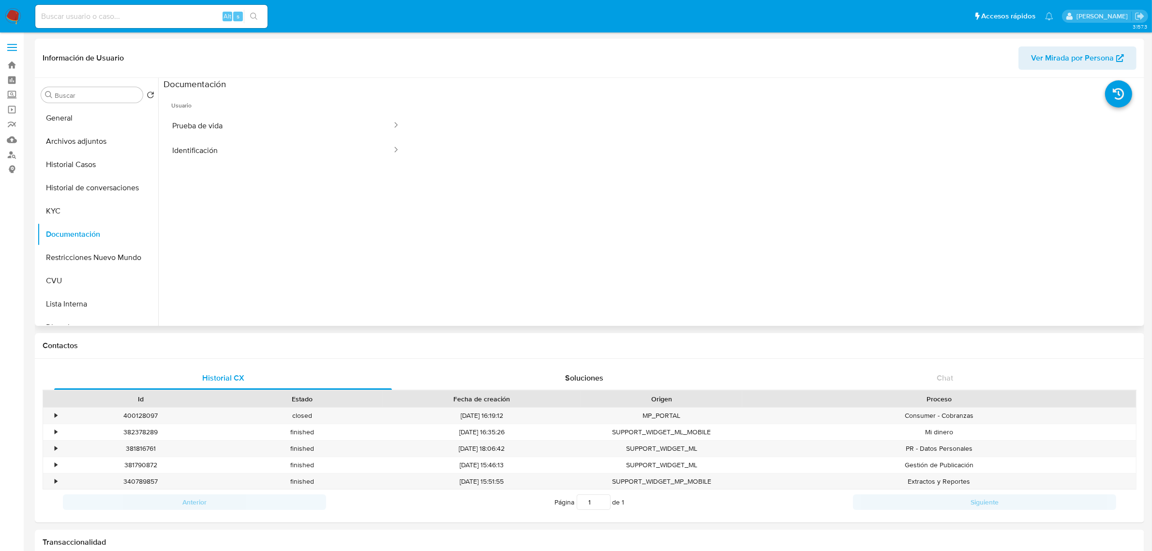
click at [236, 105] on span "Usuario" at bounding box center [286, 101] width 245 height 23
click at [230, 127] on button "Prueba de vida" at bounding box center [278, 125] width 229 height 25
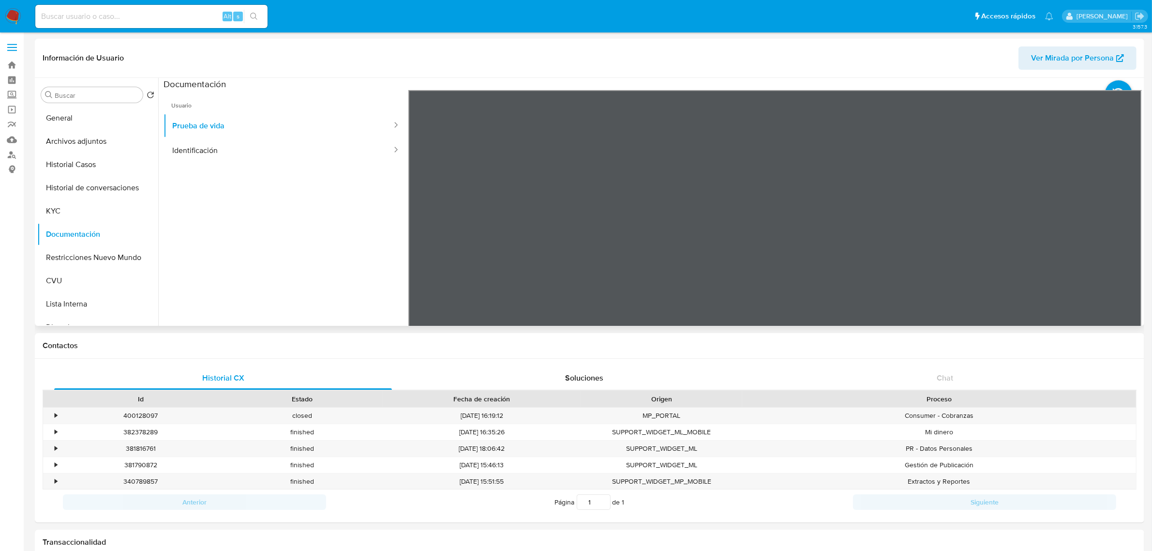
click at [615, 209] on div at bounding box center [775, 248] width 734 height 317
click at [780, 269] on div at bounding box center [775, 248] width 734 height 317
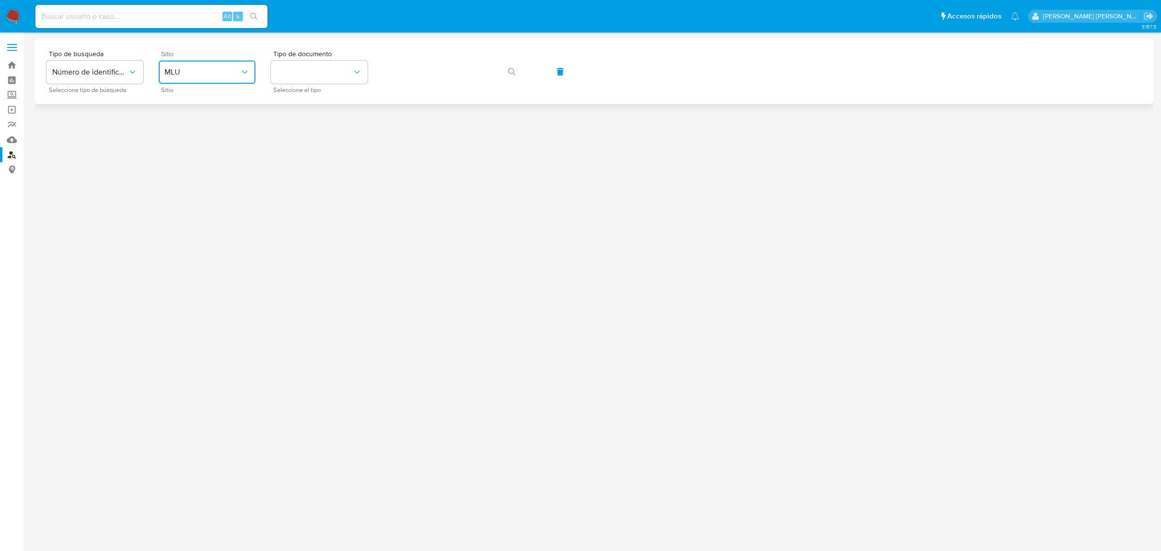
click at [226, 74] on span "MLU" at bounding box center [202, 72] width 75 height 10
click at [211, 117] on div "MLA" at bounding box center [204, 121] width 79 height 23
click at [356, 79] on button "identificationType" at bounding box center [319, 71] width 97 height 23
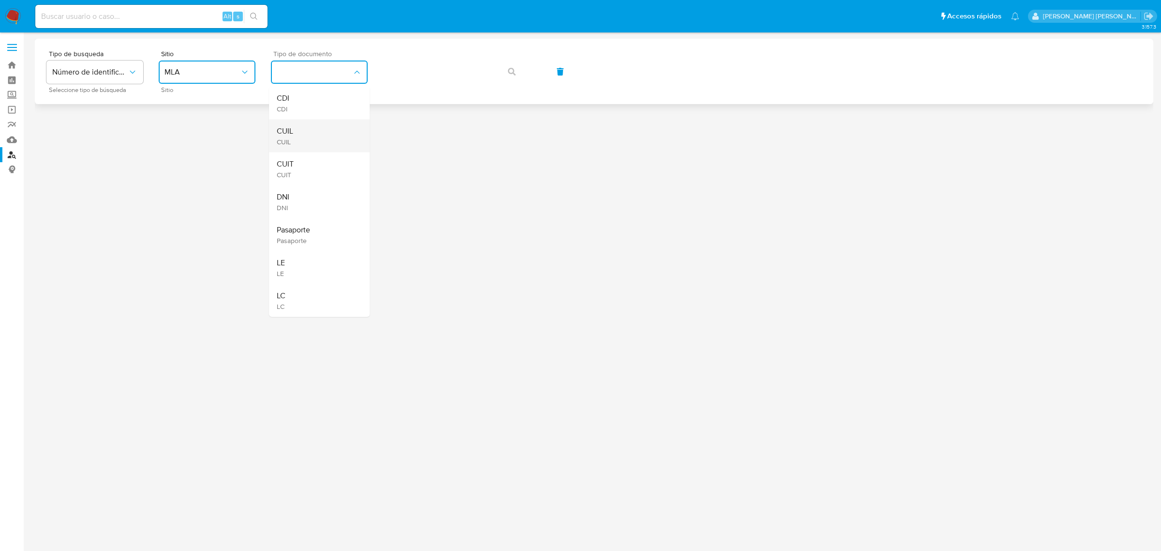
click at [319, 131] on div "CUIL CUIL" at bounding box center [316, 136] width 79 height 33
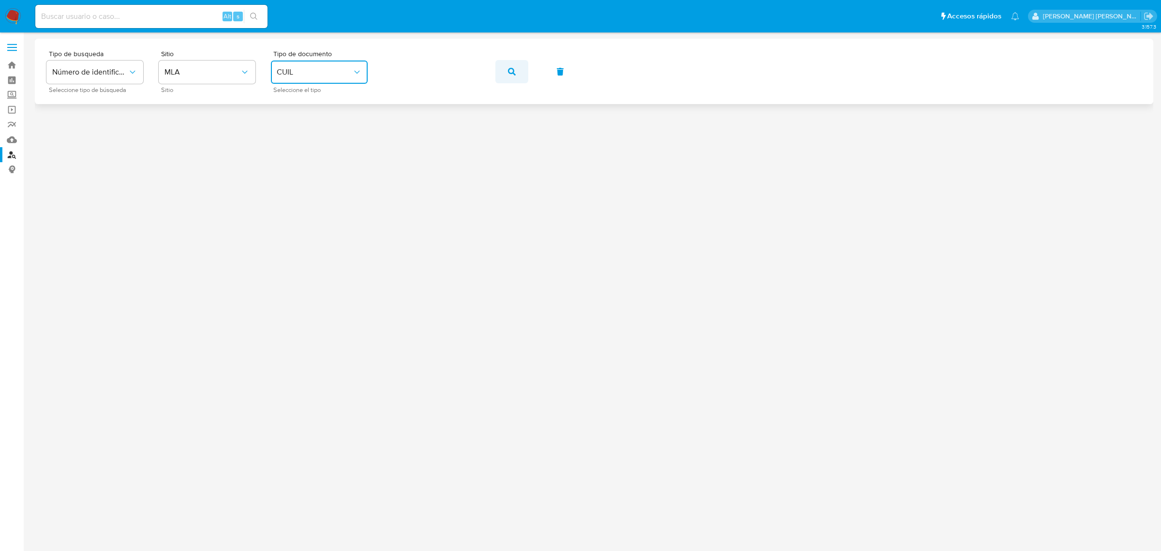
click at [501, 81] on button "button" at bounding box center [511, 71] width 33 height 23
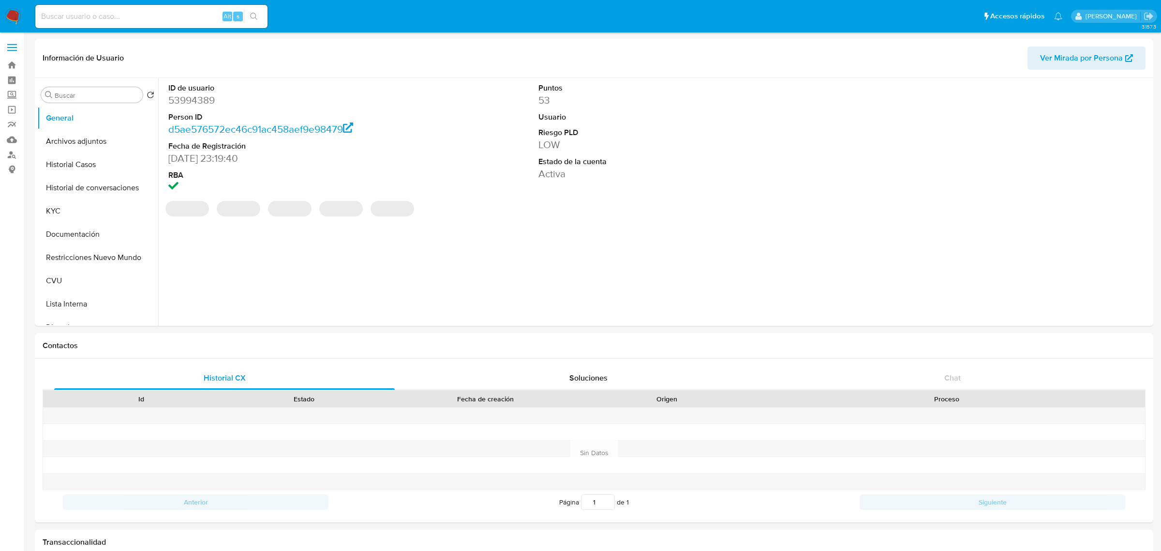
select select "10"
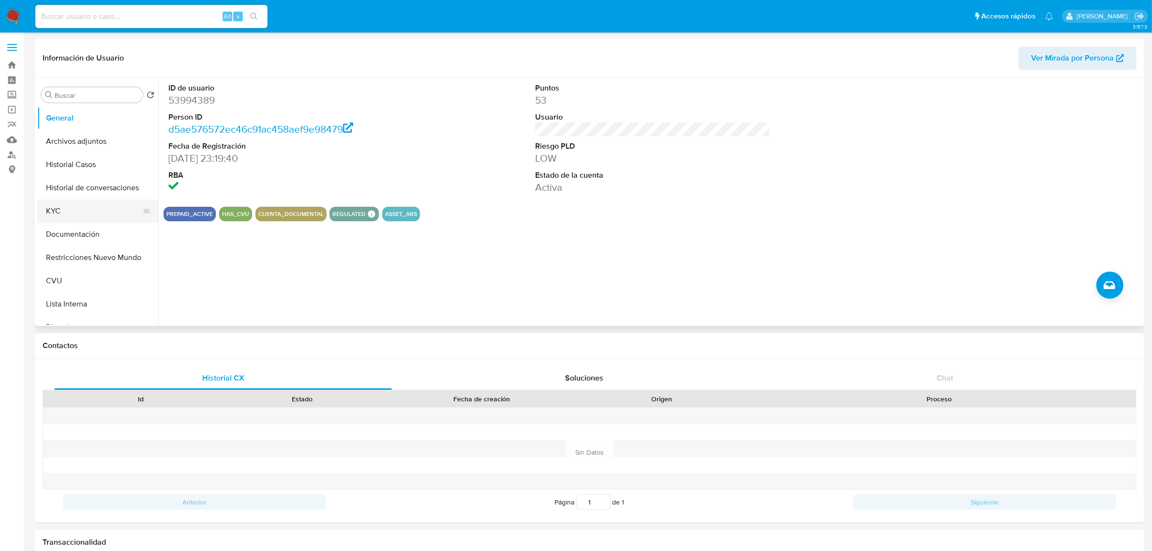
click at [75, 213] on button "KYC" at bounding box center [93, 210] width 113 height 23
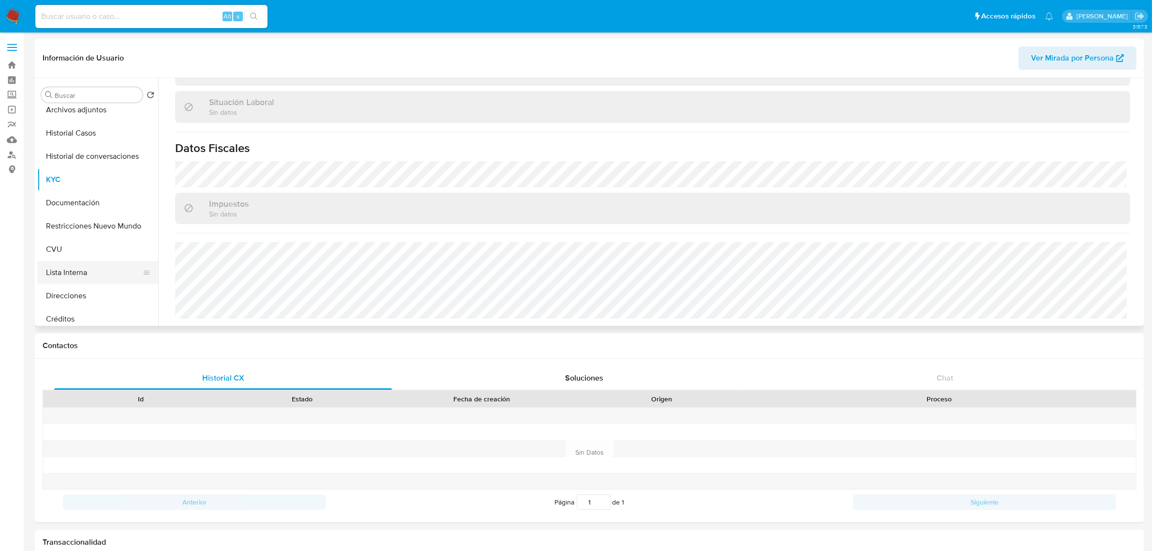
scroll to position [60, 0]
click at [83, 271] on button "Direcciones" at bounding box center [93, 266] width 113 height 23
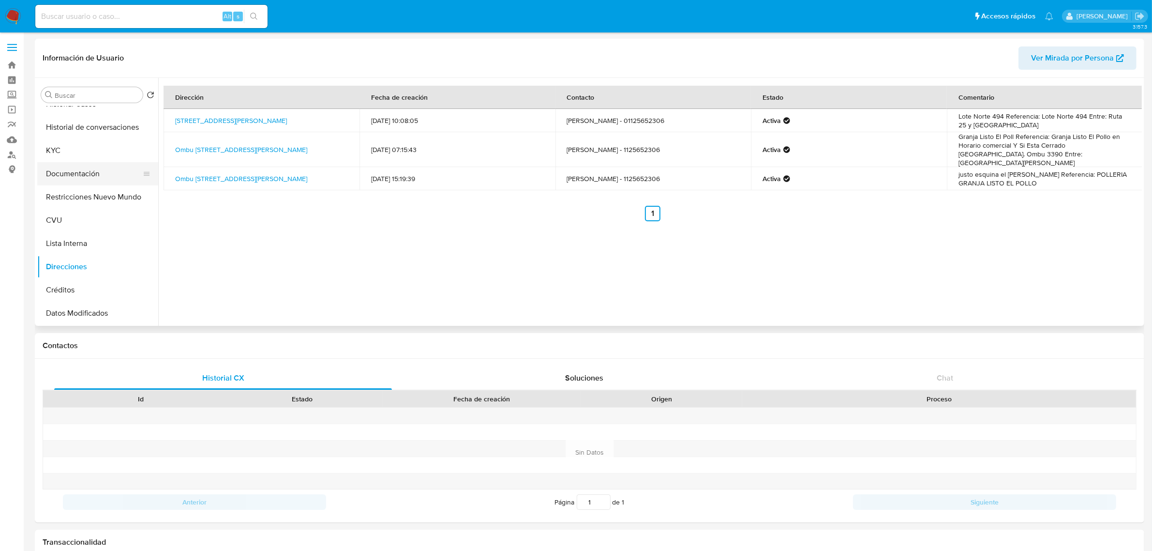
click at [90, 176] on button "Documentación" at bounding box center [93, 173] width 113 height 23
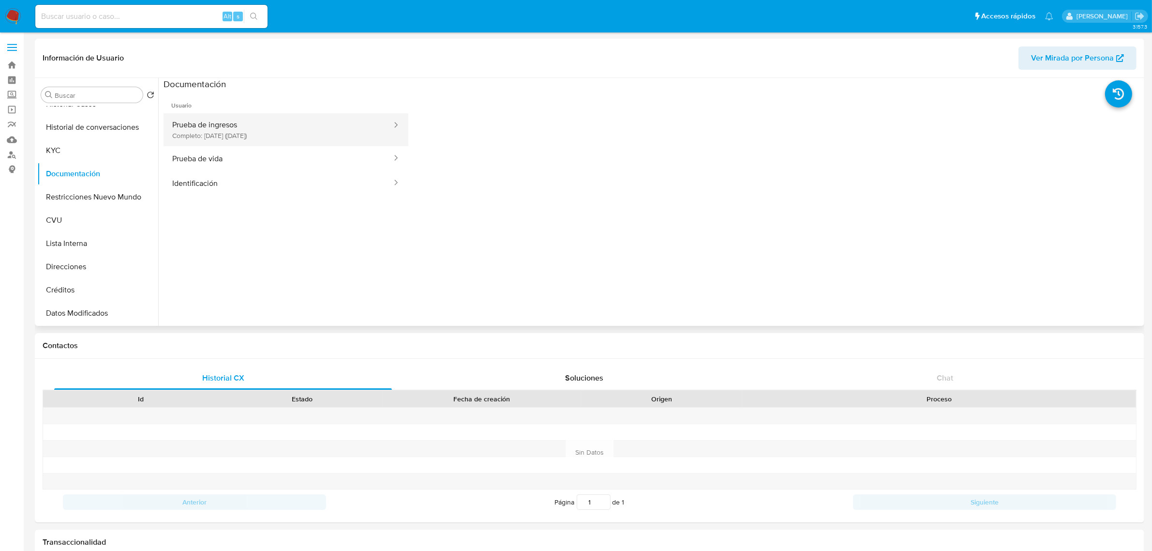
click at [320, 135] on button "Prueba de ingresos Completo: 04/12/2023 (hace 2 años)" at bounding box center [278, 129] width 229 height 33
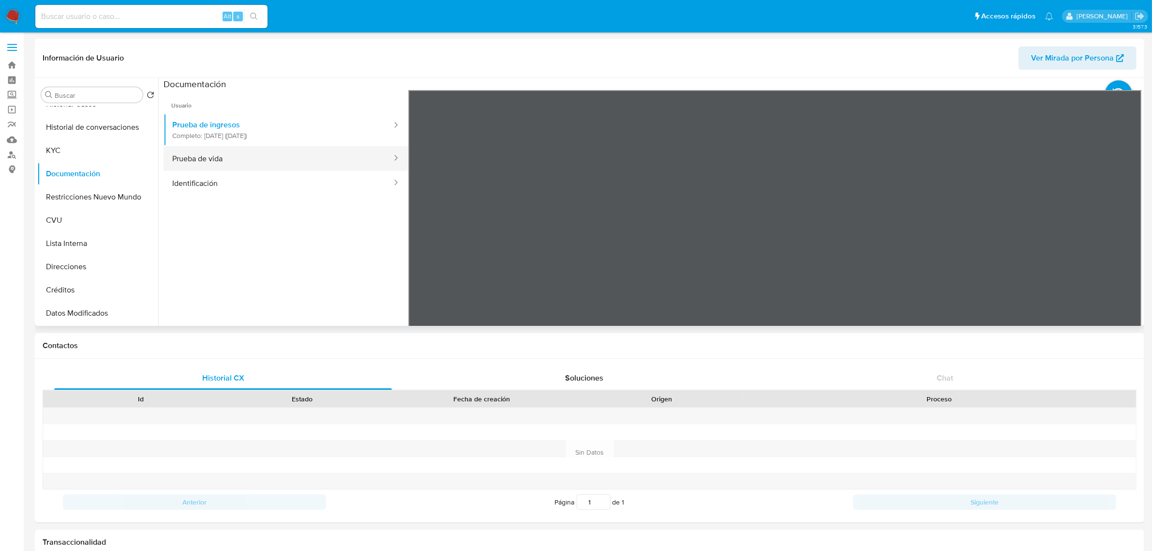
click at [272, 166] on button "Prueba de vida" at bounding box center [278, 158] width 229 height 25
click at [244, 175] on button "Identificación" at bounding box center [278, 183] width 229 height 25
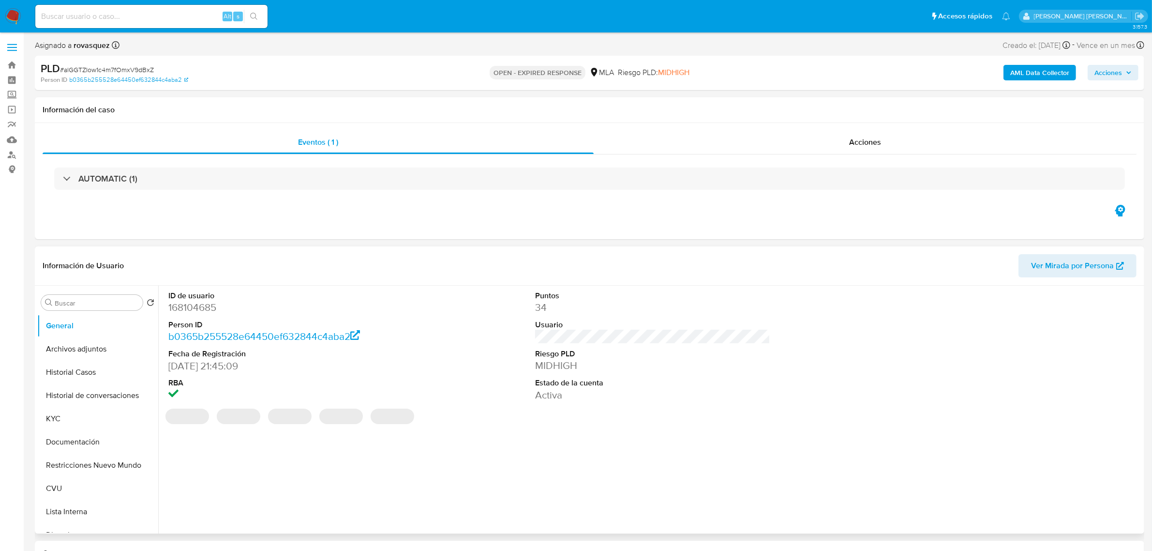
select select "10"
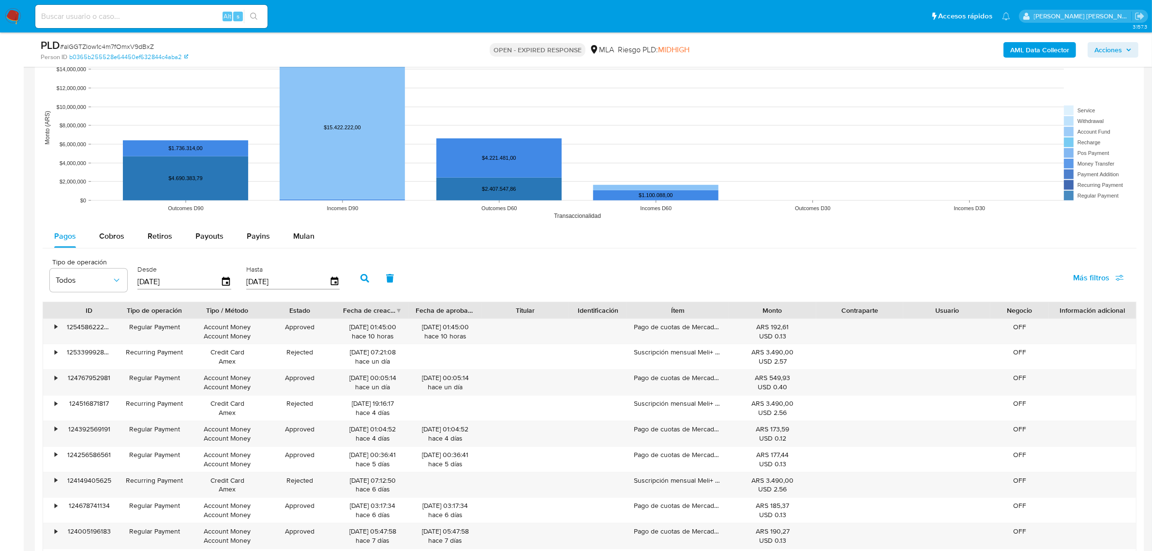
scroll to position [1018, 0]
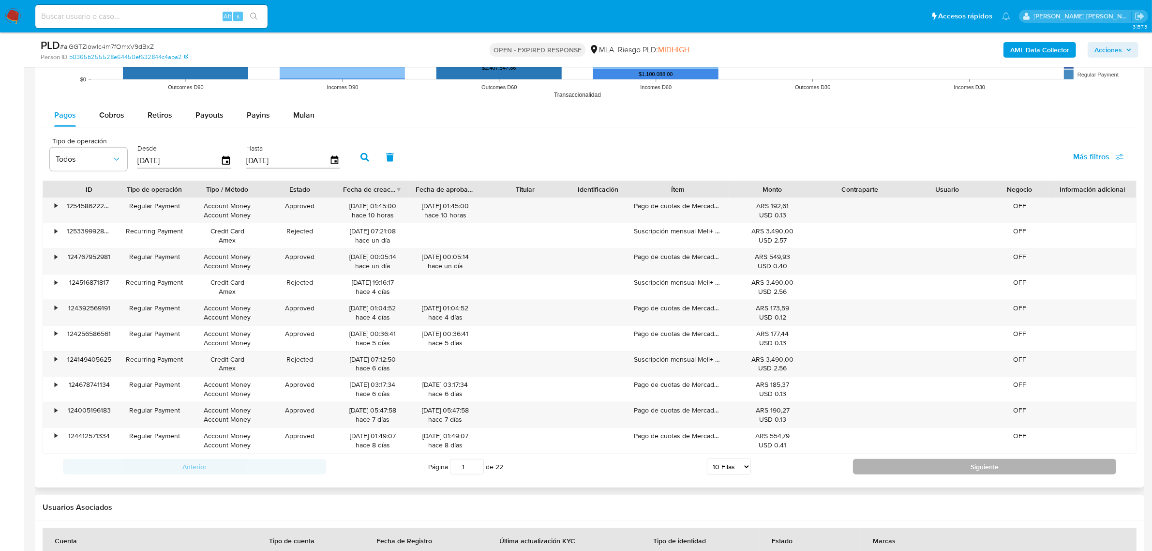
click at [926, 467] on button "Siguiente" at bounding box center [984, 466] width 263 height 15
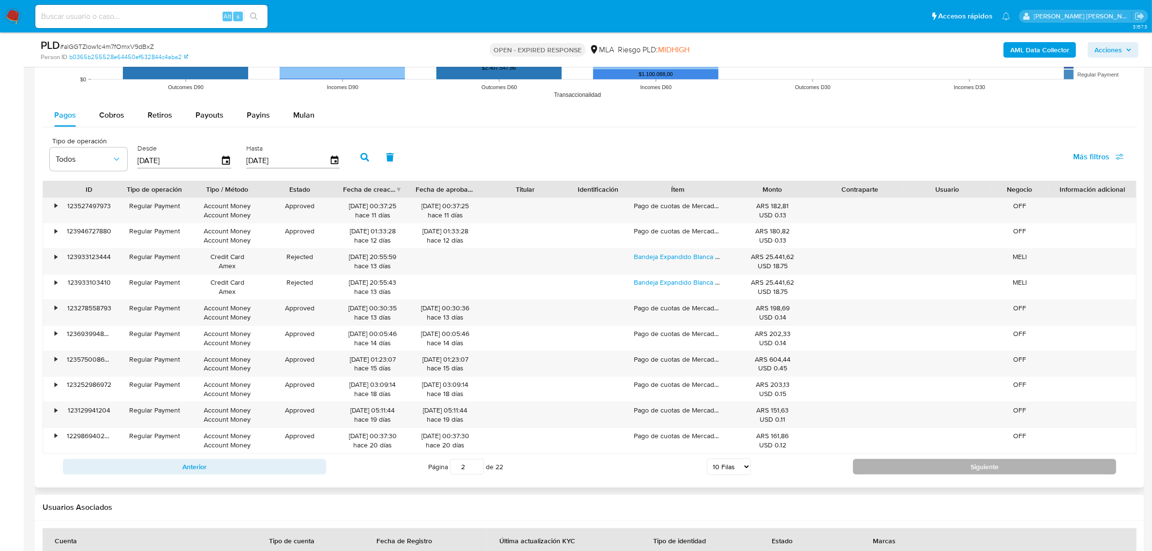
click at [952, 467] on button "Siguiente" at bounding box center [984, 466] width 263 height 15
type input "3"
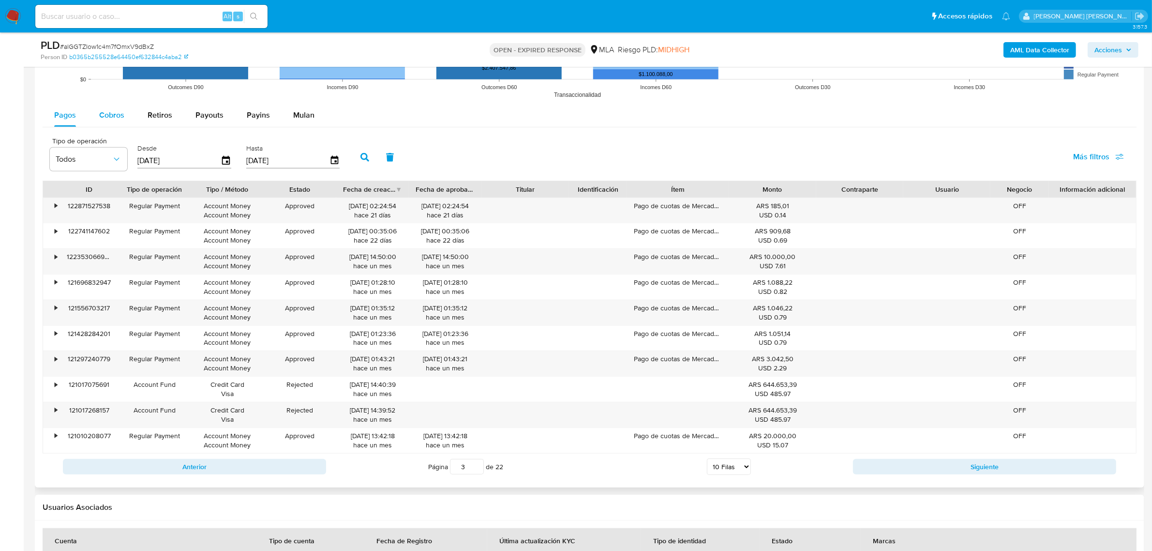
click at [118, 120] on span "Cobros" at bounding box center [111, 114] width 25 height 11
select select "10"
